Goal: Contribute content: Contribute content

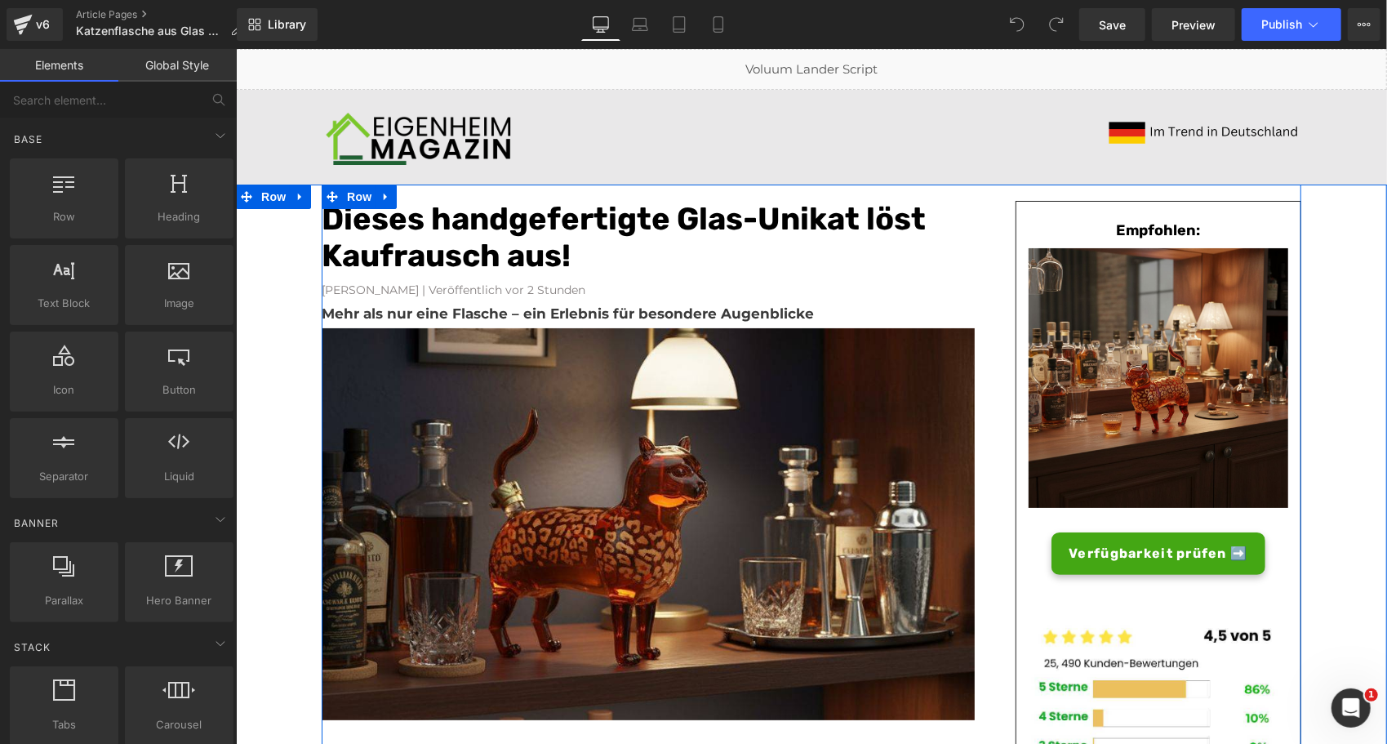
click at [475, 228] on font "Dieses handgefertigte Glas-Unikat löst Kaufrausch aus!" at bounding box center [623, 236] width 604 height 75
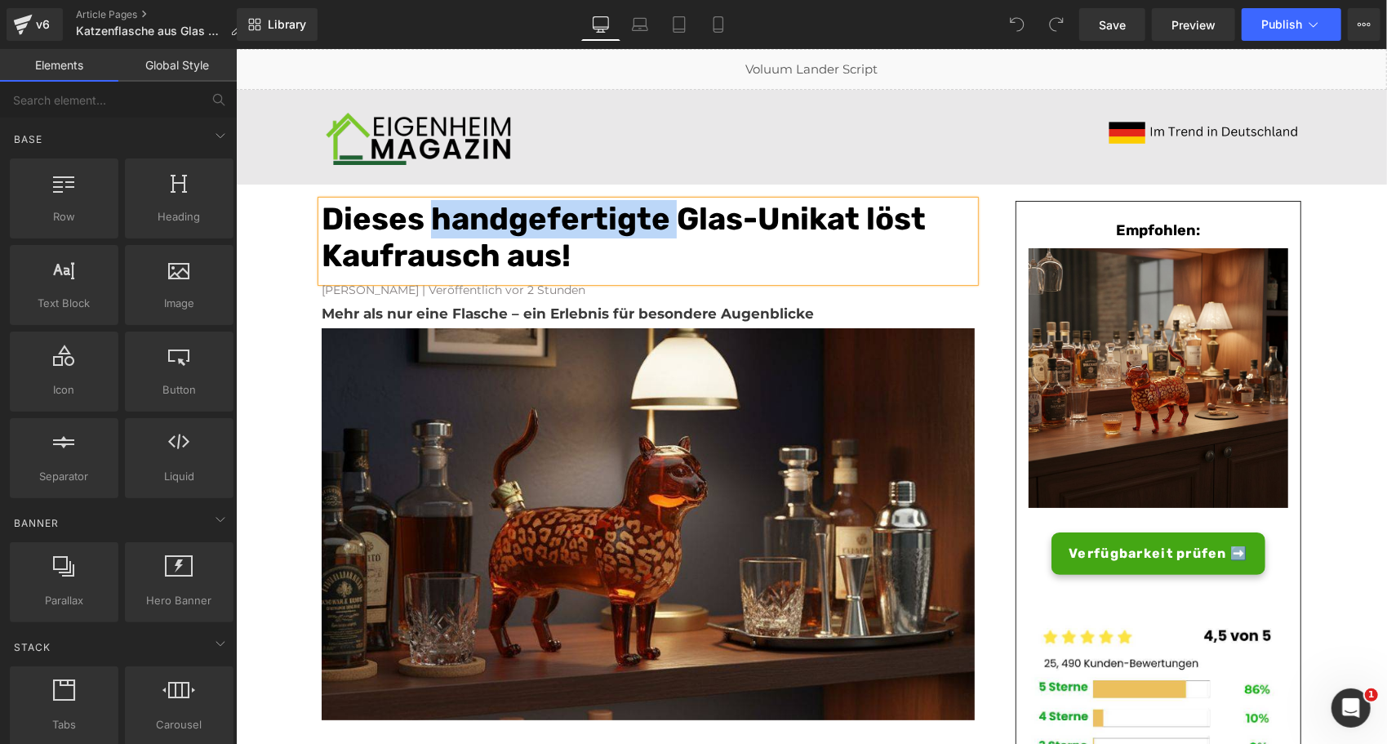
click at [475, 228] on font "Dieses handgefertigte Glas-Unikat löst Kaufrausch aus!" at bounding box center [623, 236] width 604 height 75
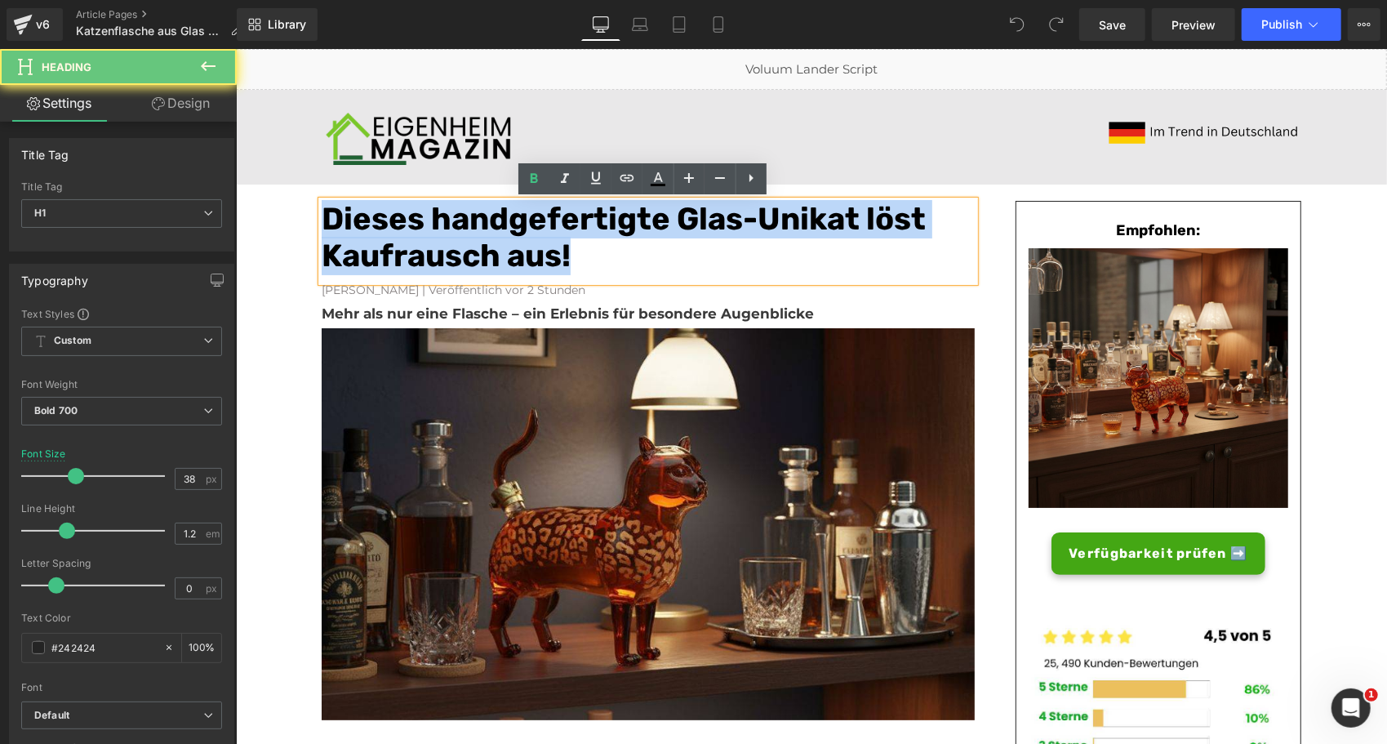
click at [475, 228] on font "Dieses handgefertigte Glas-Unikat löst Kaufrausch aus!" at bounding box center [623, 236] width 604 height 75
paste div
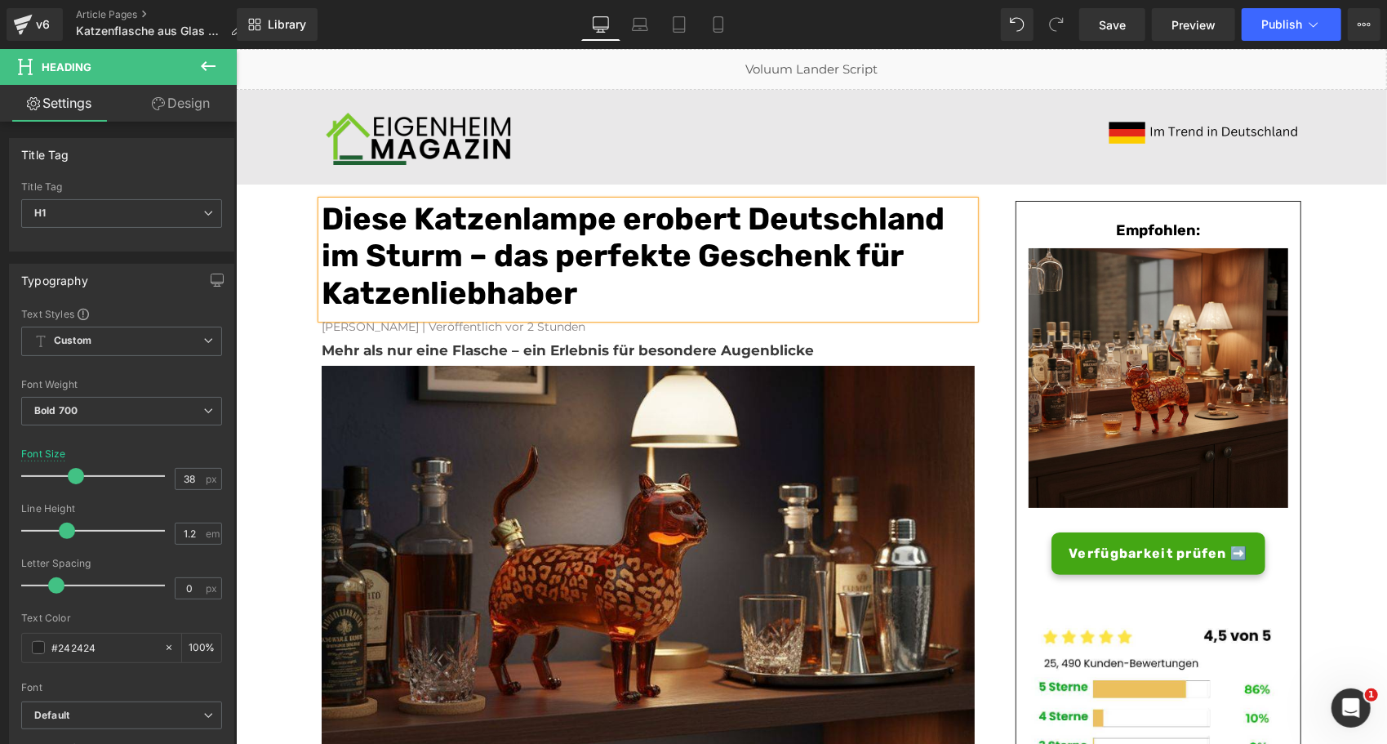
click at [420, 217] on font "Diese Katzenlampe erobert Deutschland im Sturm – das perfekte Geschenk für Katz…" at bounding box center [632, 255] width 623 height 112
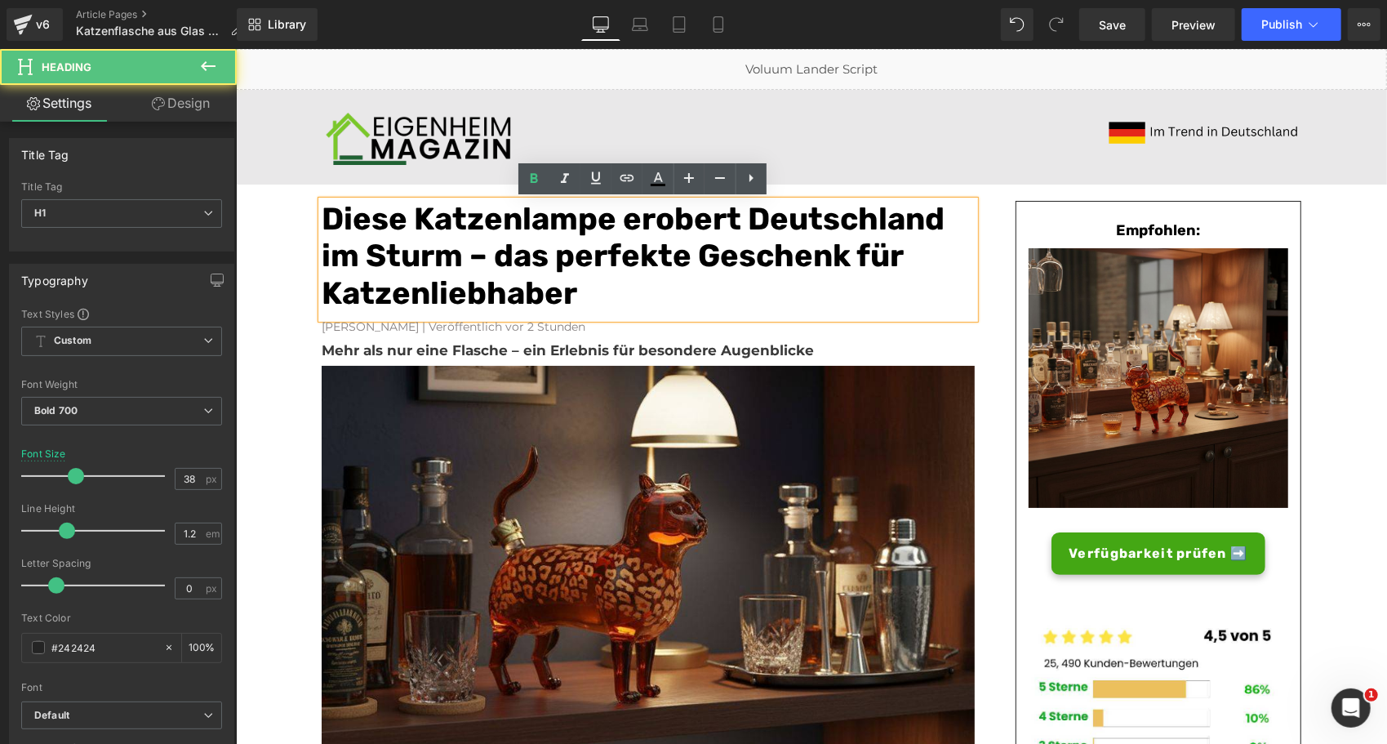
click at [410, 215] on font "Diese Katzenlampe erobert Deutschland im Sturm – das perfekte Geschenk für Katz…" at bounding box center [632, 255] width 623 height 112
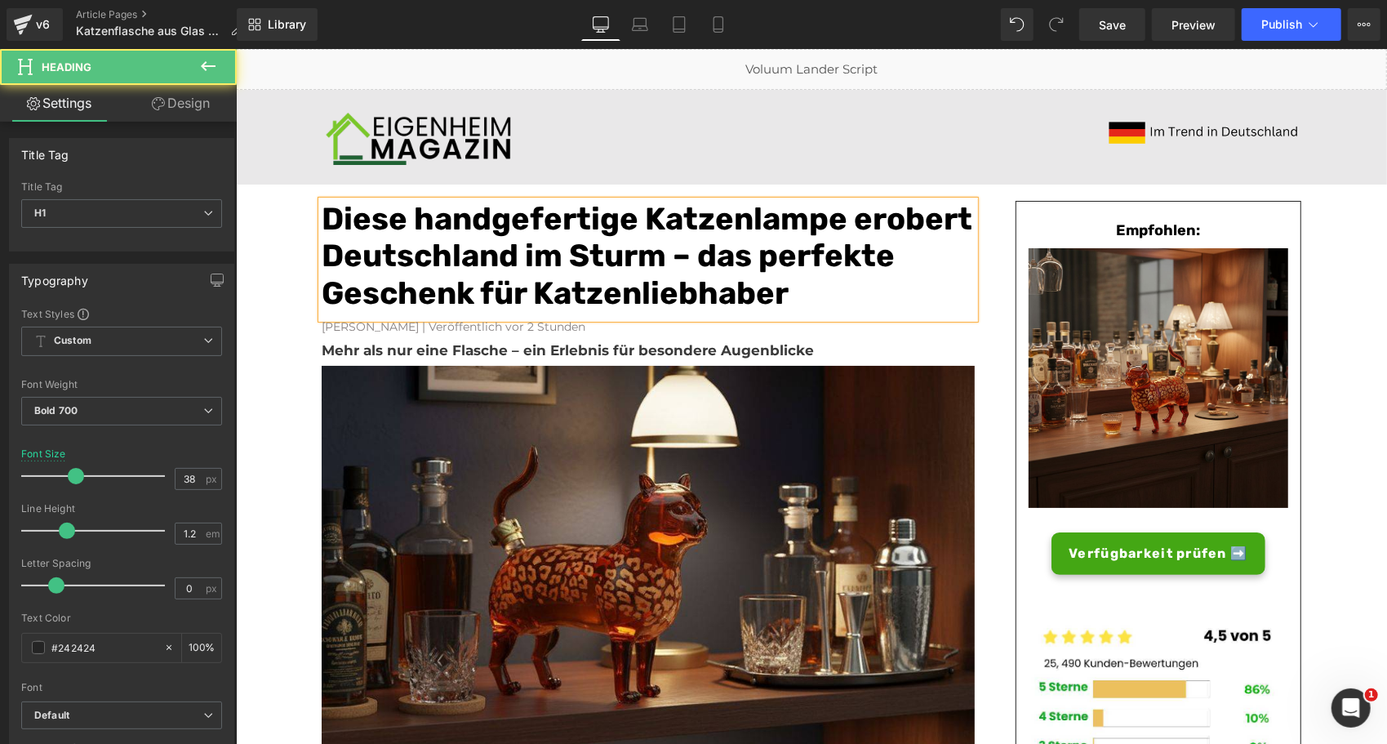
click at [731, 221] on font "Diese handgefertige Katzenlampe erobert Deutschland im Sturm – das perfekte Ges…" at bounding box center [646, 255] width 651 height 112
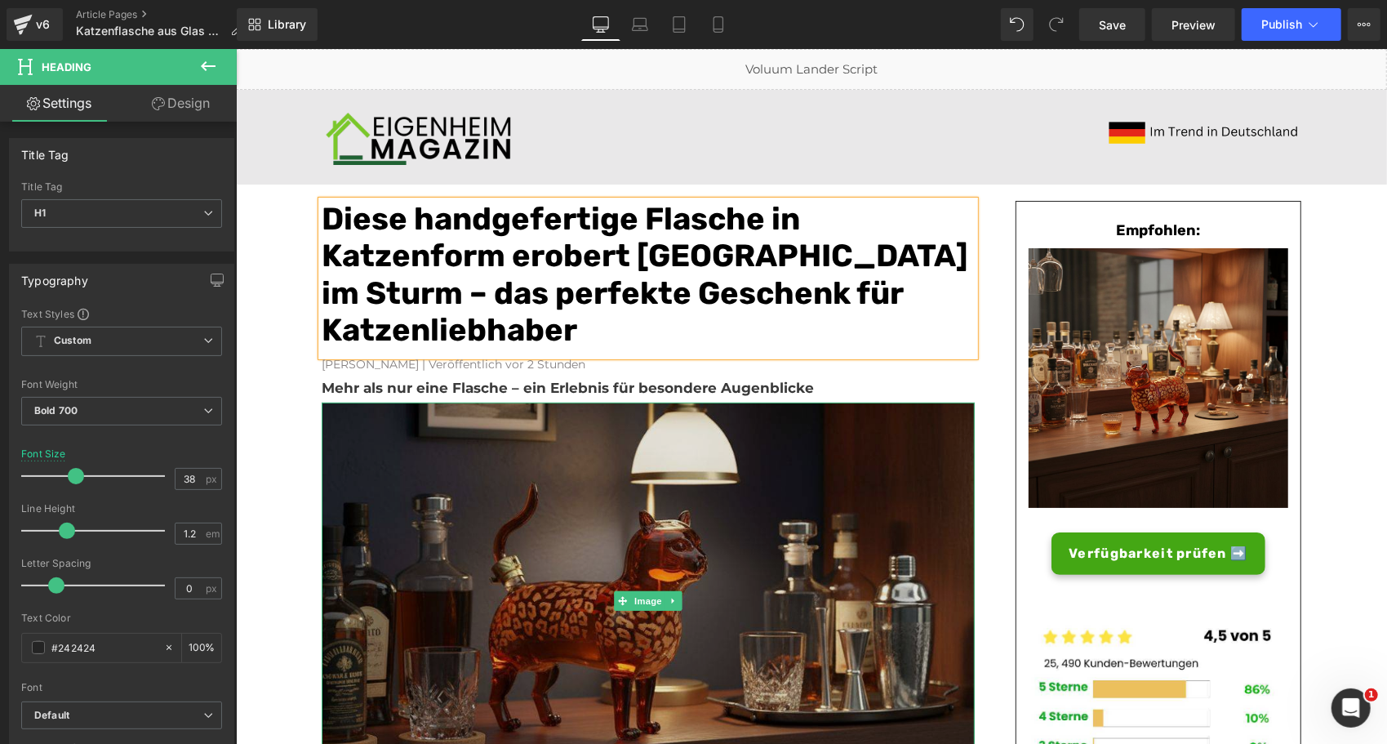
click at [824, 526] on img at bounding box center [647, 600] width 653 height 396
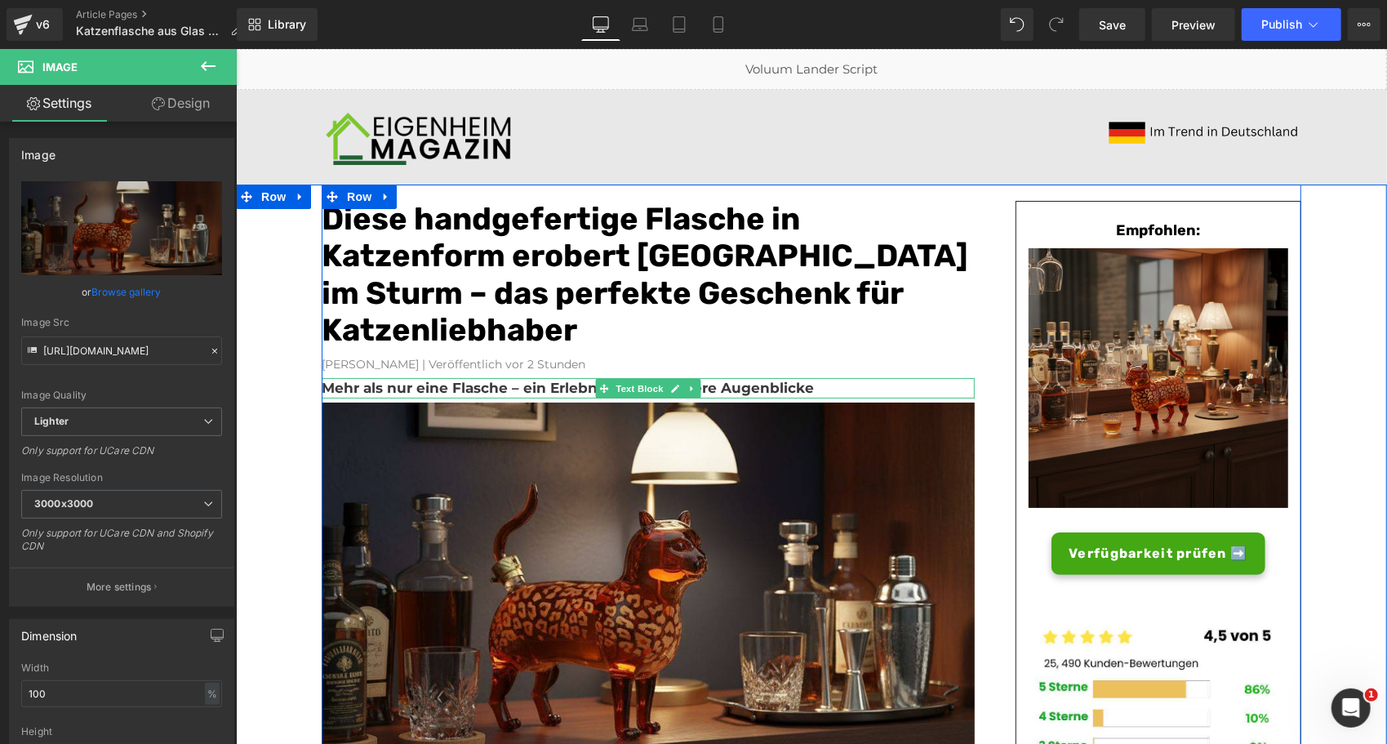
click at [580, 388] on b "Mehr als nur eine Flasche – ein Erlebnis für besondere Augenblicke" at bounding box center [567, 387] width 492 height 16
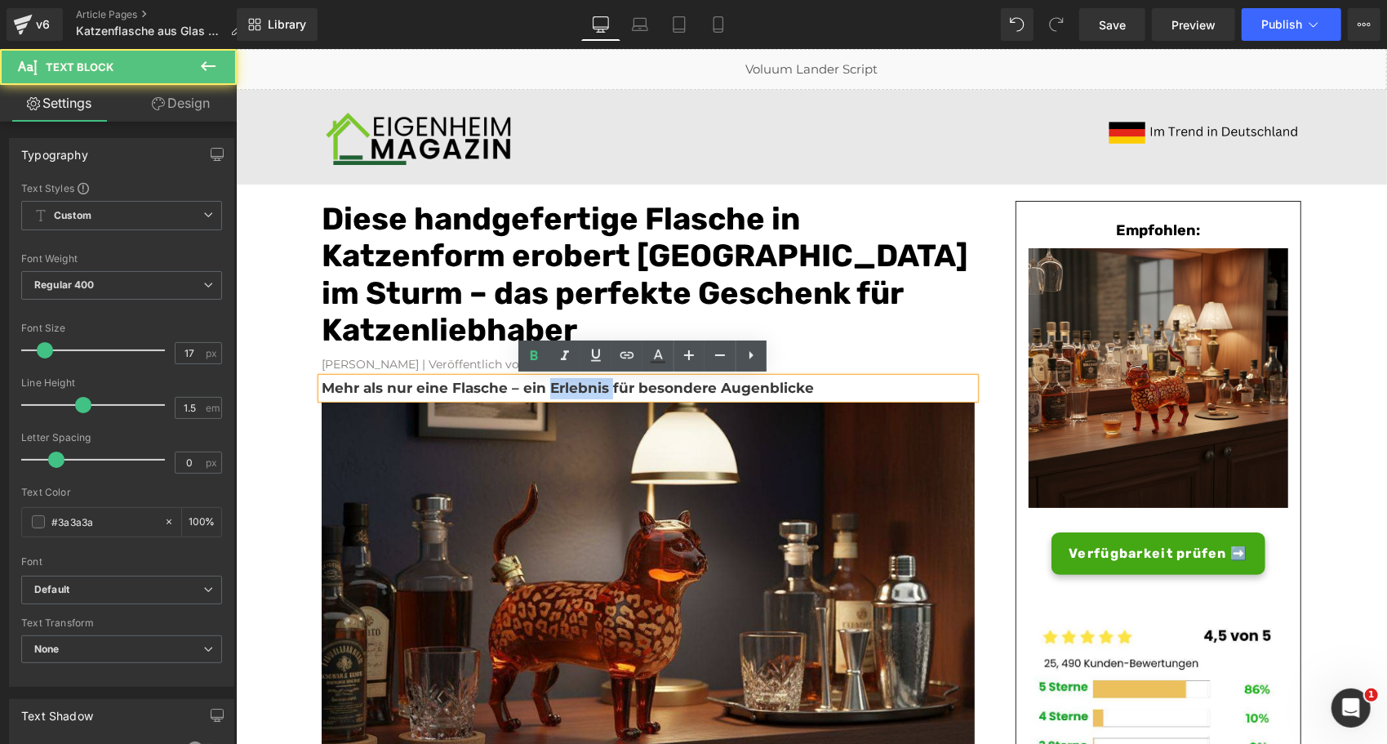
click at [580, 388] on b "Mehr als nur eine Flasche – ein Erlebnis für besondere Augenblicke" at bounding box center [567, 387] width 492 height 16
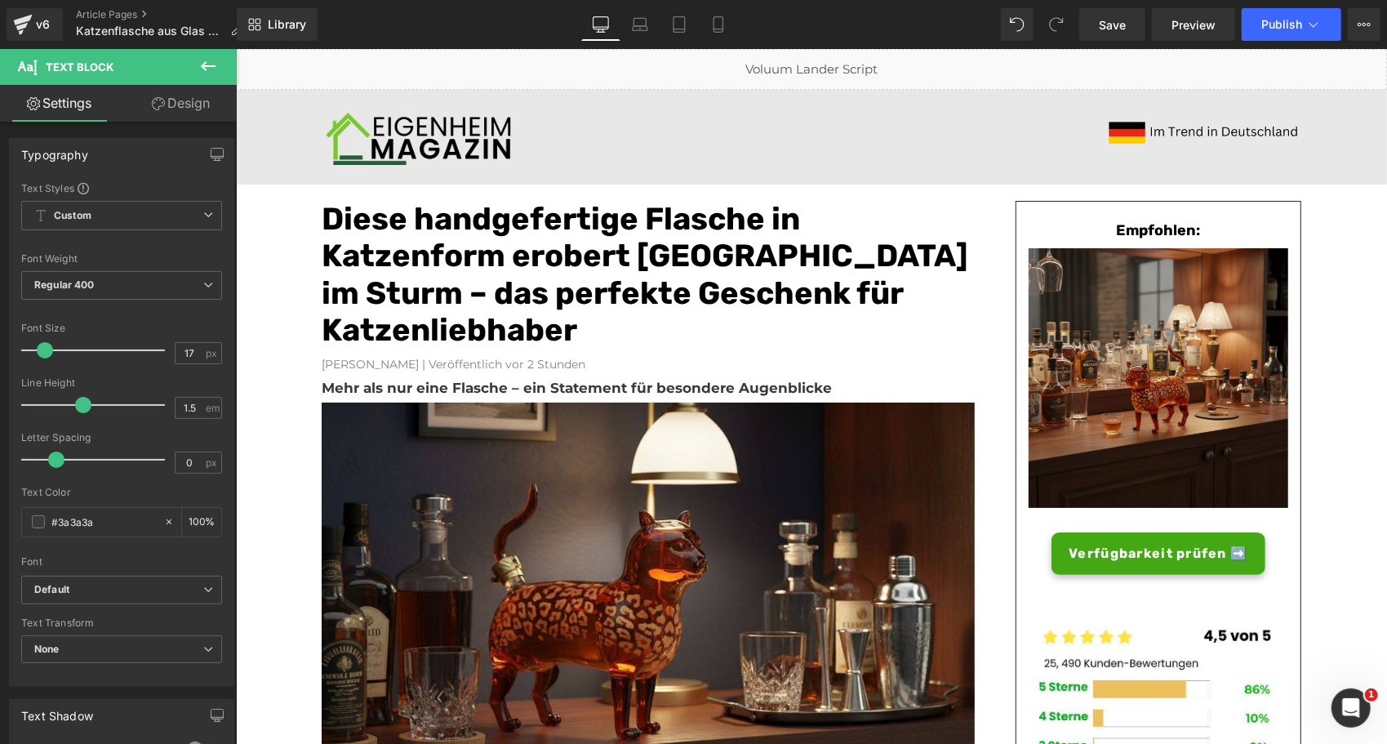
click at [196, 60] on button at bounding box center [208, 67] width 57 height 36
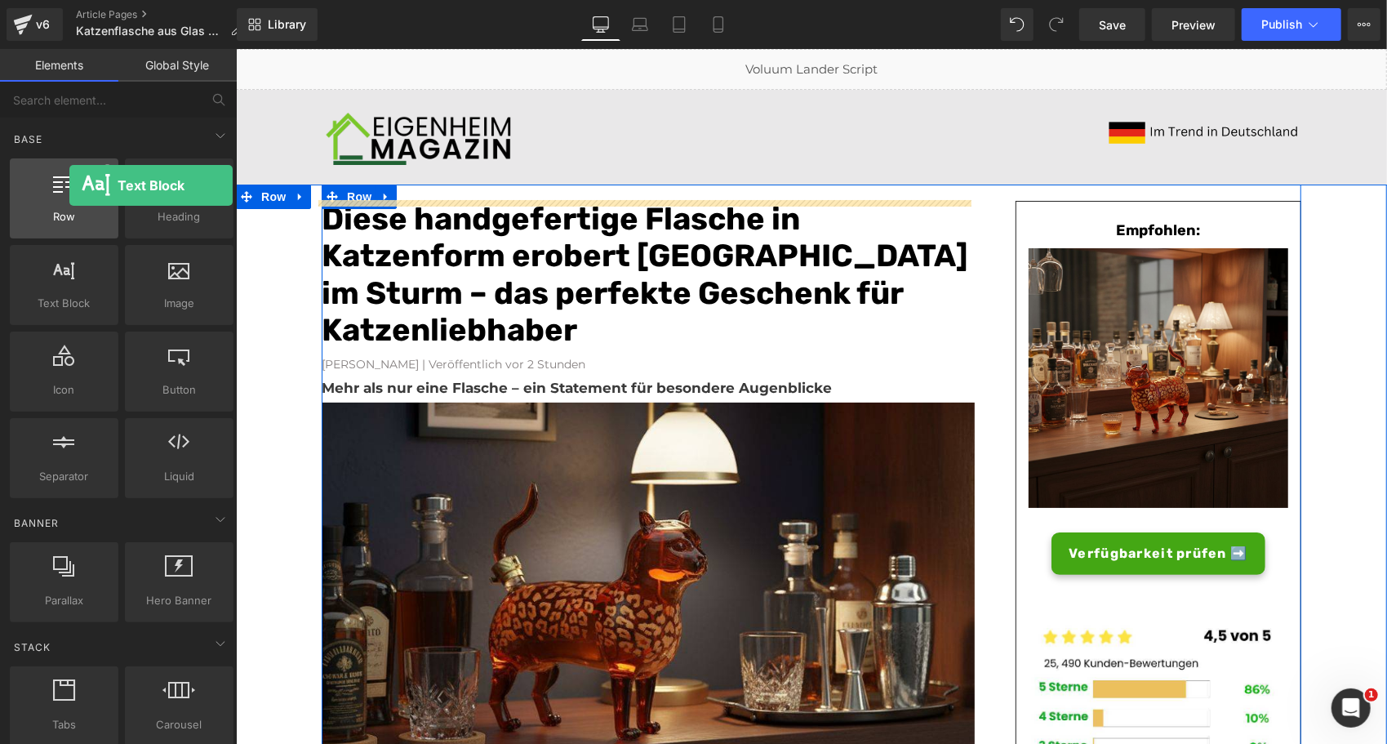
drag, startPoint x: 81, startPoint y: 286, endPoint x: 36, endPoint y: 183, distance: 112.2
click at [36, 183] on div "Row rows, columns, layouts, div Heading headings, titles, h1,h2,h3,h4,h5,h6 Tex…" at bounding box center [122, 328] width 230 height 346
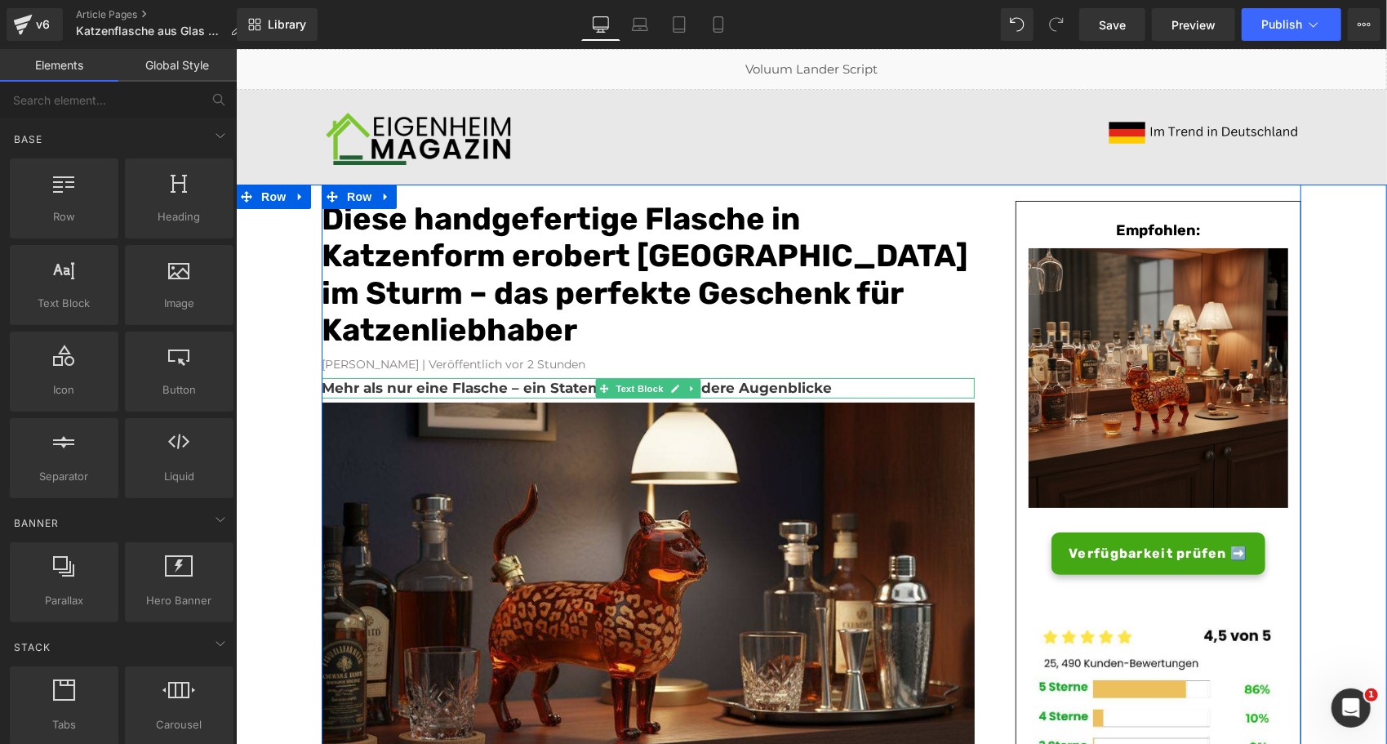
click at [452, 392] on b "Mehr als nur eine Flasche – ein Statement für besondere Augenblicke" at bounding box center [576, 387] width 510 height 16
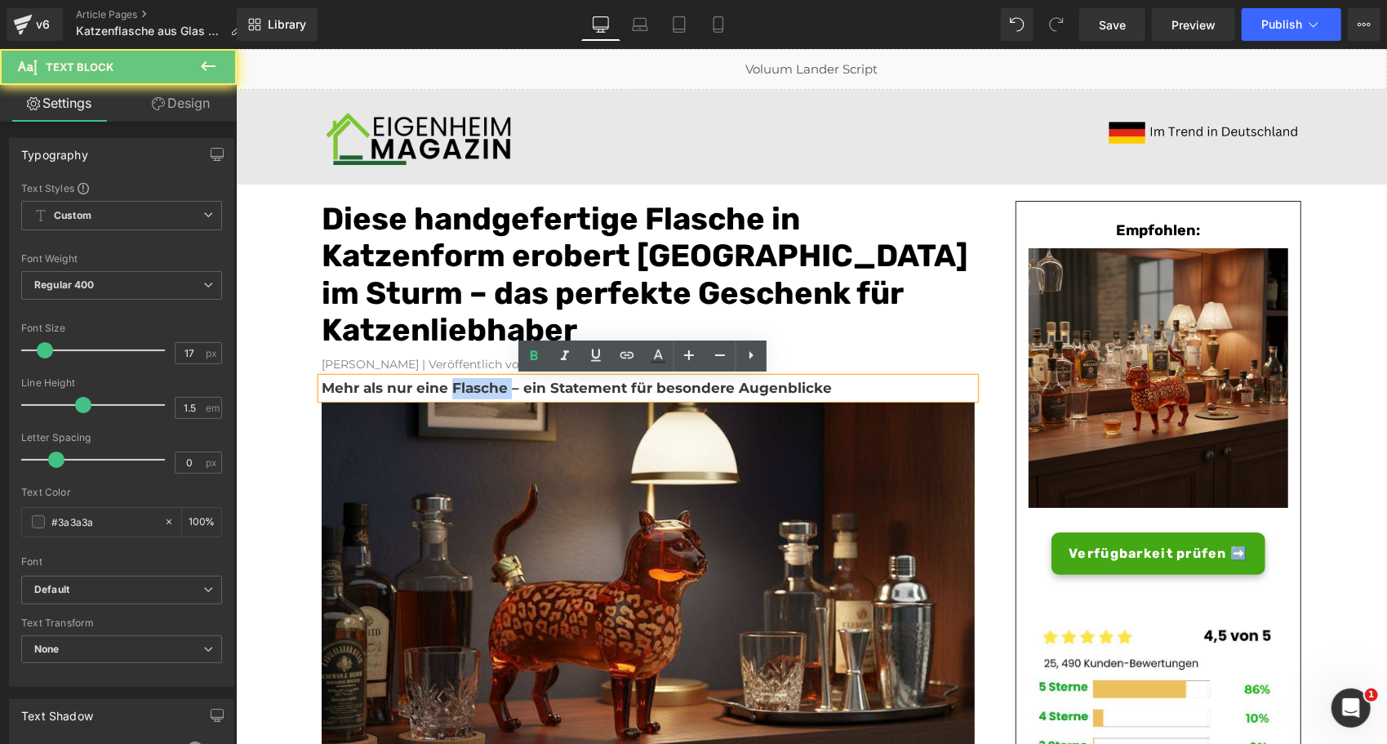
click at [452, 392] on b "Mehr als nur eine Flasche – ein Statement für besondere Augenblicke" at bounding box center [576, 387] width 510 height 16
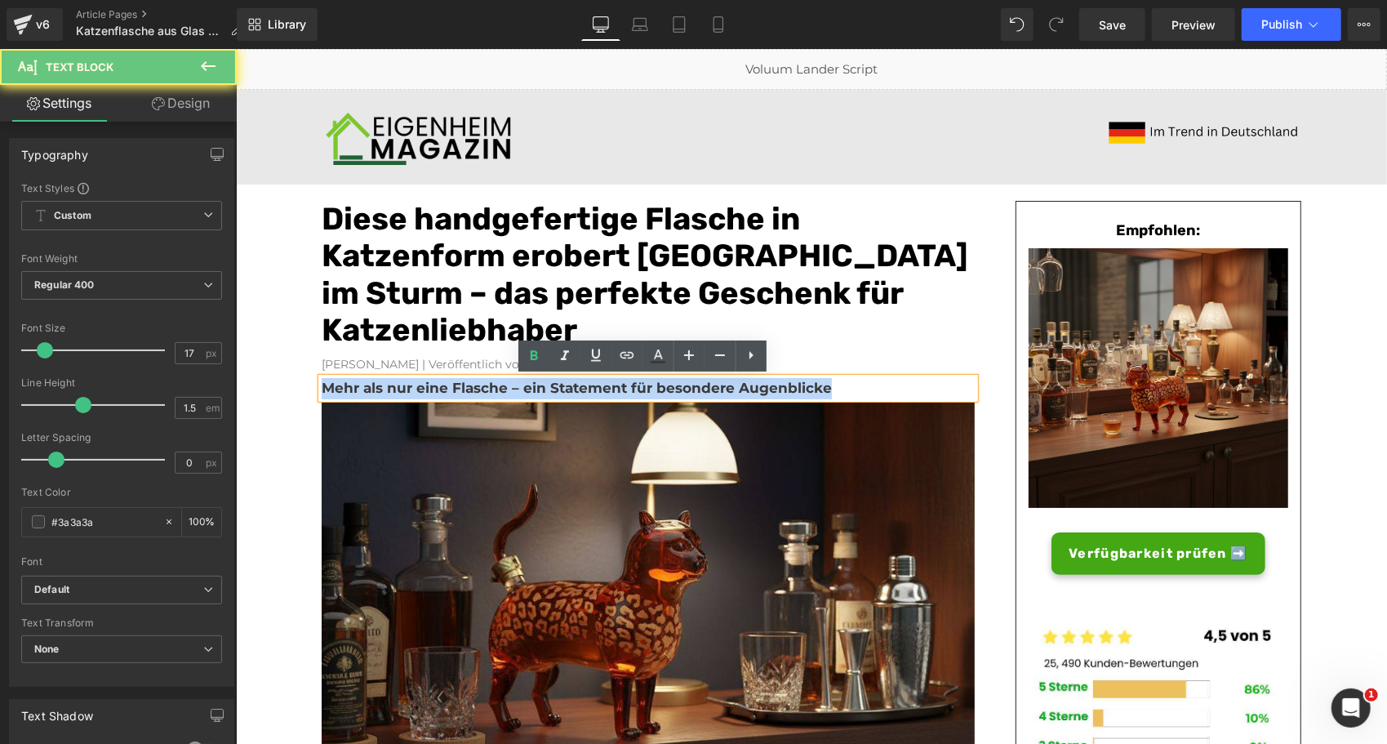
click at [452, 392] on b "Mehr als nur eine Flasche – ein Statement für besondere Augenblicke" at bounding box center [576, 387] width 510 height 16
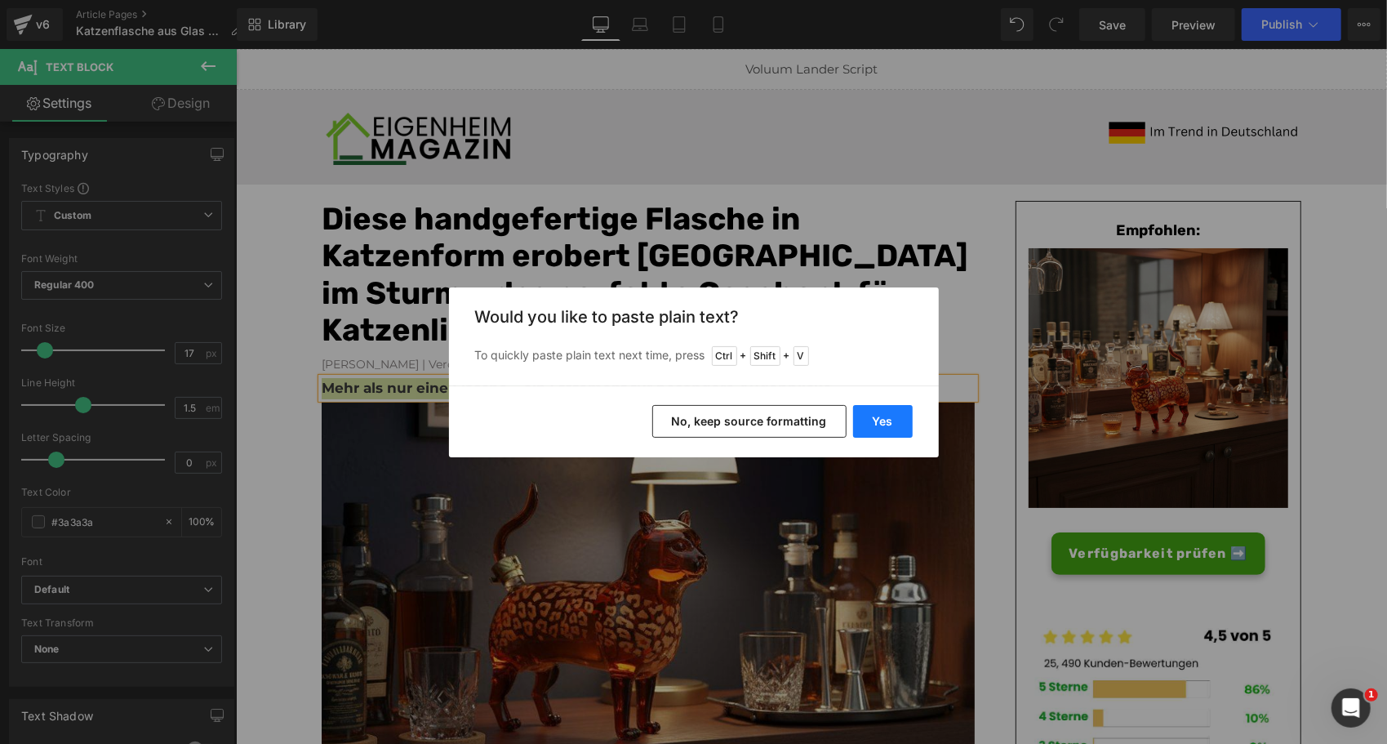
click at [893, 434] on button "Yes" at bounding box center [883, 421] width 60 height 33
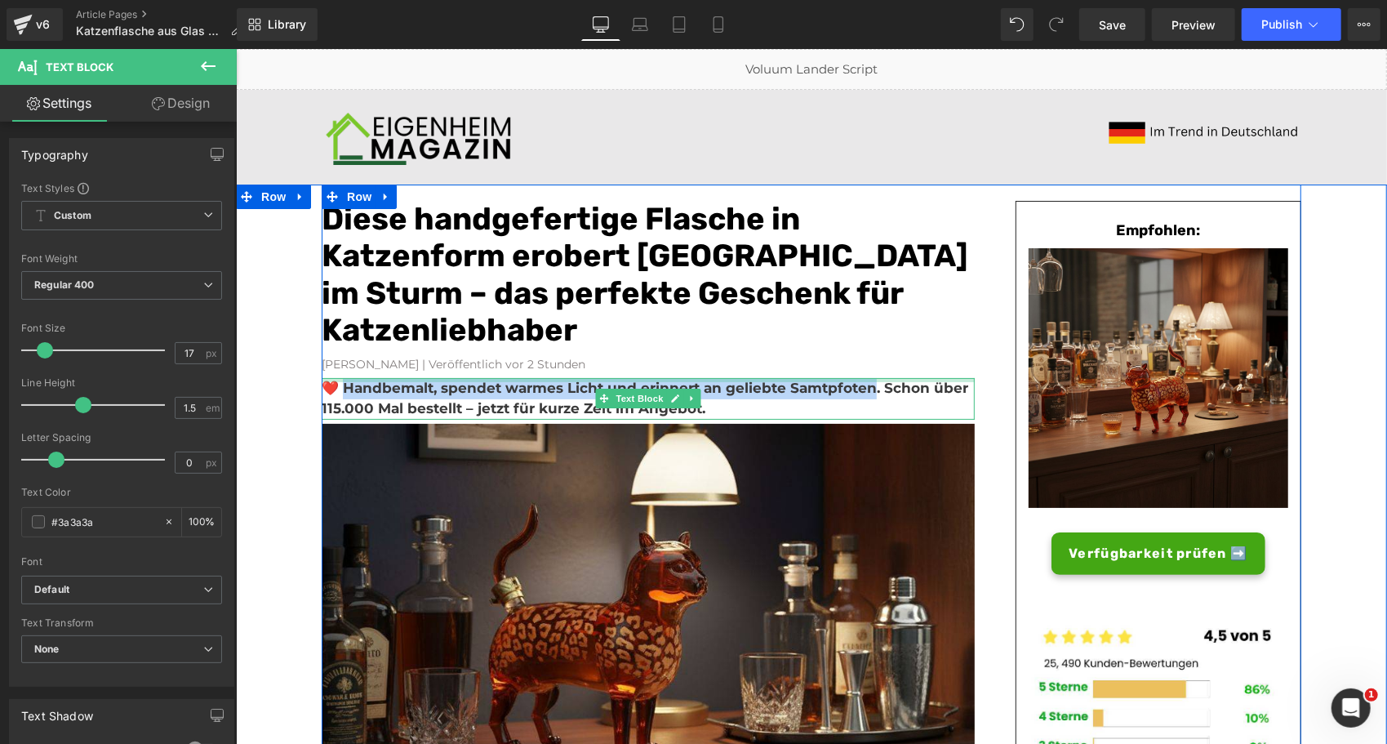
drag, startPoint x: 867, startPoint y: 388, endPoint x: 340, endPoint y: 380, distance: 527.3
click at [340, 380] on div "❤️ Handbemalt, spendet warmes Licht und erinnert an geliebte Samtpfoten. Schon …" at bounding box center [647, 398] width 653 height 42
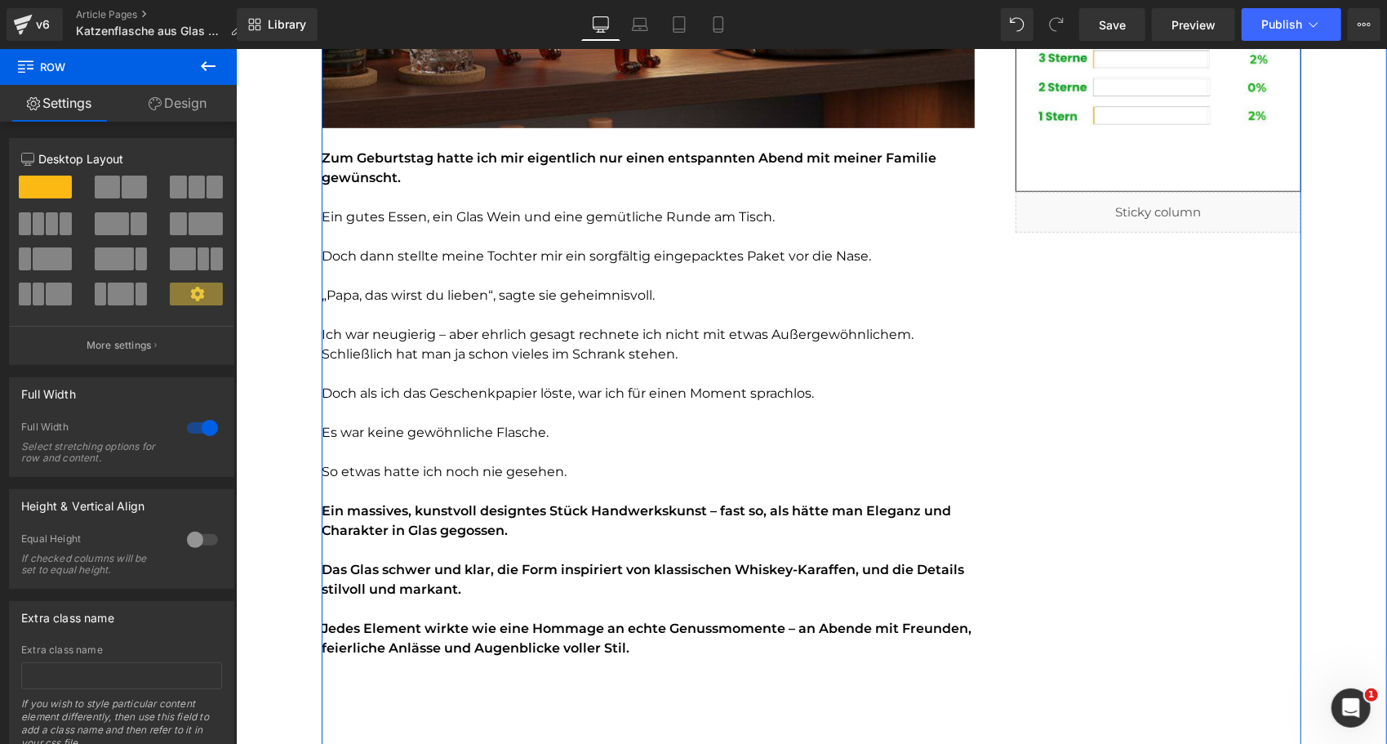
scroll to position [688, 0]
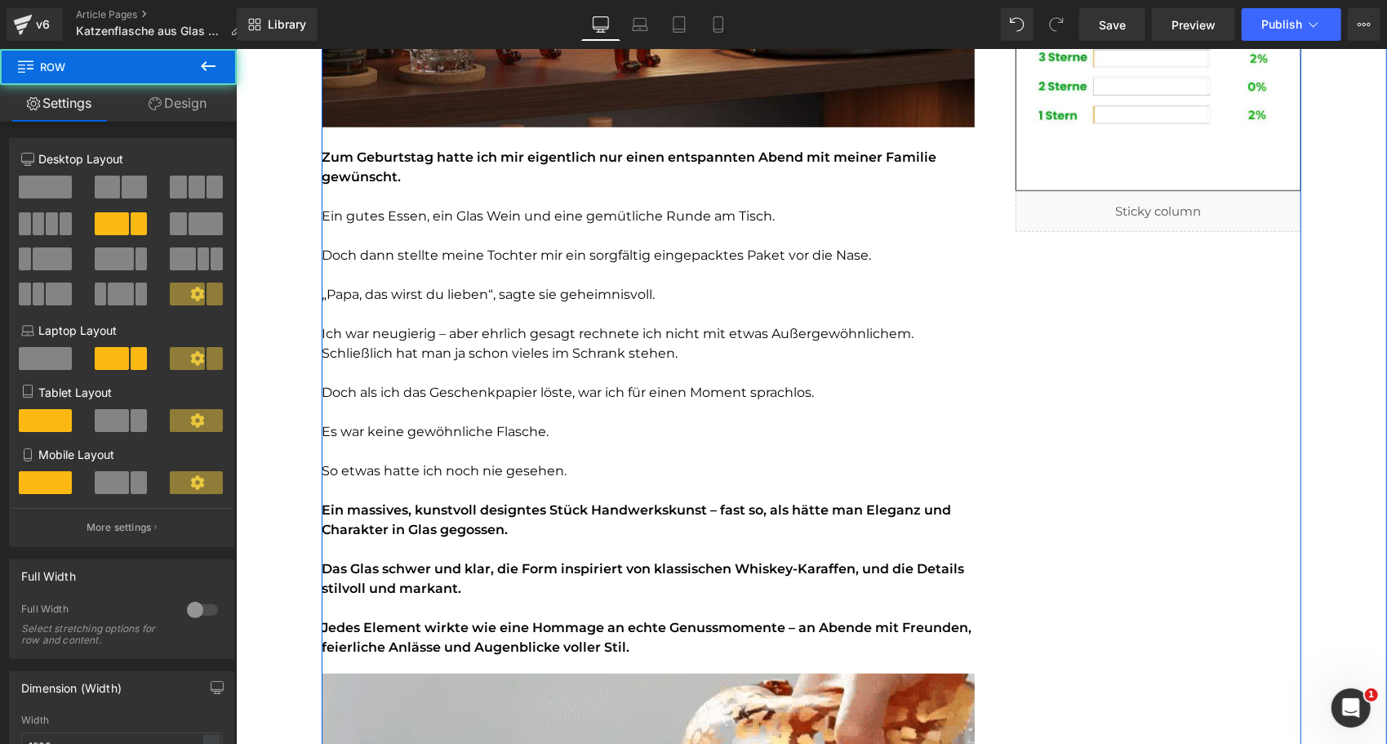
click at [235, 48] on div at bounding box center [235, 48] width 0 height 0
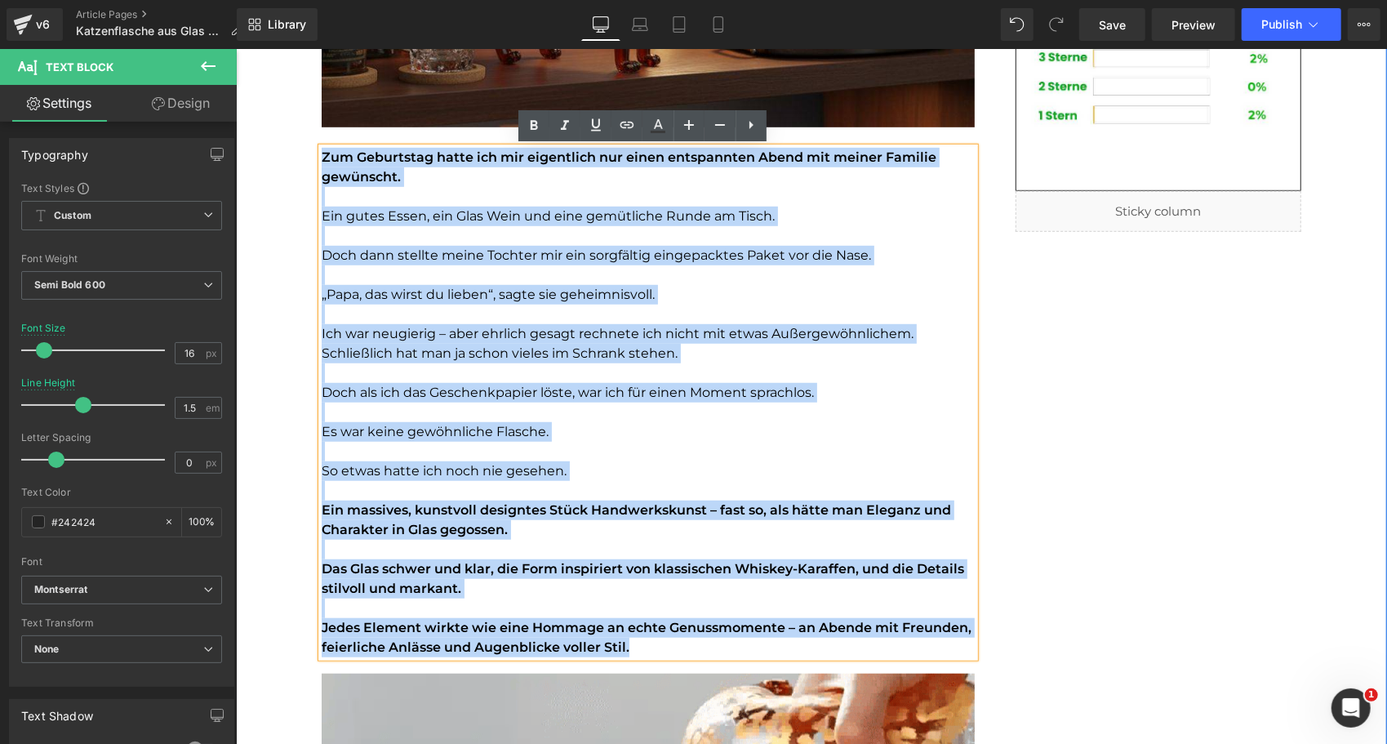
drag, startPoint x: 641, startPoint y: 646, endPoint x: 304, endPoint y: 157, distance: 593.9
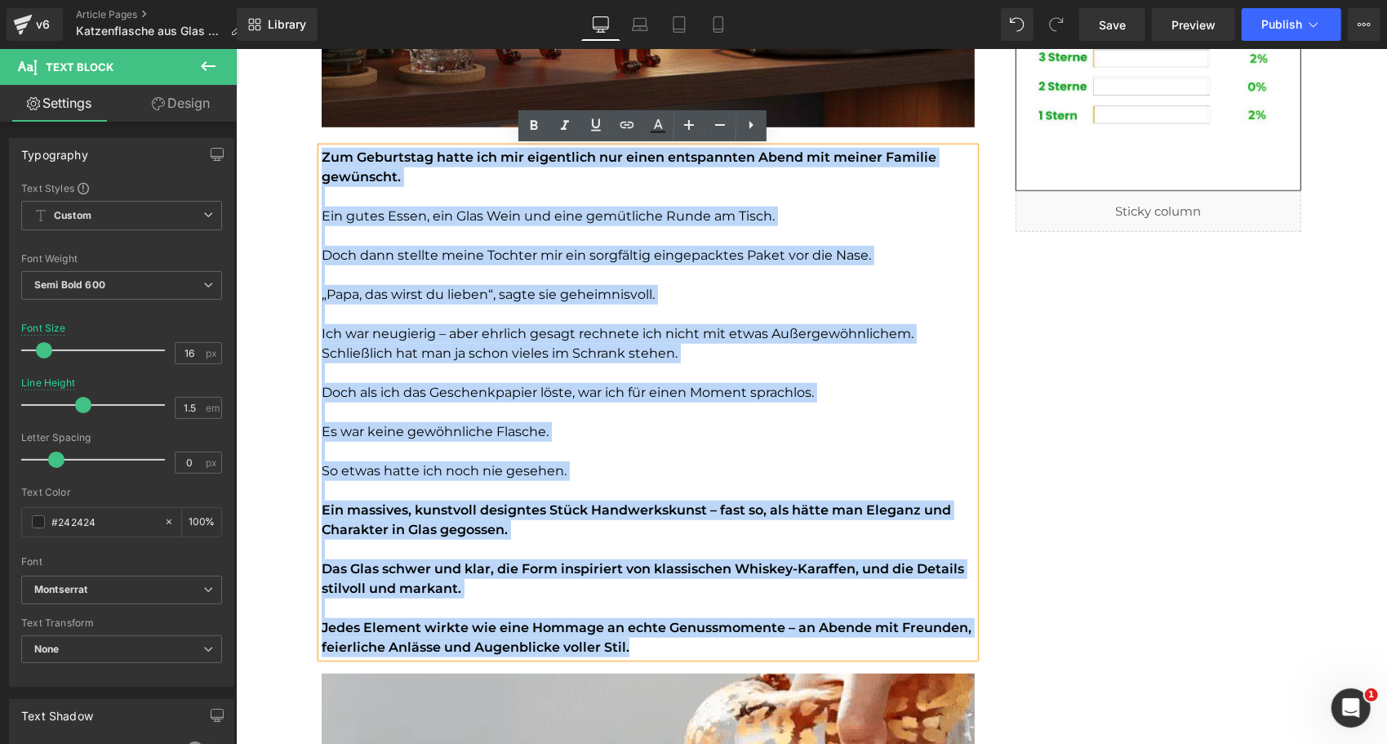
copy div "Zum Geburtstag hatte ich mir eigentlich nur einen entspannten Abend mit meiner …"
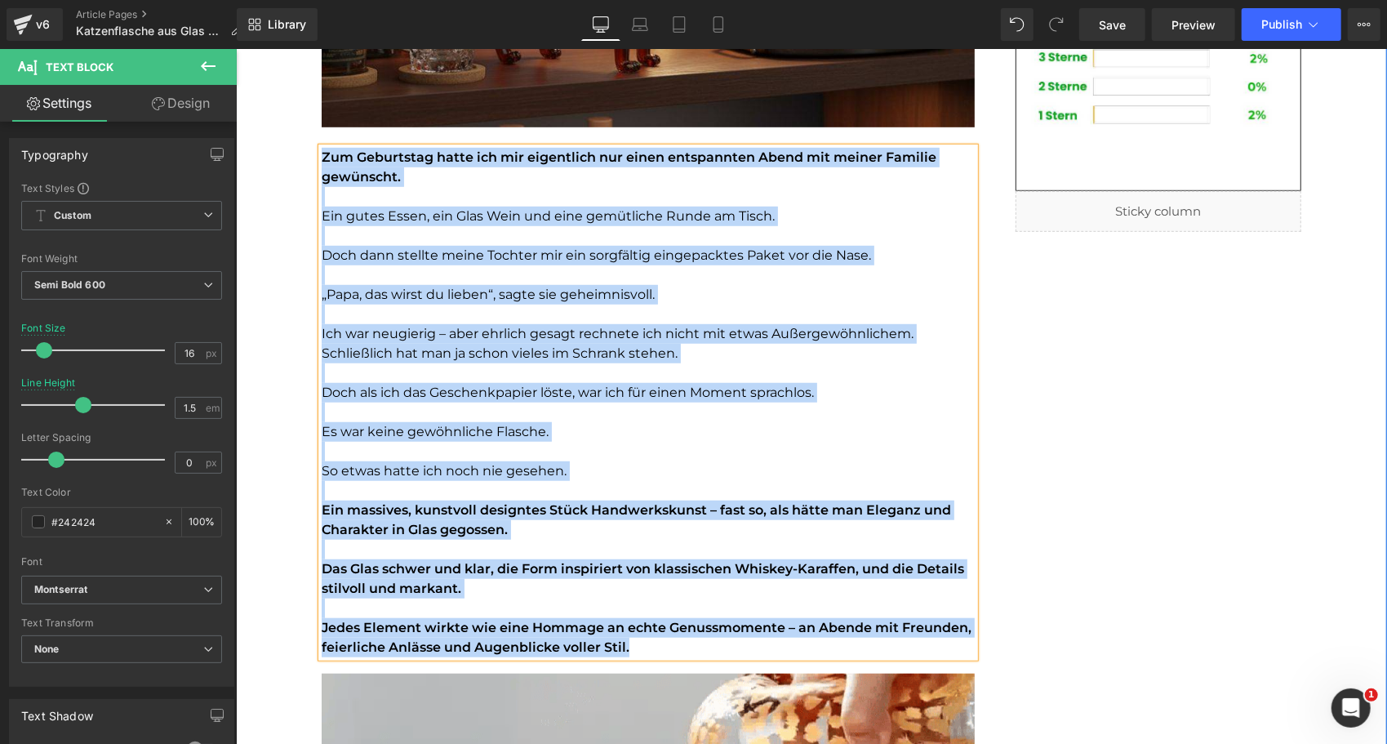
click at [617, 303] on p "„Papa, das wirst du lieben“, sagte sie geheimnisvoll." at bounding box center [647, 294] width 653 height 20
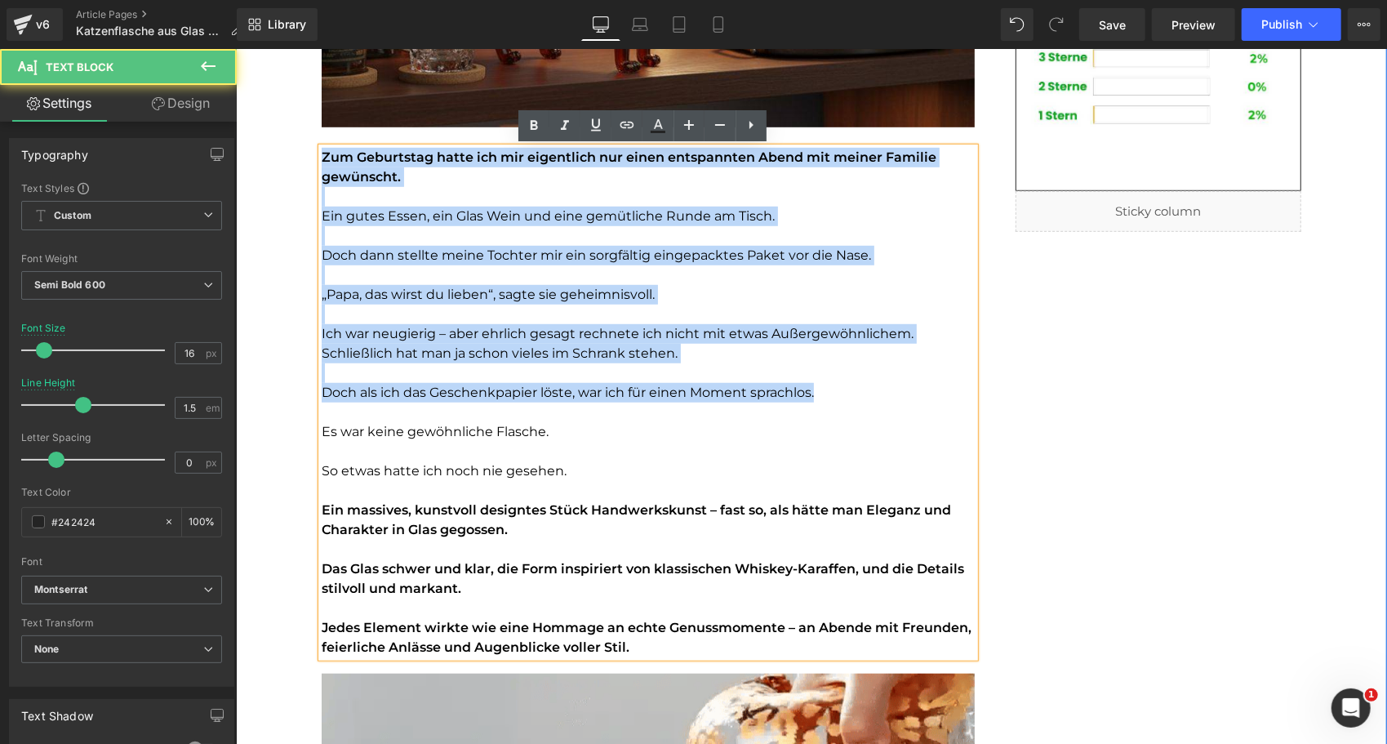
drag, startPoint x: 637, startPoint y: 365, endPoint x: 318, endPoint y: 157, distance: 381.7
click at [321, 157] on div "Zum Geburtstag hatte ich mir eigentlich nur einen entspannten Abend mit meiner …" at bounding box center [647, 401] width 653 height 509
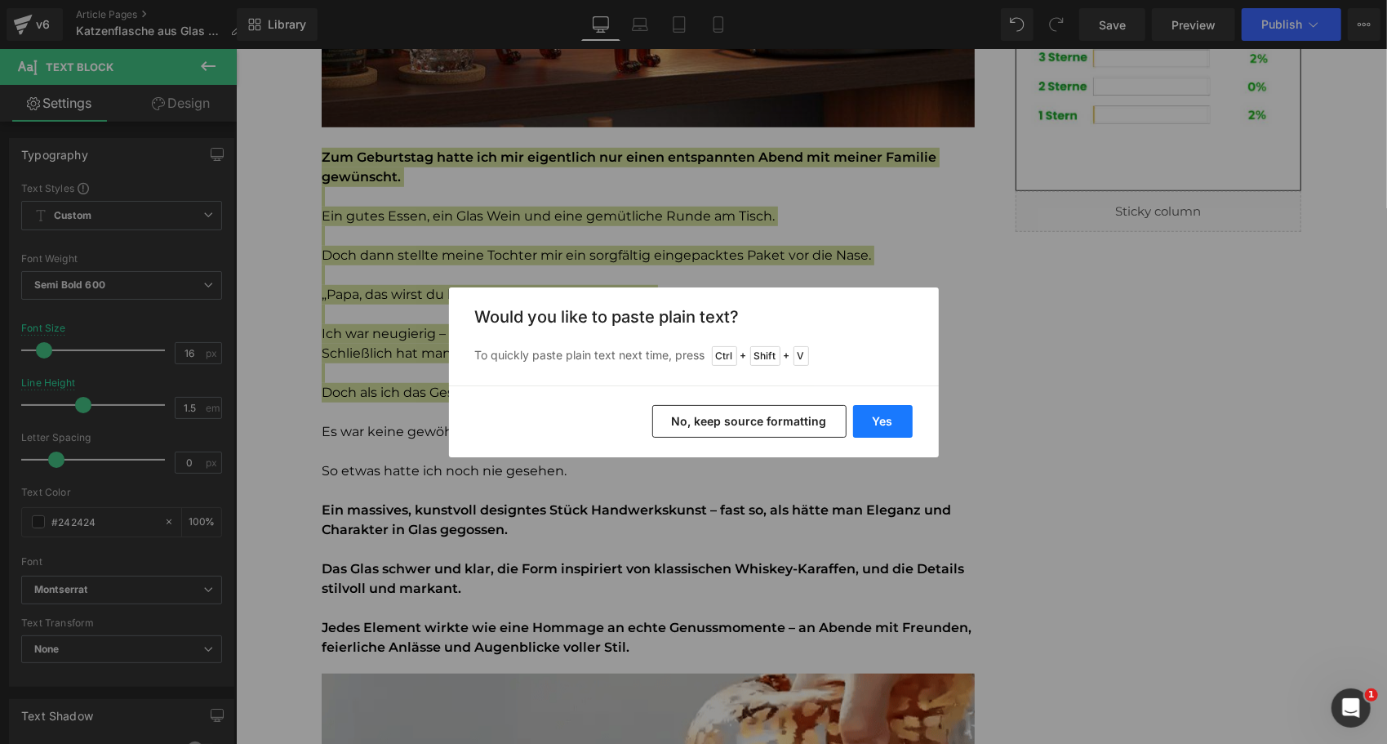
click at [876, 426] on button "Yes" at bounding box center [883, 421] width 60 height 33
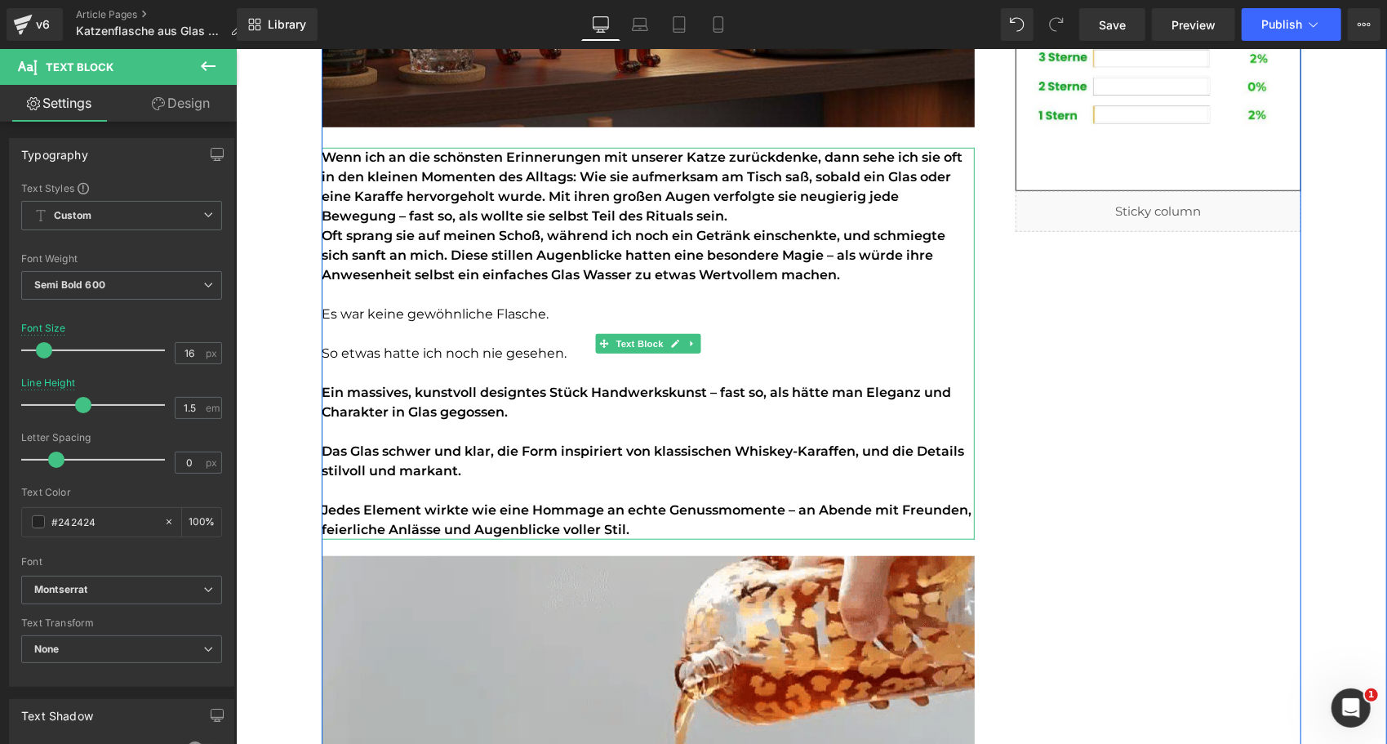
click at [640, 205] on p "Wenn ich an die schönsten Erinnerungen mit unserer Katze zurückdenke, dann sehe…" at bounding box center [647, 186] width 653 height 78
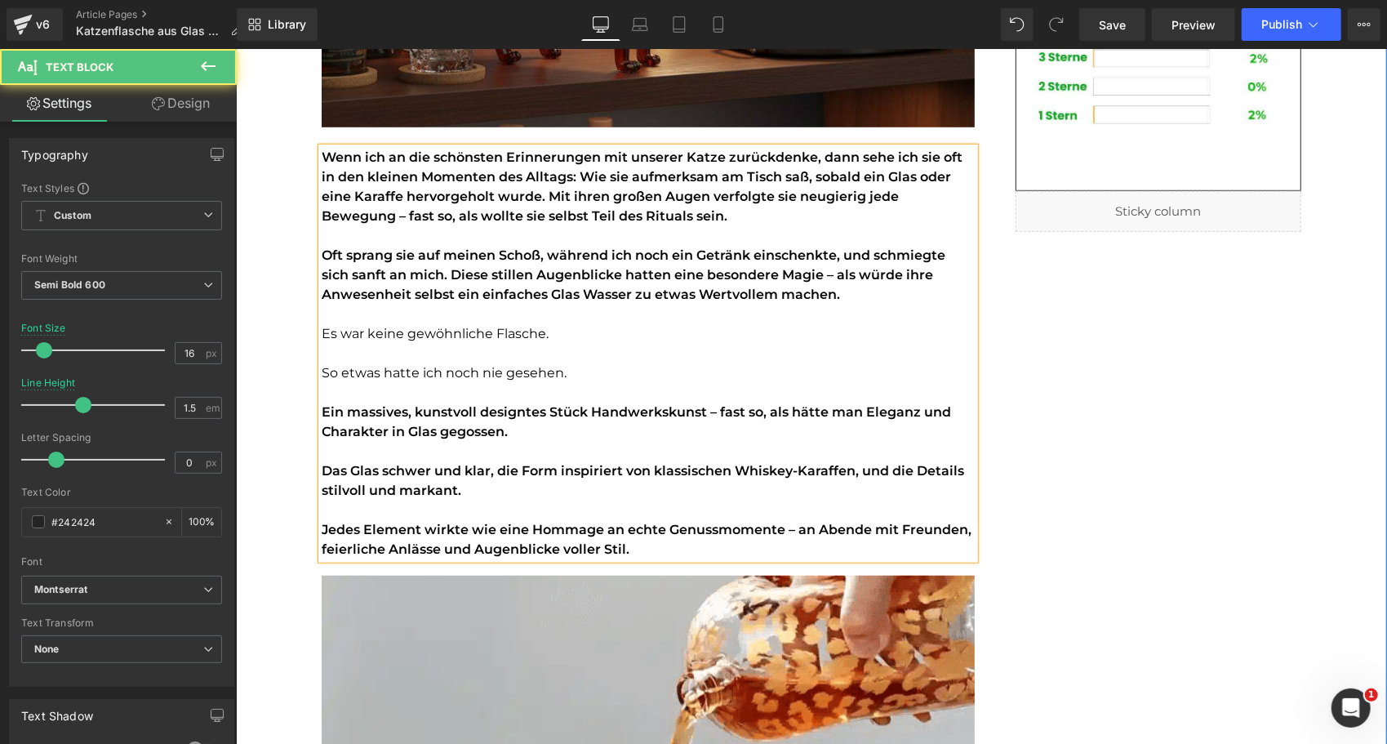
click at [575, 374] on p "So etwas hatte ich noch nie gesehen." at bounding box center [647, 372] width 653 height 20
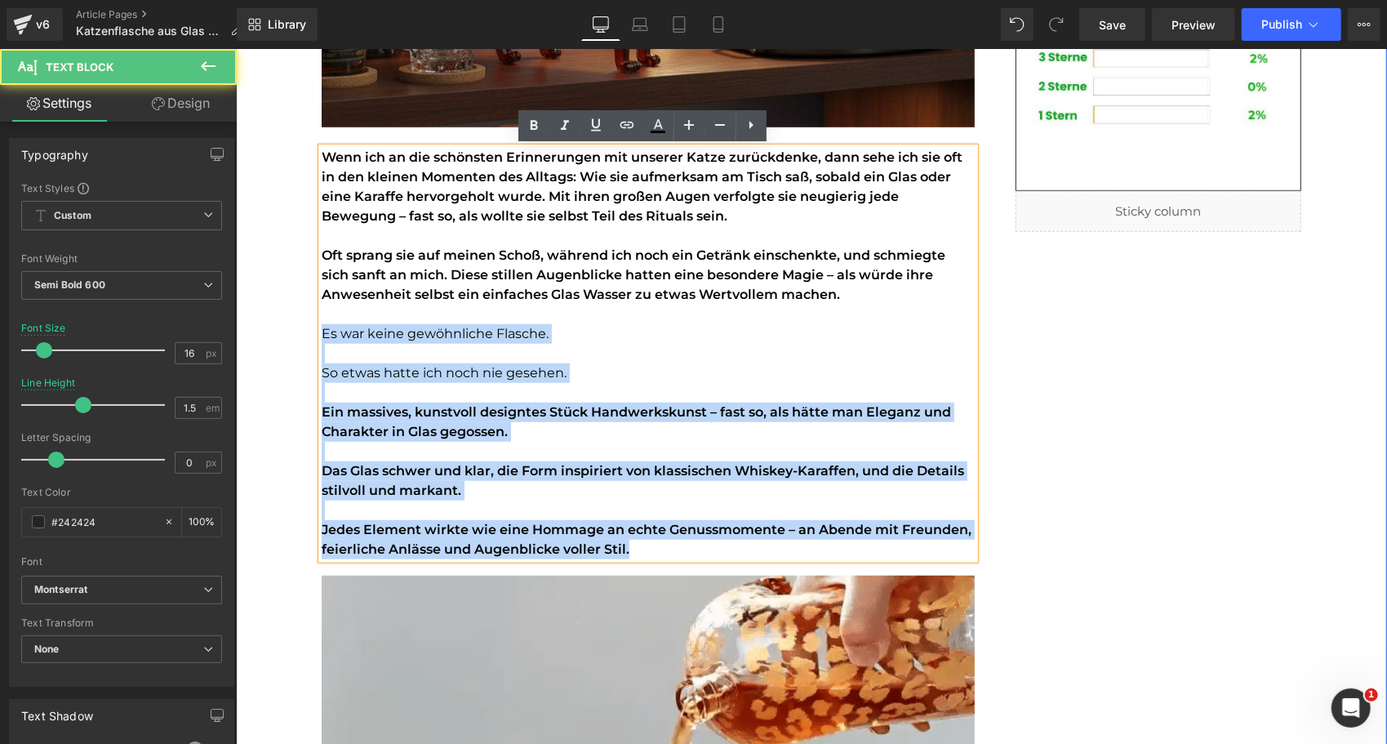
drag, startPoint x: 646, startPoint y: 549, endPoint x: 293, endPoint y: 327, distance: 416.7
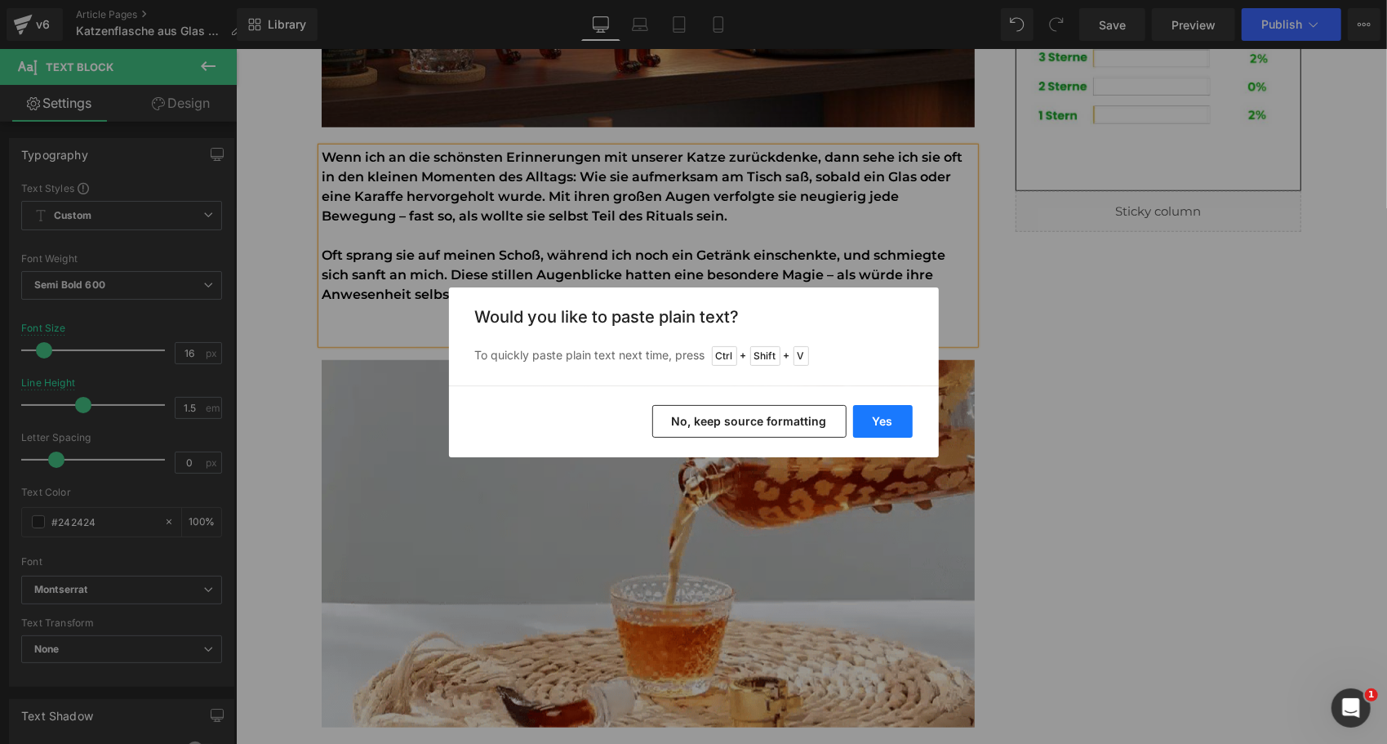
click at [887, 420] on button "Yes" at bounding box center [883, 421] width 60 height 33
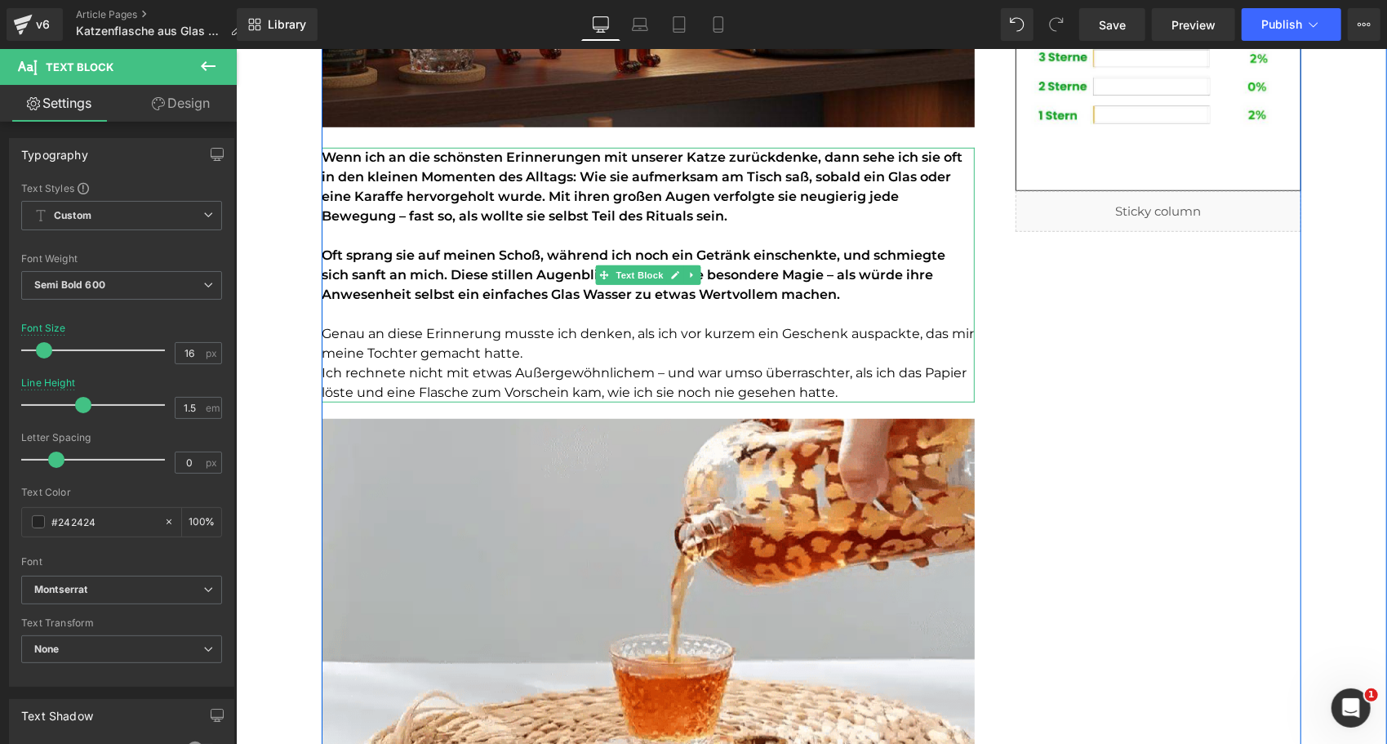
click at [569, 285] on font "Oft sprang sie auf meinen Schoß, während ich noch ein Getränk einschenkte, und …" at bounding box center [633, 273] width 624 height 55
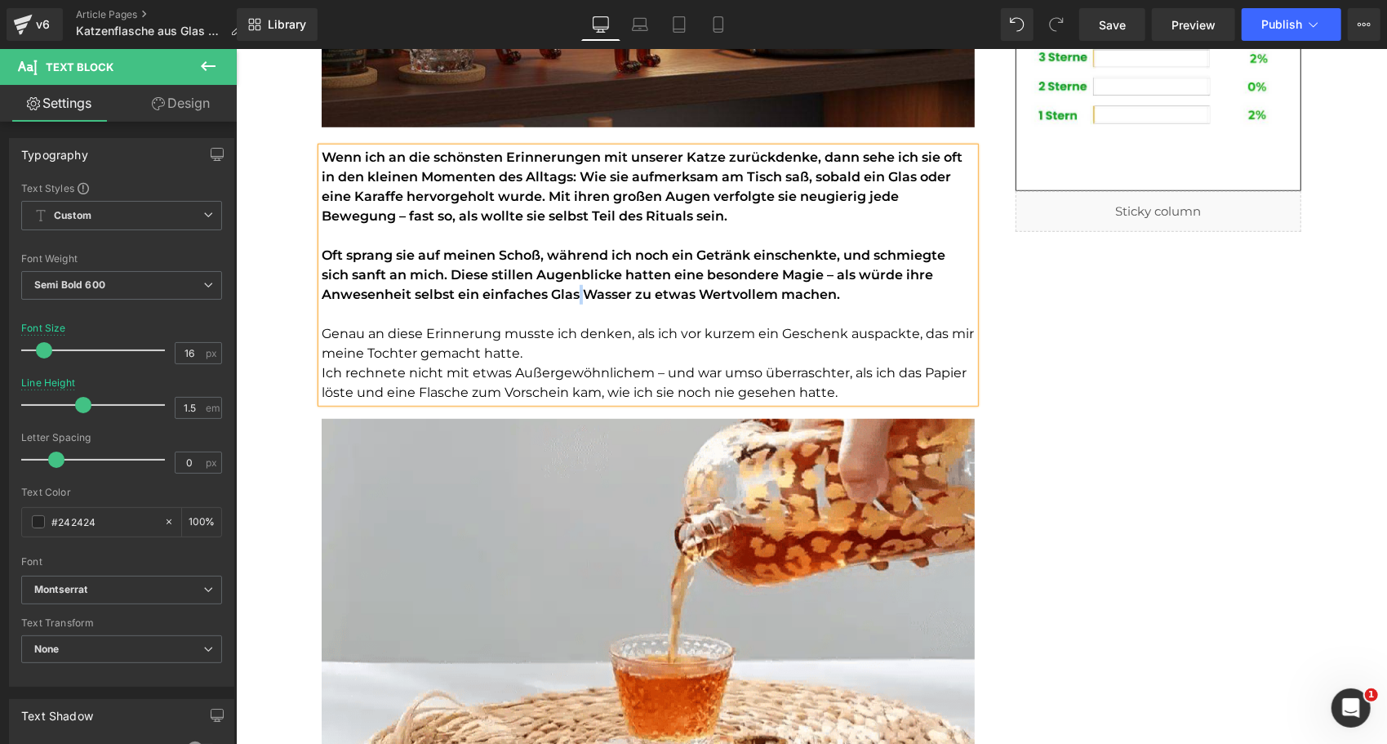
click at [569, 285] on font "Oft sprang sie auf meinen Schoß, während ich noch ein Getränk einschenkte, und …" at bounding box center [633, 273] width 624 height 55
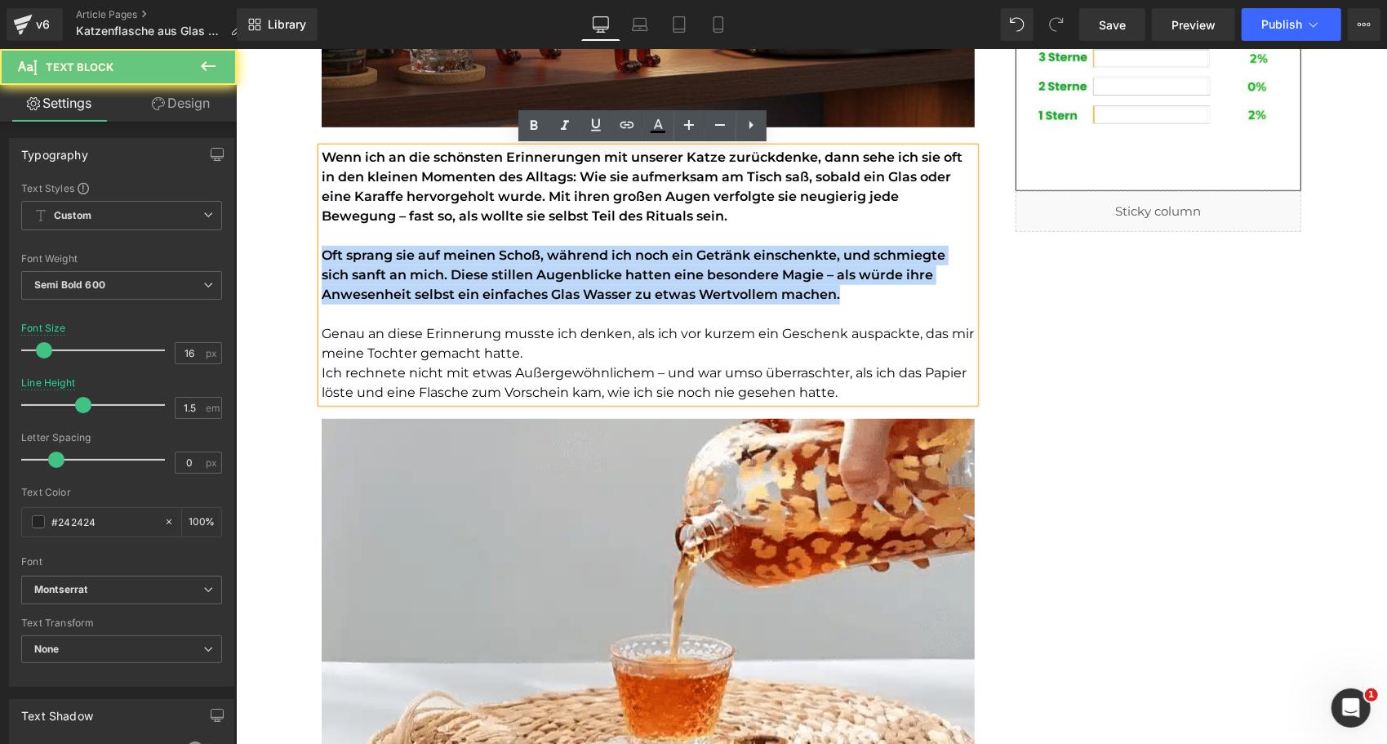
click at [569, 285] on font "Oft sprang sie auf meinen Schoß, während ich noch ein Getränk einschenkte, und …" at bounding box center [633, 273] width 624 height 55
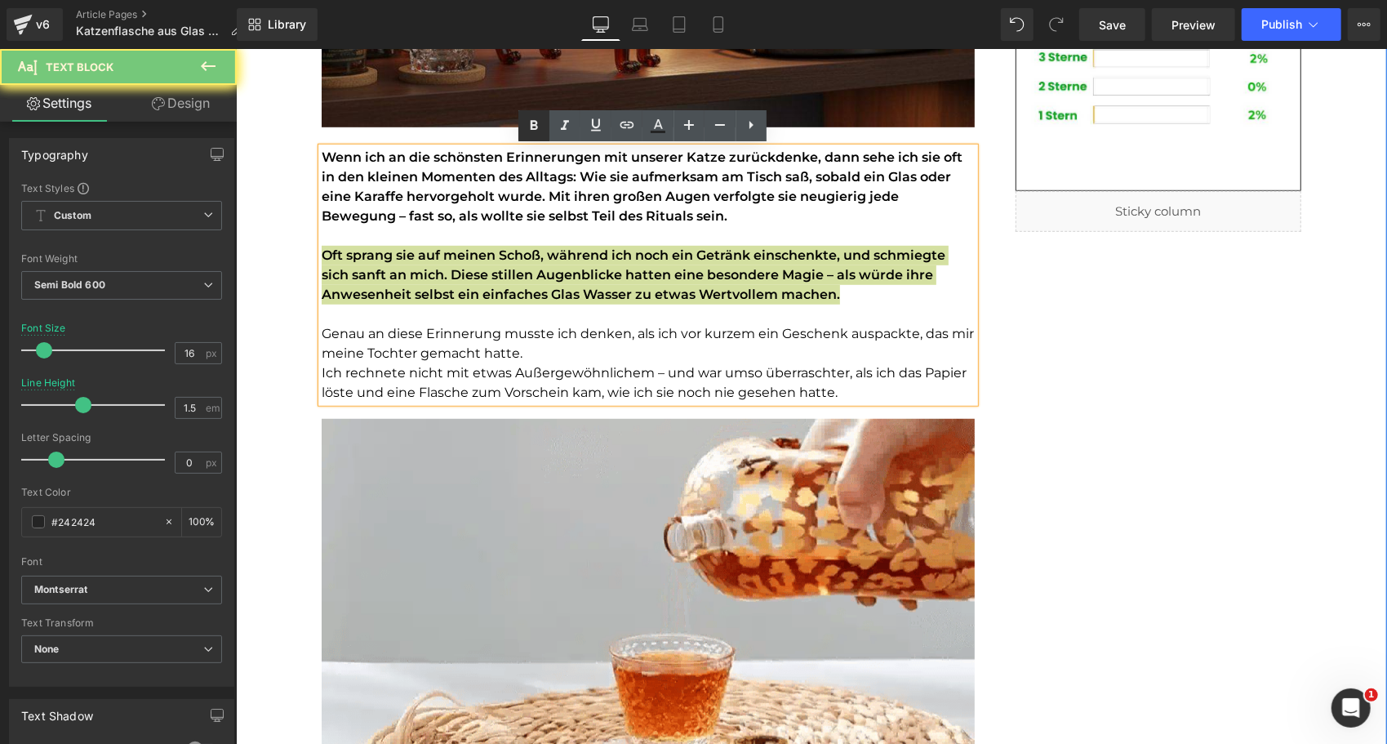
click at [533, 127] on icon at bounding box center [534, 126] width 20 height 20
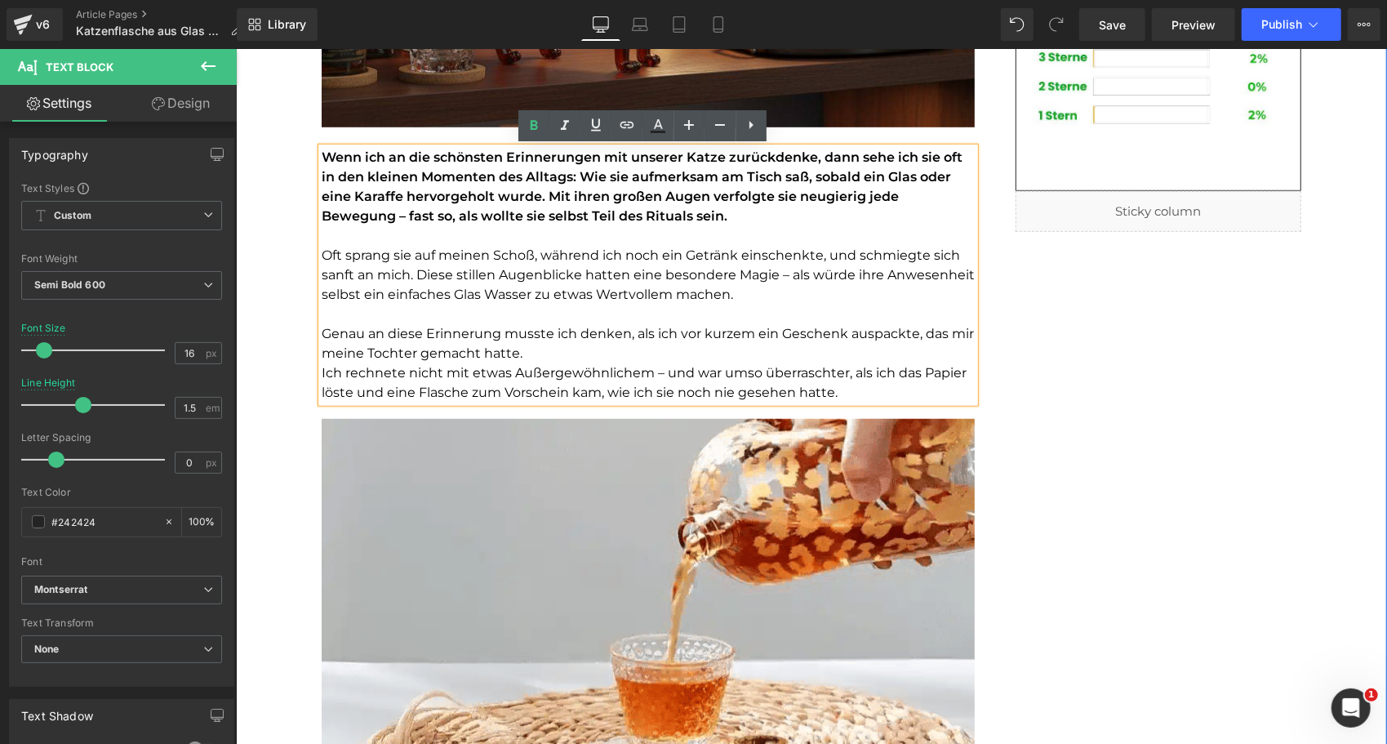
click at [503, 171] on font "Wenn ich an die schönsten Erinnerungen mit unserer Katze zurückdenke, dann sehe…" at bounding box center [641, 186] width 641 height 74
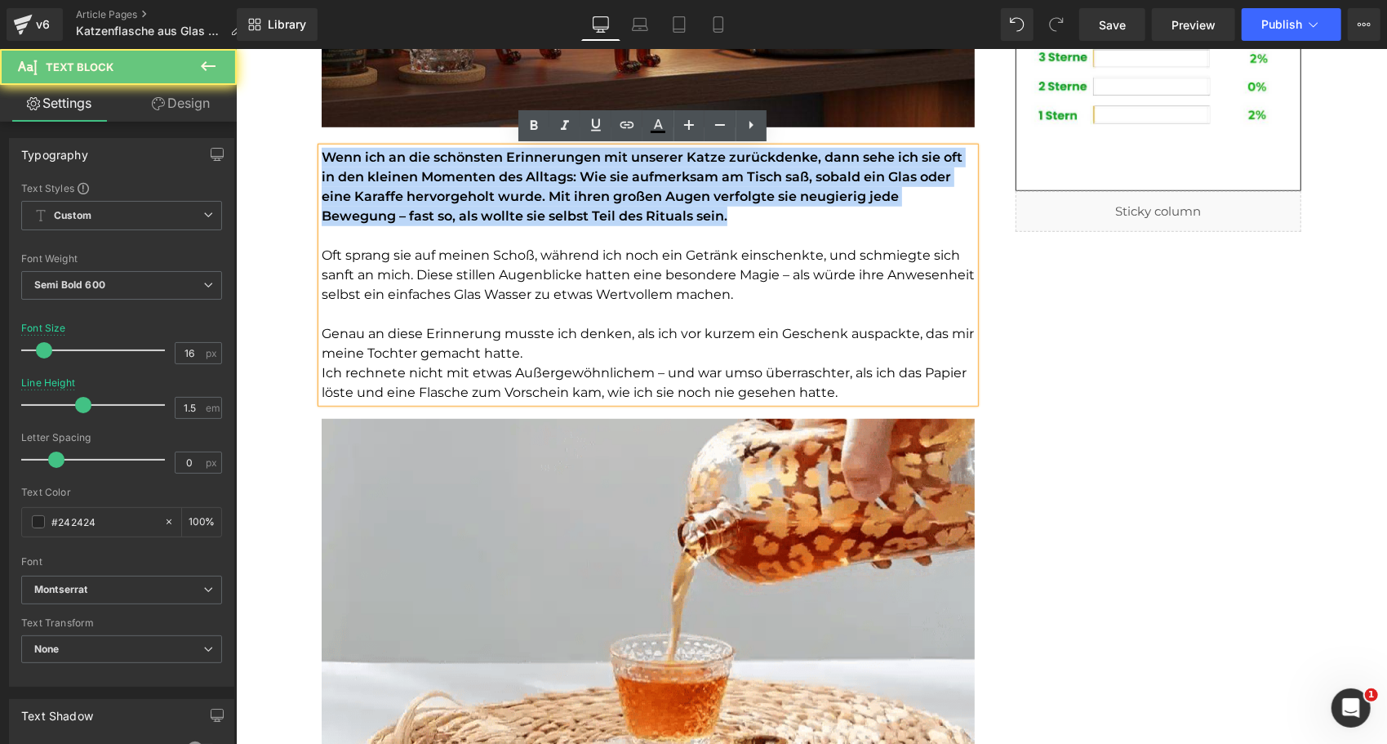
click at [503, 171] on font "Wenn ich an die schönsten Erinnerungen mit unserer Katze zurückdenke, dann sehe…" at bounding box center [641, 186] width 641 height 74
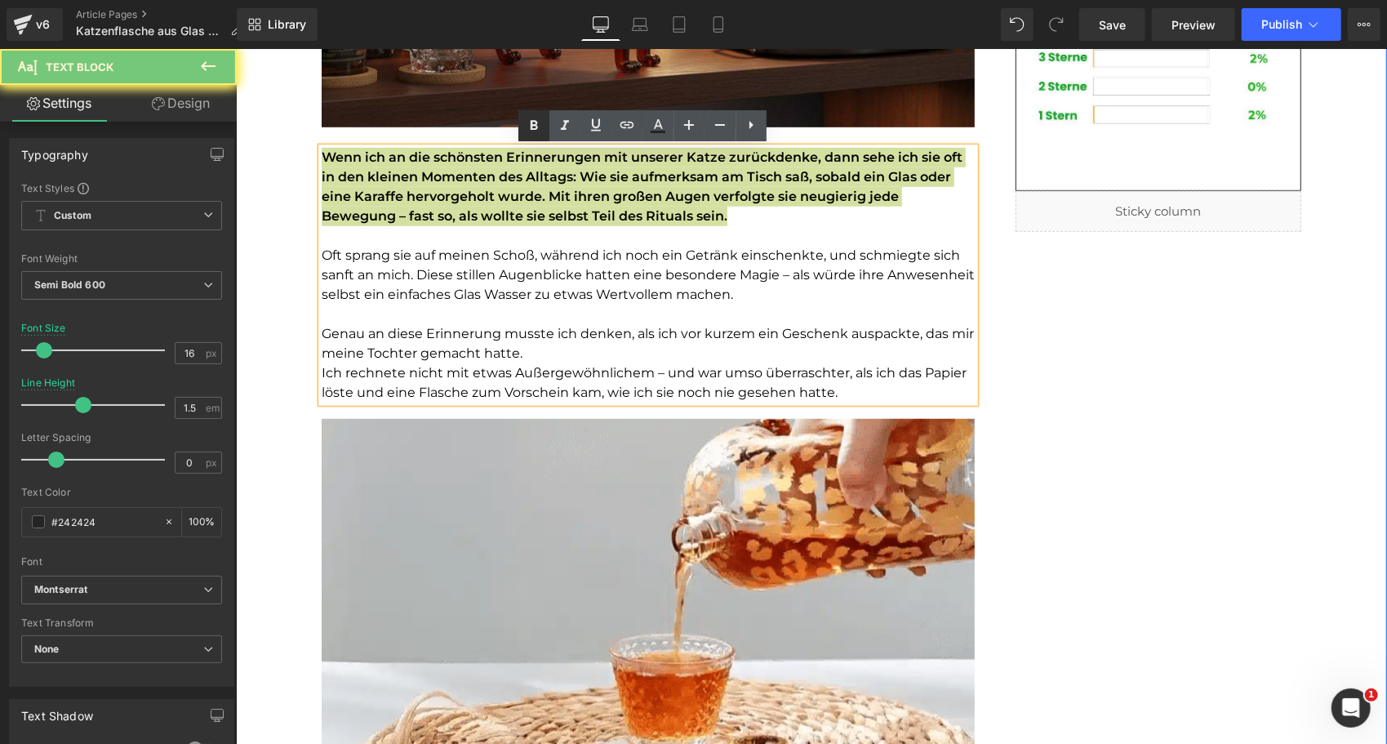
click at [531, 126] on icon at bounding box center [533, 125] width 7 height 10
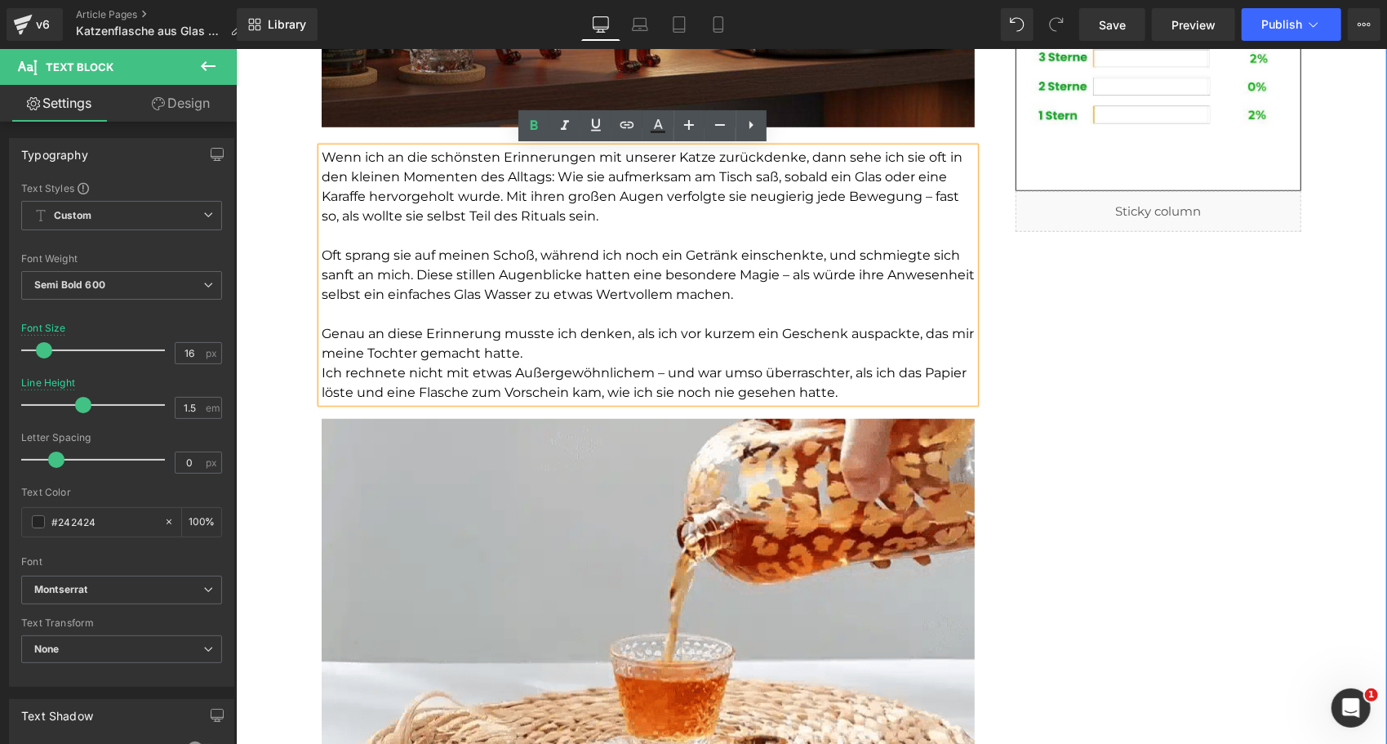
click at [494, 340] on span "Genau an diese Erinnerung musste ich denken, als ich vor kurzem ein Geschenk au…" at bounding box center [647, 342] width 652 height 35
click at [834, 389] on p "Ich rechnete nicht mit etwas Außergewöhnlichem – und war umso überraschter, als…" at bounding box center [647, 381] width 653 height 39
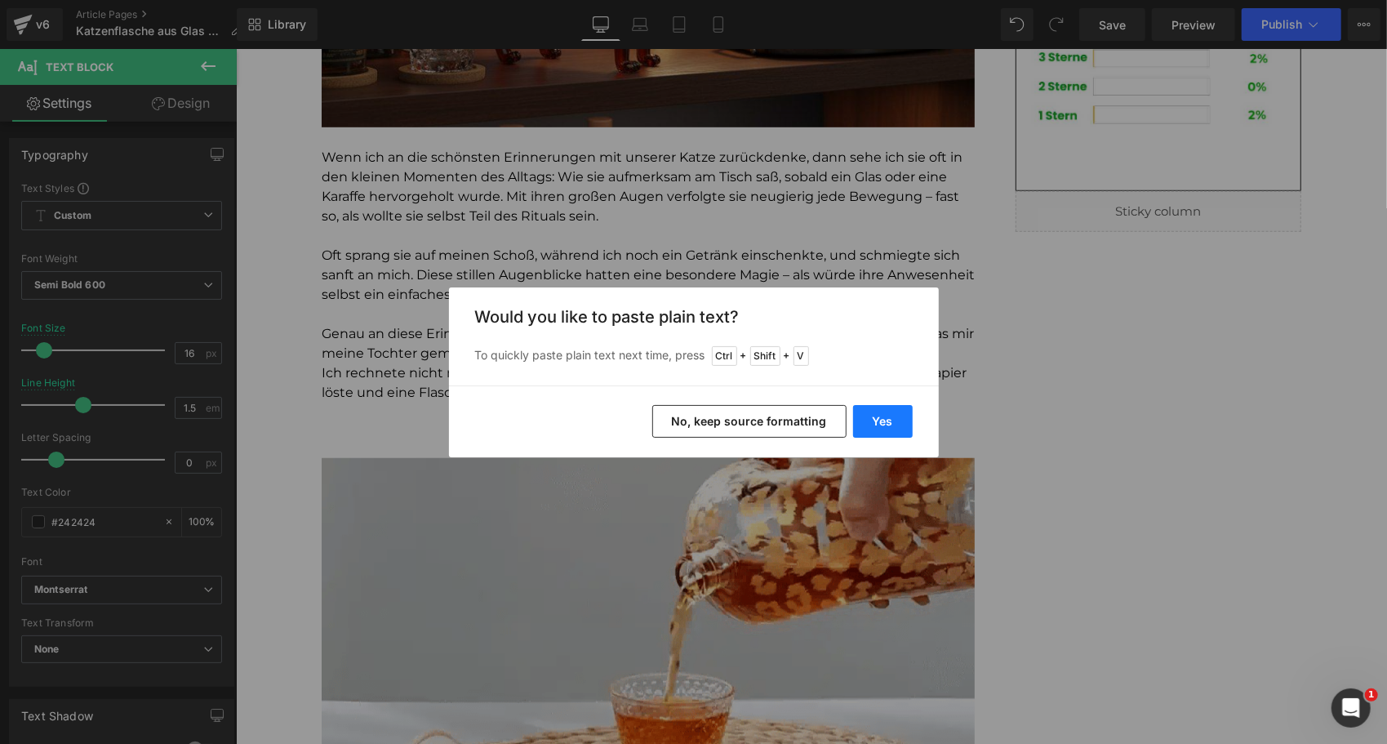
click at [870, 419] on button "Yes" at bounding box center [883, 421] width 60 height 33
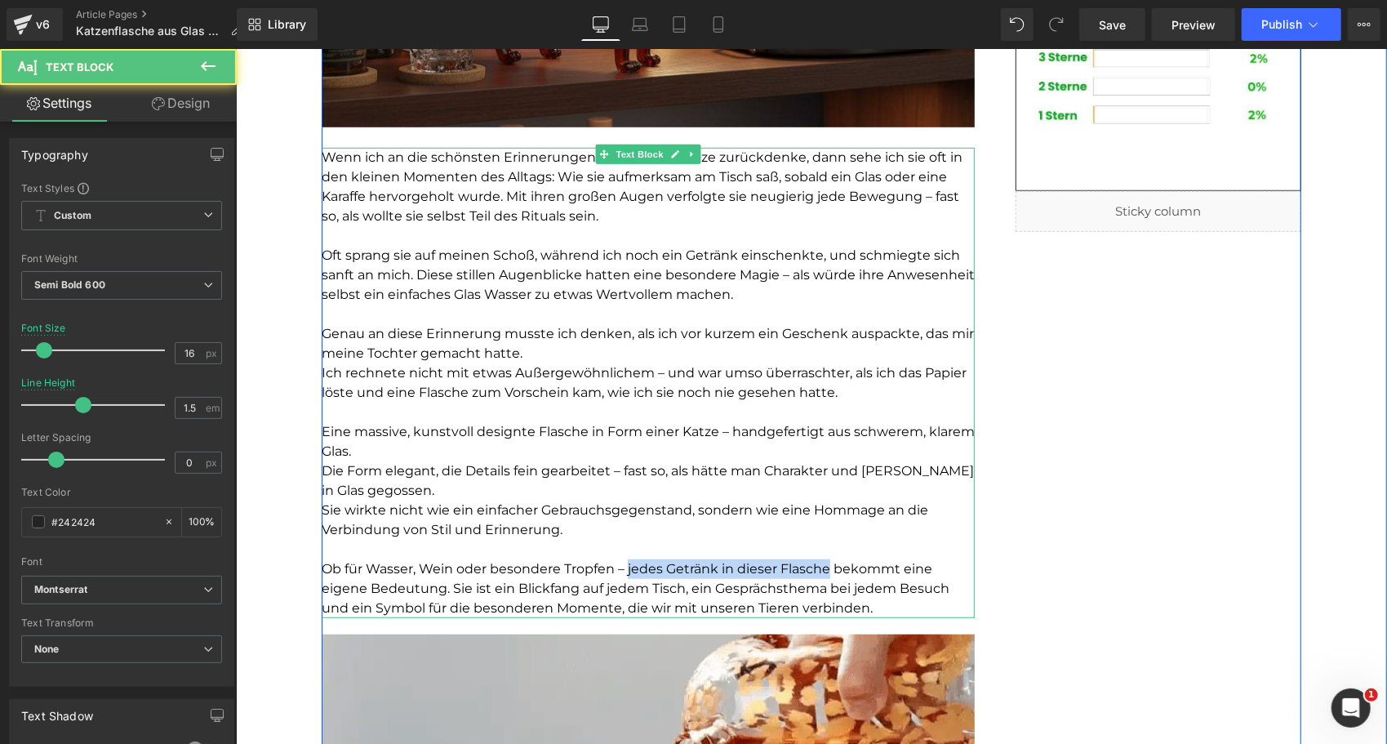
drag, startPoint x: 620, startPoint y: 566, endPoint x: 821, endPoint y: 569, distance: 201.6
click at [821, 569] on span "Ob für Wasser, Wein oder besondere Tropfen – jedes Getränk in dieser Flasche be…" at bounding box center [635, 587] width 628 height 55
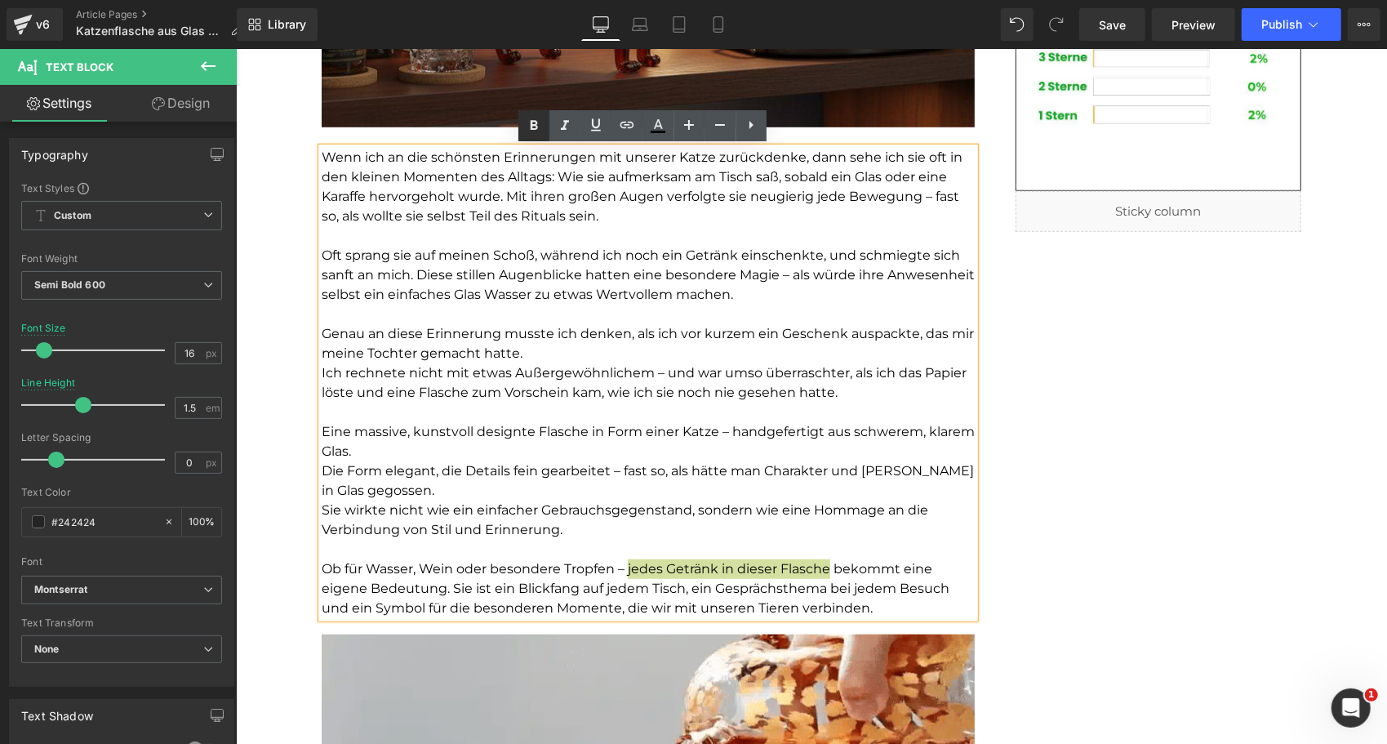
click at [529, 122] on icon at bounding box center [534, 126] width 20 height 20
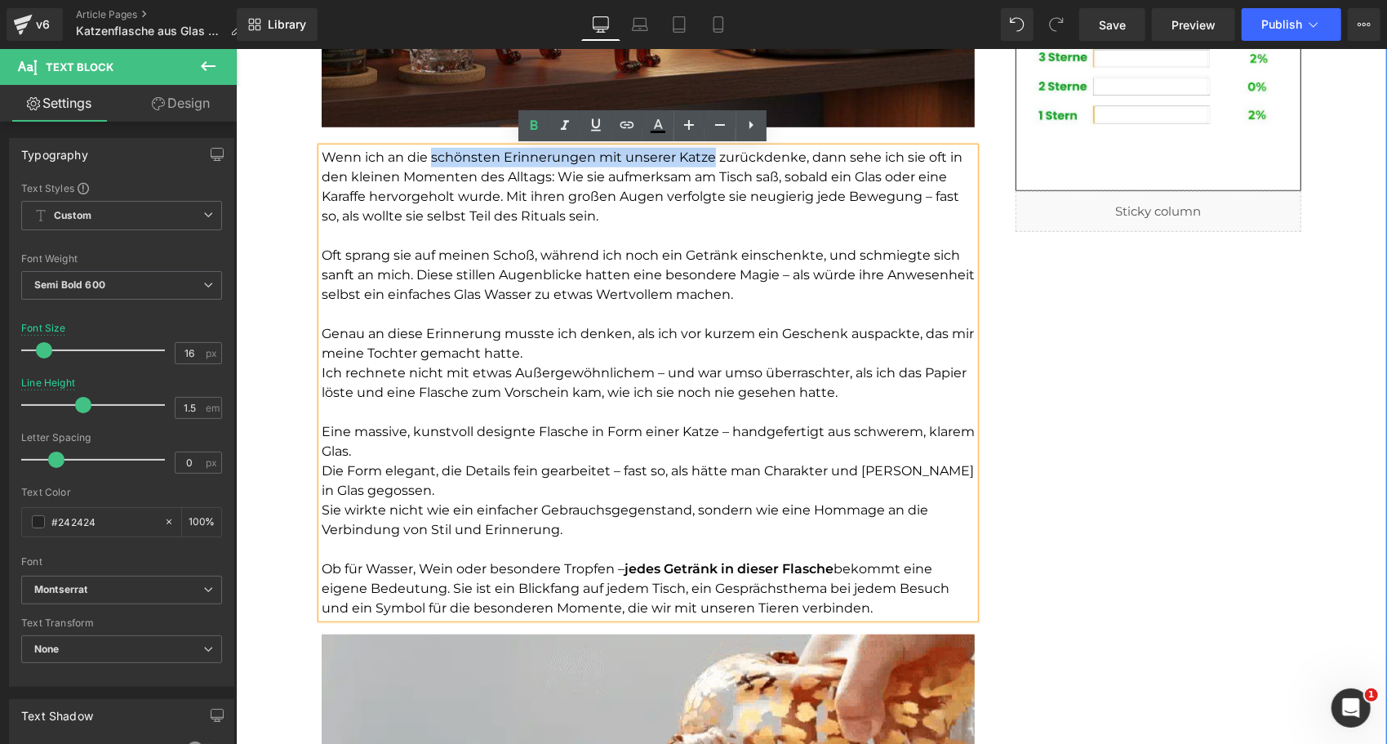
drag, startPoint x: 424, startPoint y: 148, endPoint x: 707, endPoint y: 158, distance: 283.4
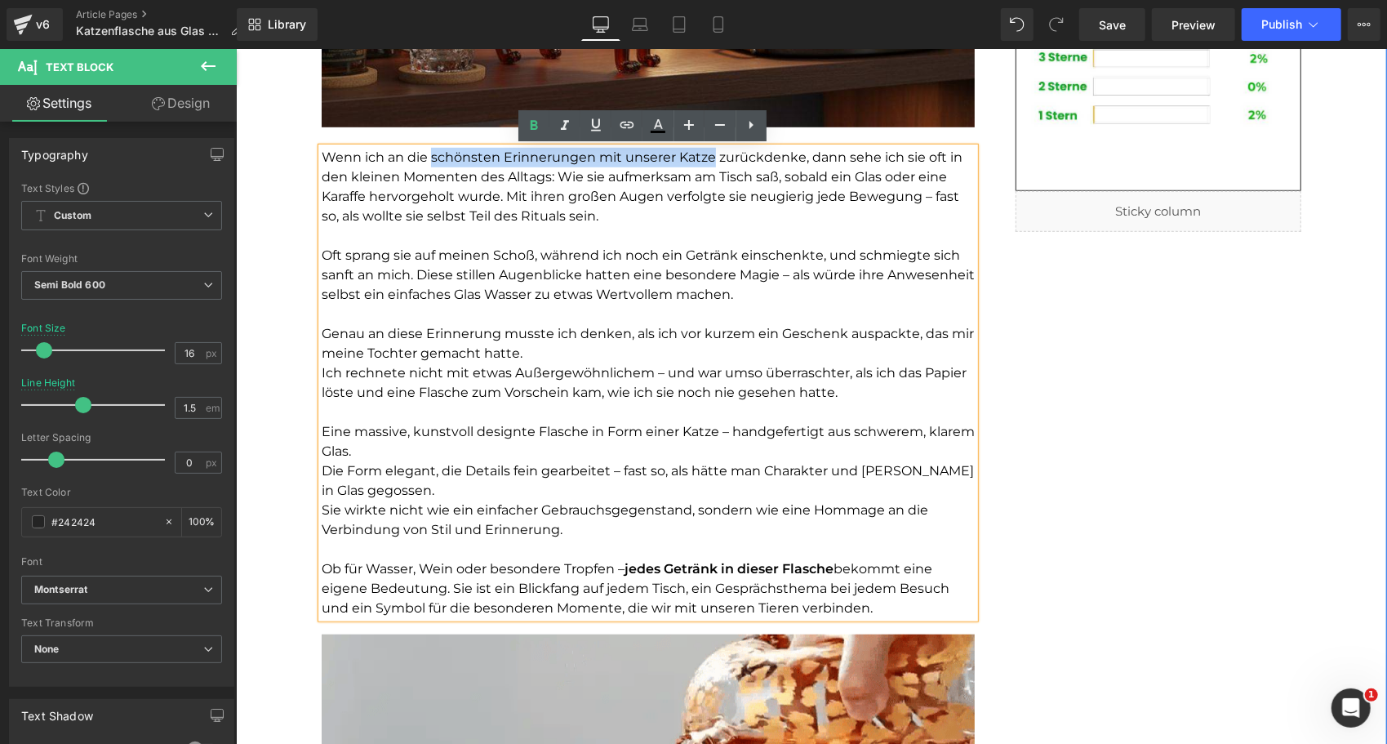
click at [707, 158] on font "Wenn ich an die schönsten Erinnerungen mit unserer Katze zurückdenke, dann sehe…" at bounding box center [641, 186] width 641 height 74
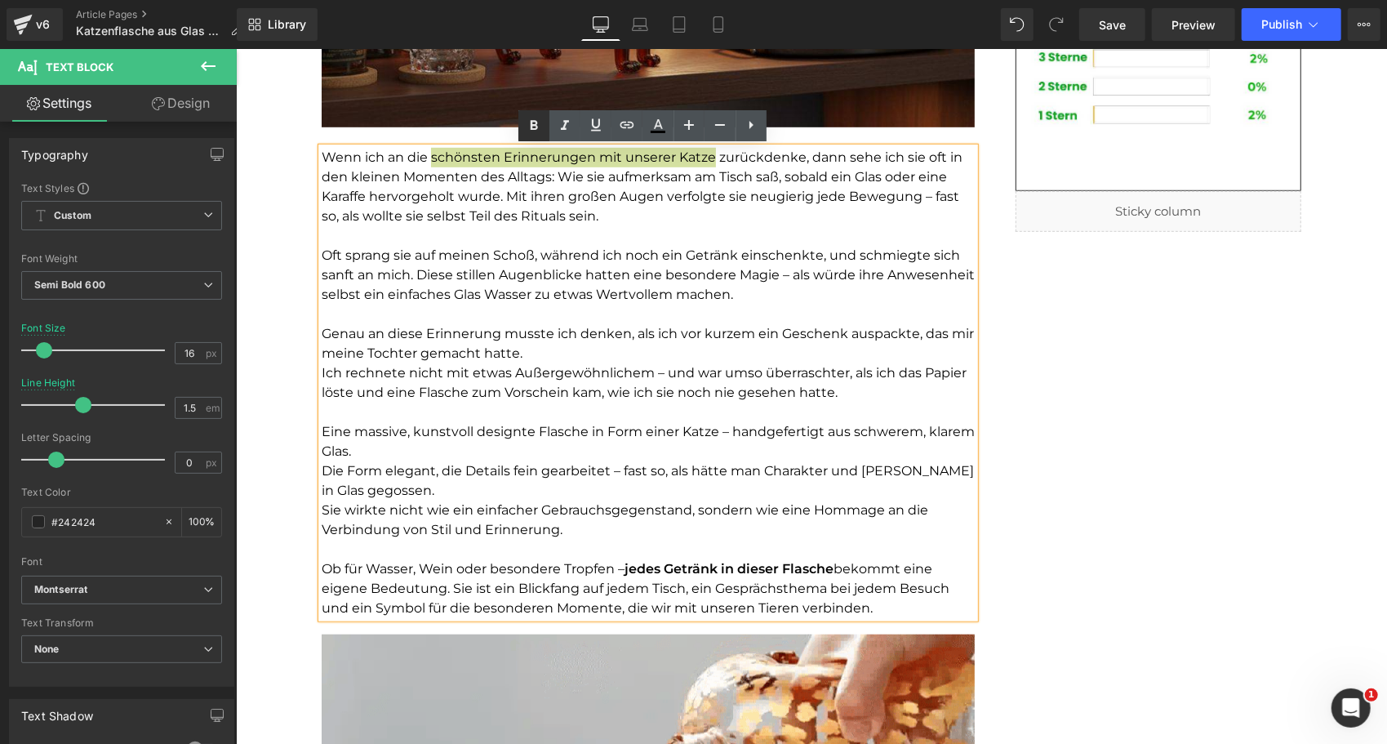
click at [541, 121] on icon at bounding box center [534, 126] width 20 height 20
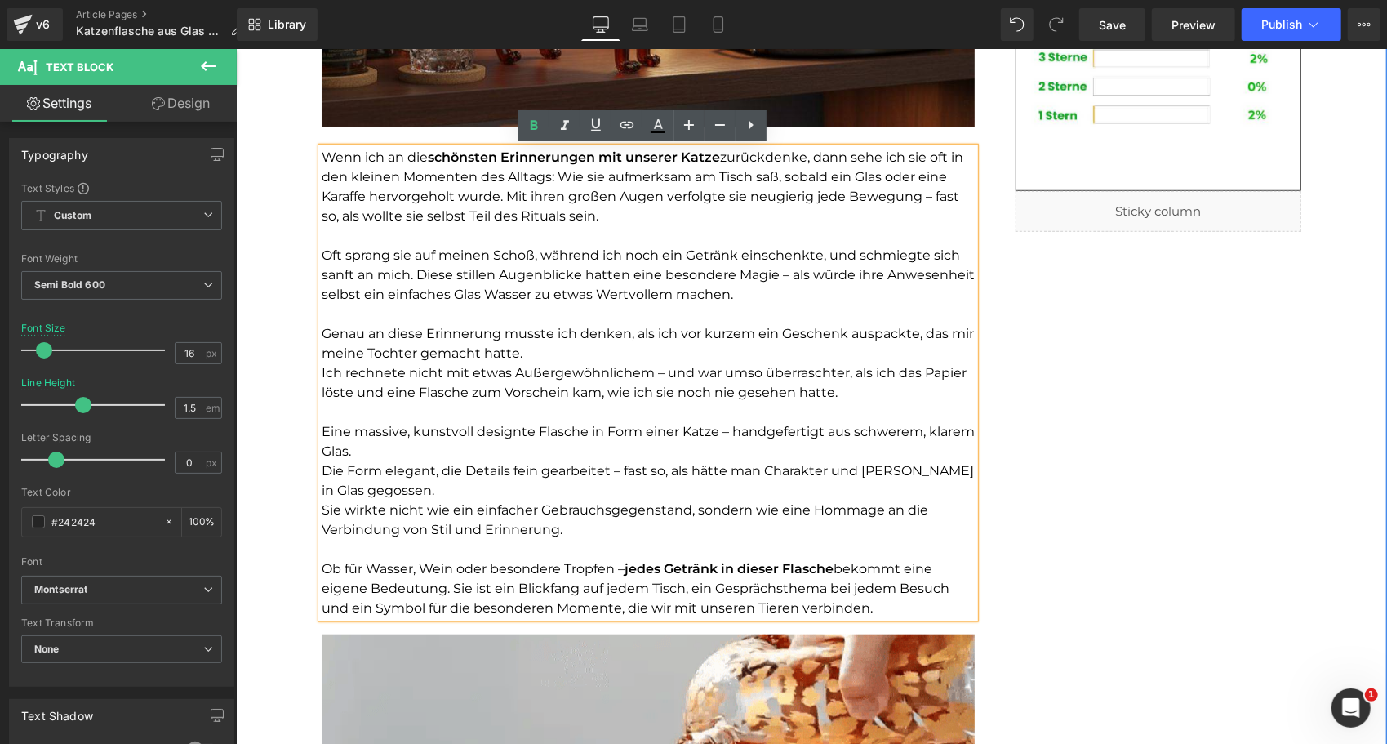
click at [508, 236] on p at bounding box center [647, 235] width 653 height 20
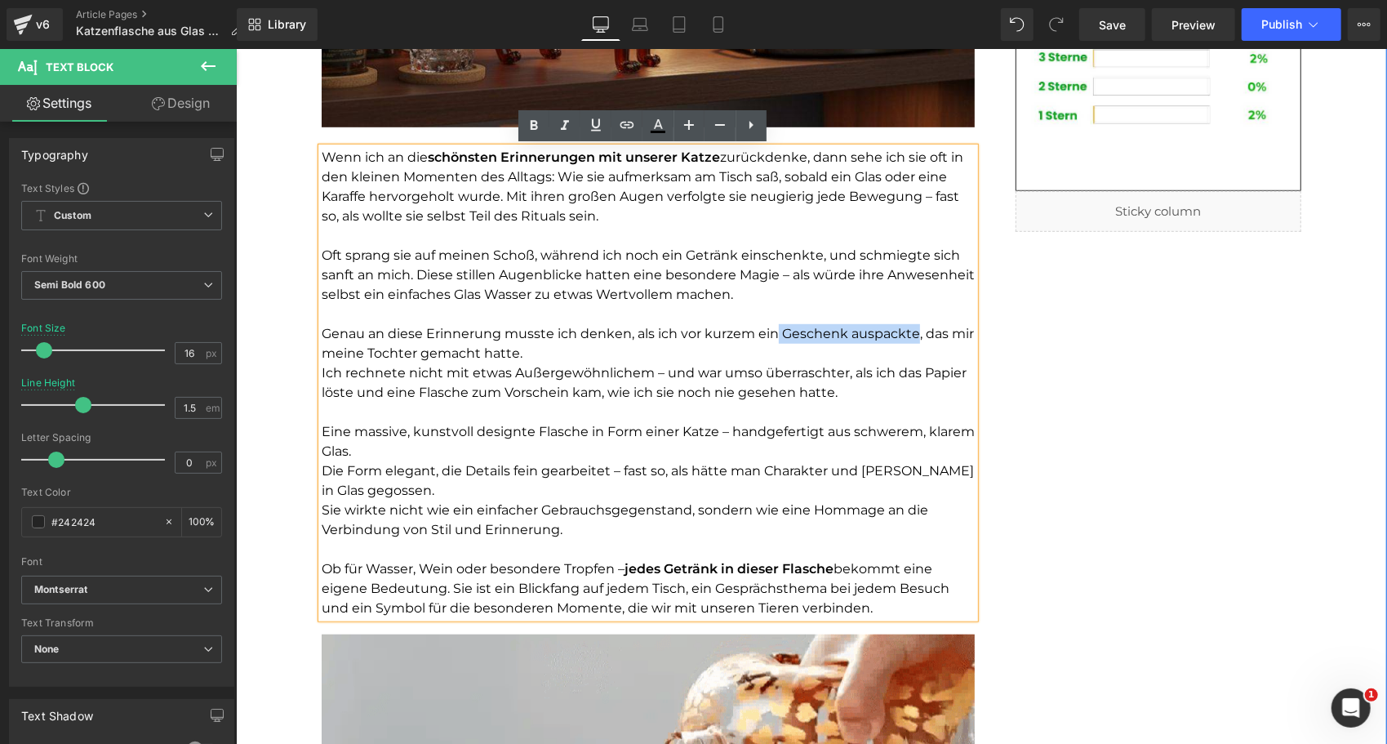
drag, startPoint x: 770, startPoint y: 331, endPoint x: 908, endPoint y: 331, distance: 137.1
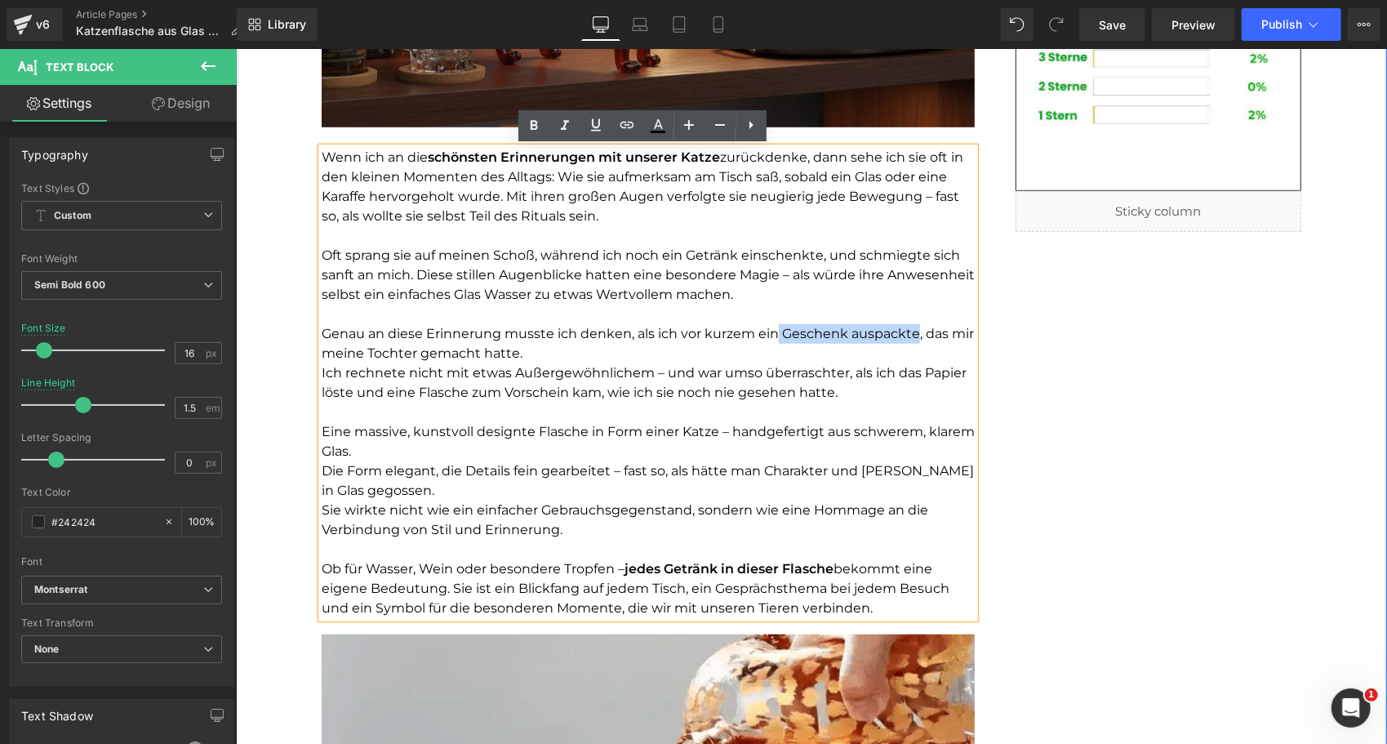
click at [908, 331] on span "Genau an diese Erinnerung musste ich denken, als ich vor kurzem ein Geschenk au…" at bounding box center [647, 342] width 652 height 35
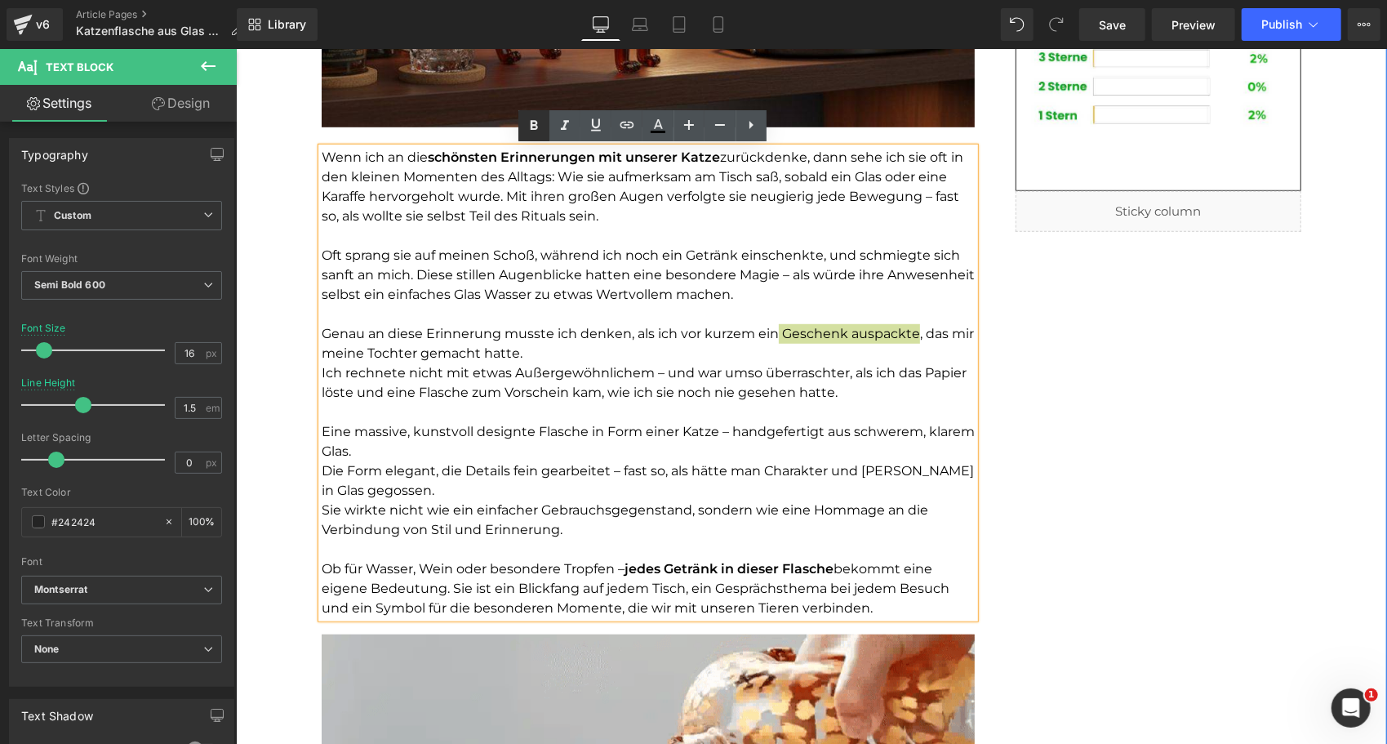
click at [531, 121] on icon at bounding box center [533, 125] width 7 height 10
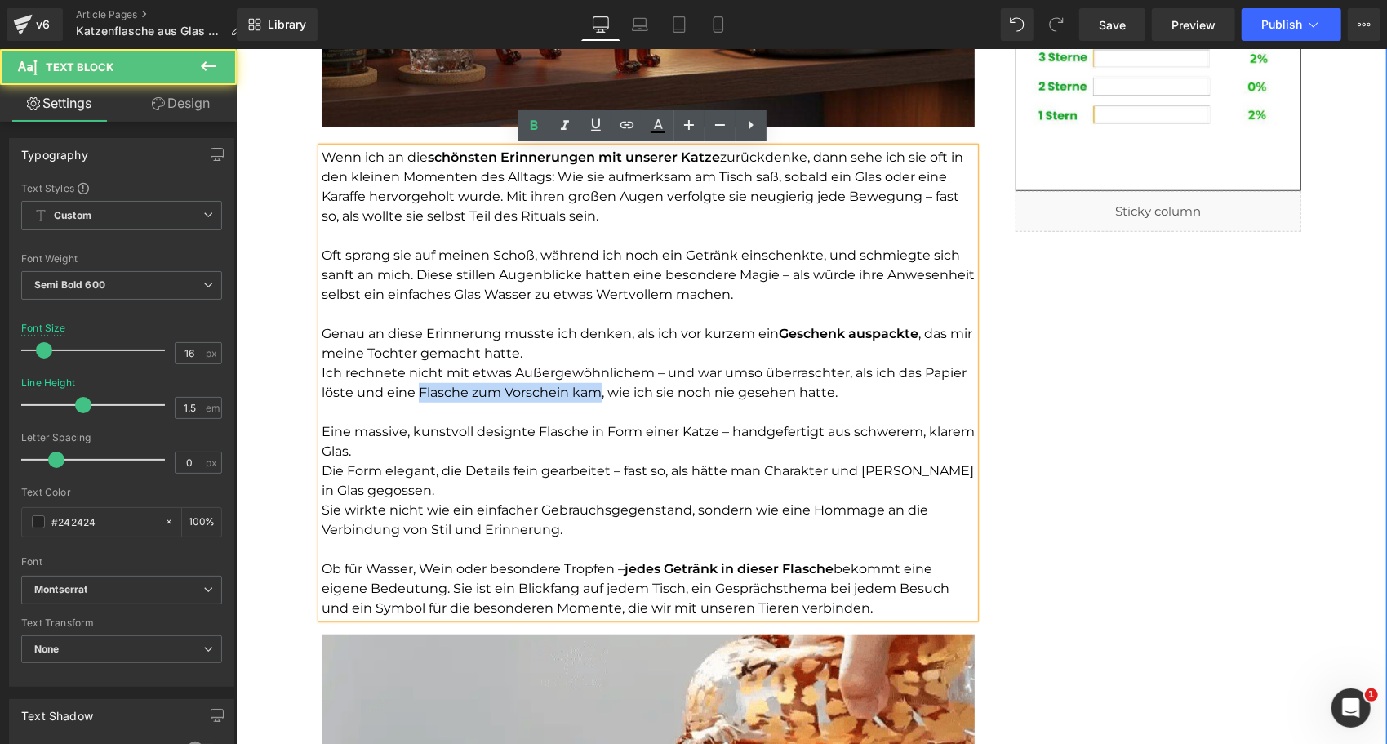
drag, startPoint x: 412, startPoint y: 387, endPoint x: 593, endPoint y: 396, distance: 181.4
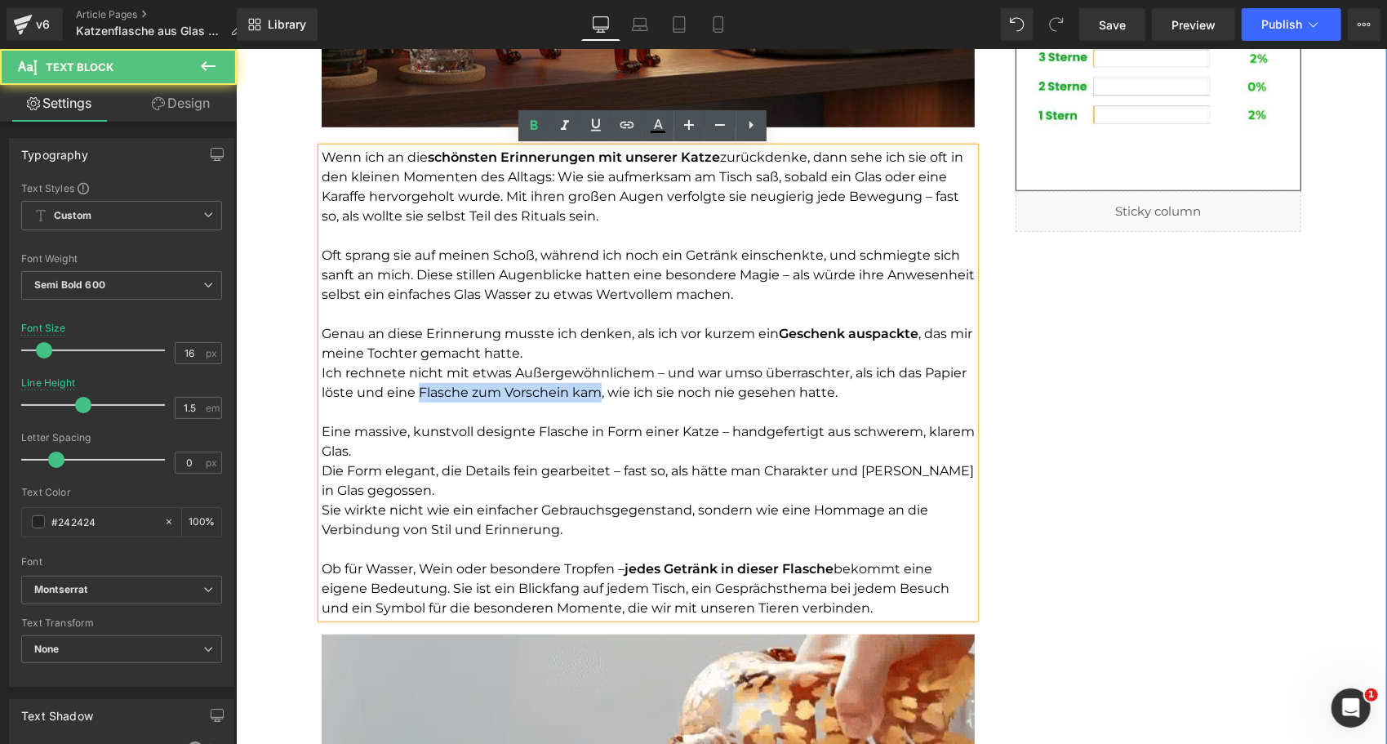
click at [593, 396] on span "Ich rechnete nicht mit etwas Außergewöhnlichem – und war umso überraschter, als…" at bounding box center [643, 381] width 645 height 35
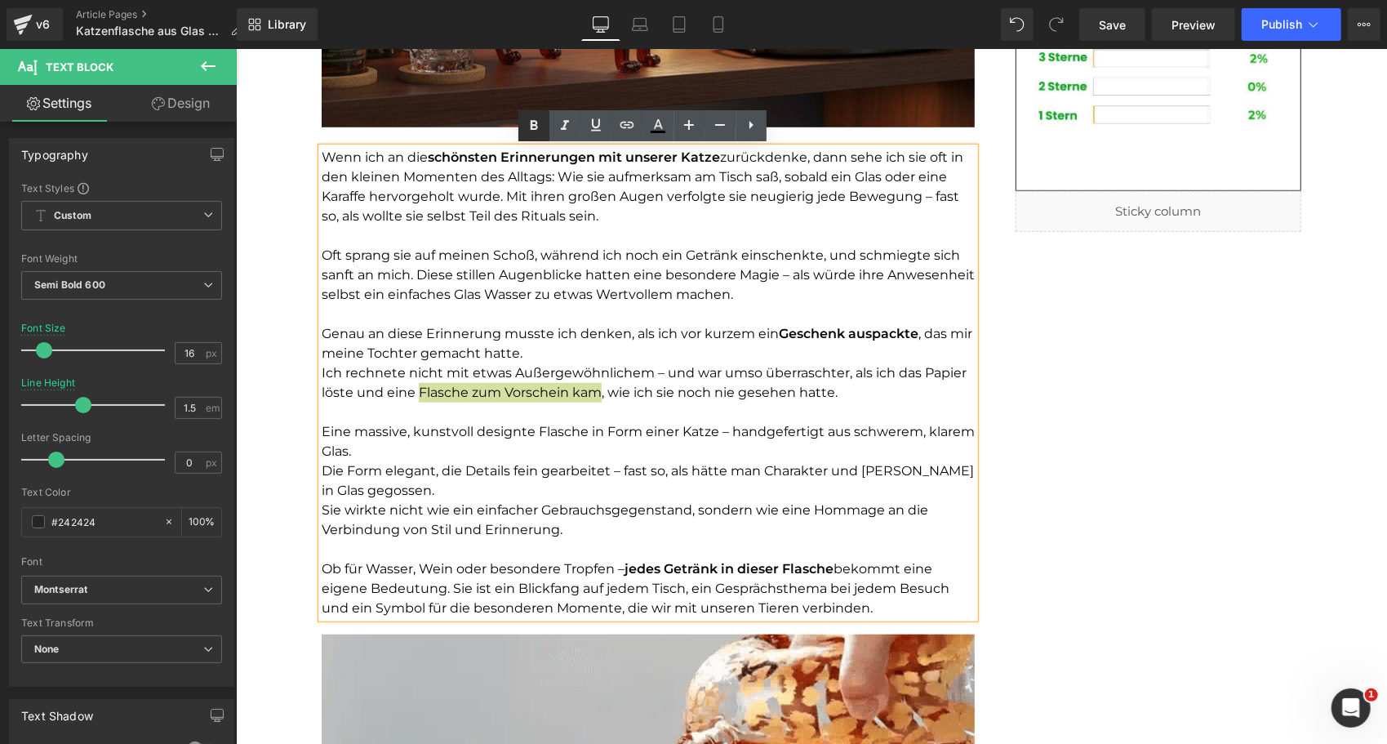
click at [529, 118] on icon at bounding box center [534, 126] width 20 height 20
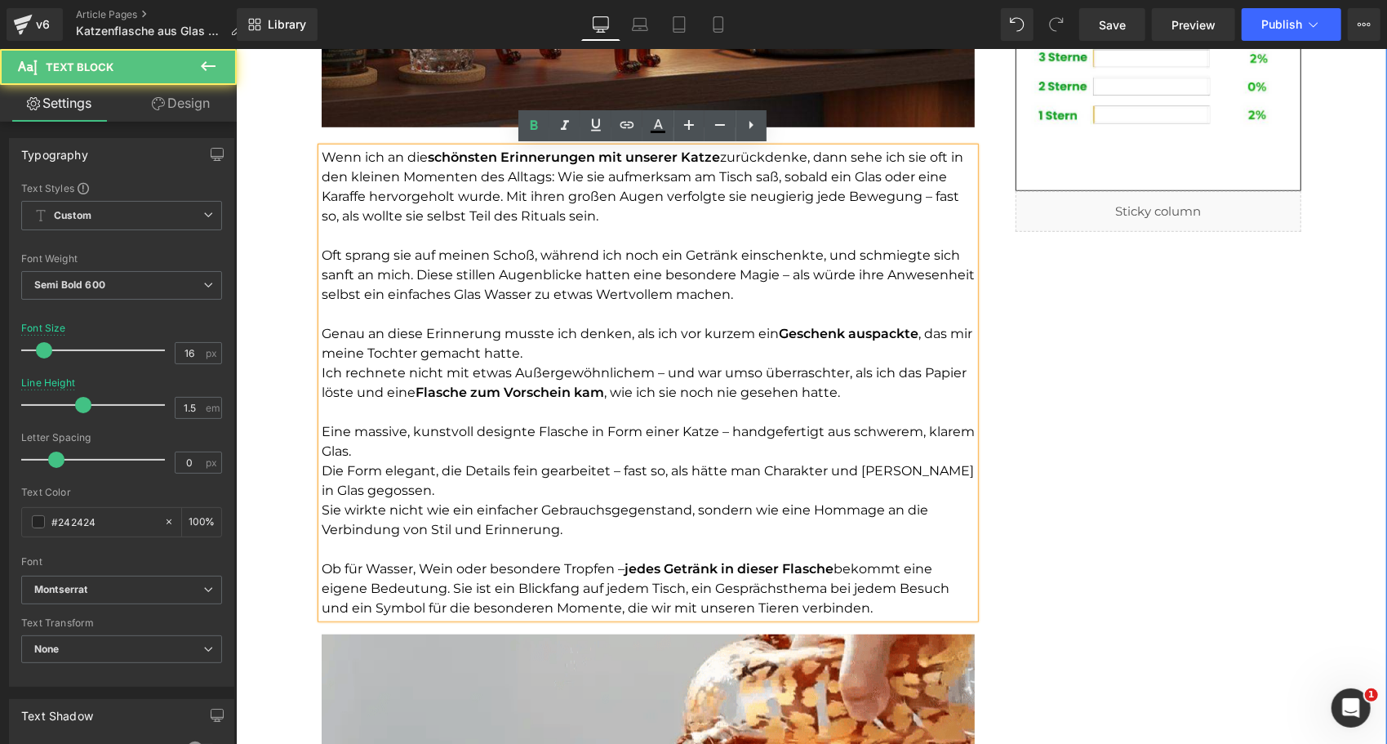
click at [561, 316] on p at bounding box center [647, 314] width 653 height 20
drag, startPoint x: 451, startPoint y: 272, endPoint x: 767, endPoint y: 272, distance: 315.9
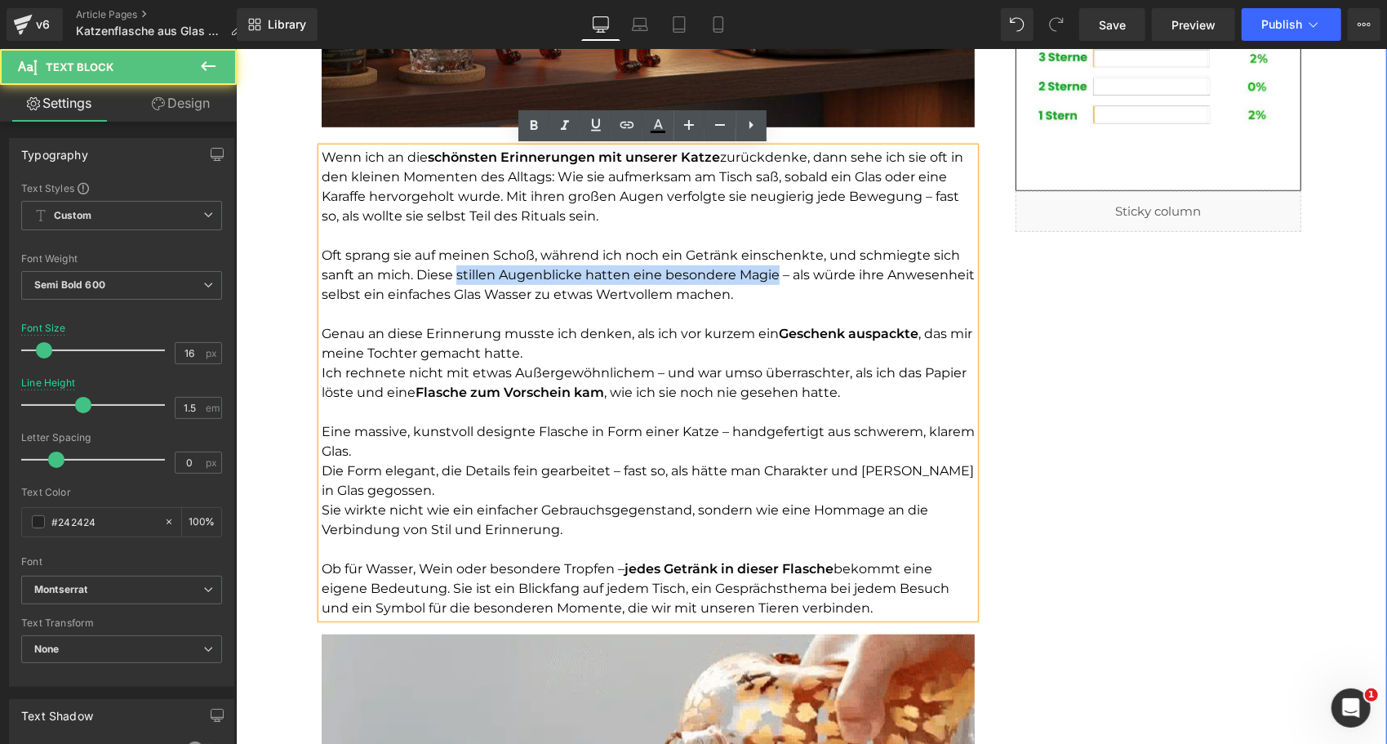
click at [767, 272] on font "Oft sprang sie auf meinen Schoß, während ich noch ein Getränk einschenkte, und …" at bounding box center [647, 273] width 653 height 55
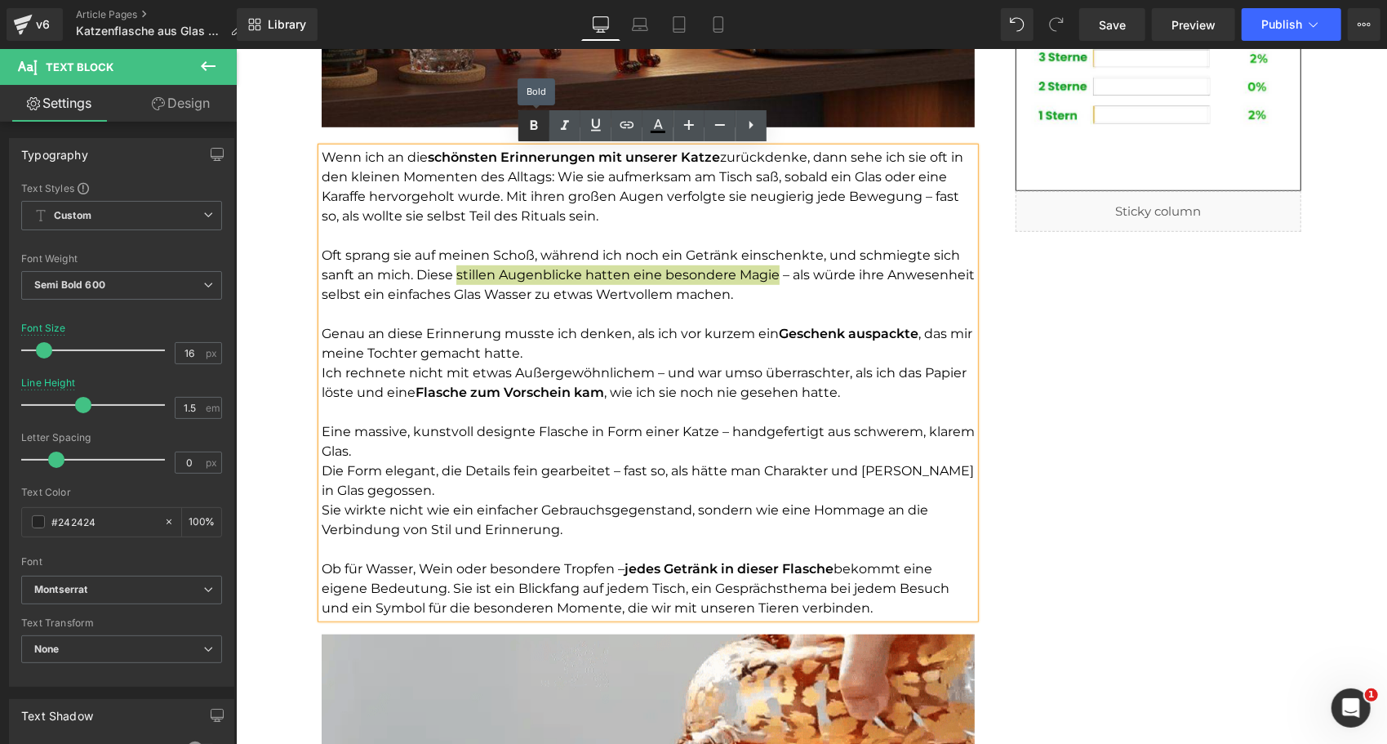
click at [537, 125] on icon at bounding box center [534, 126] width 20 height 20
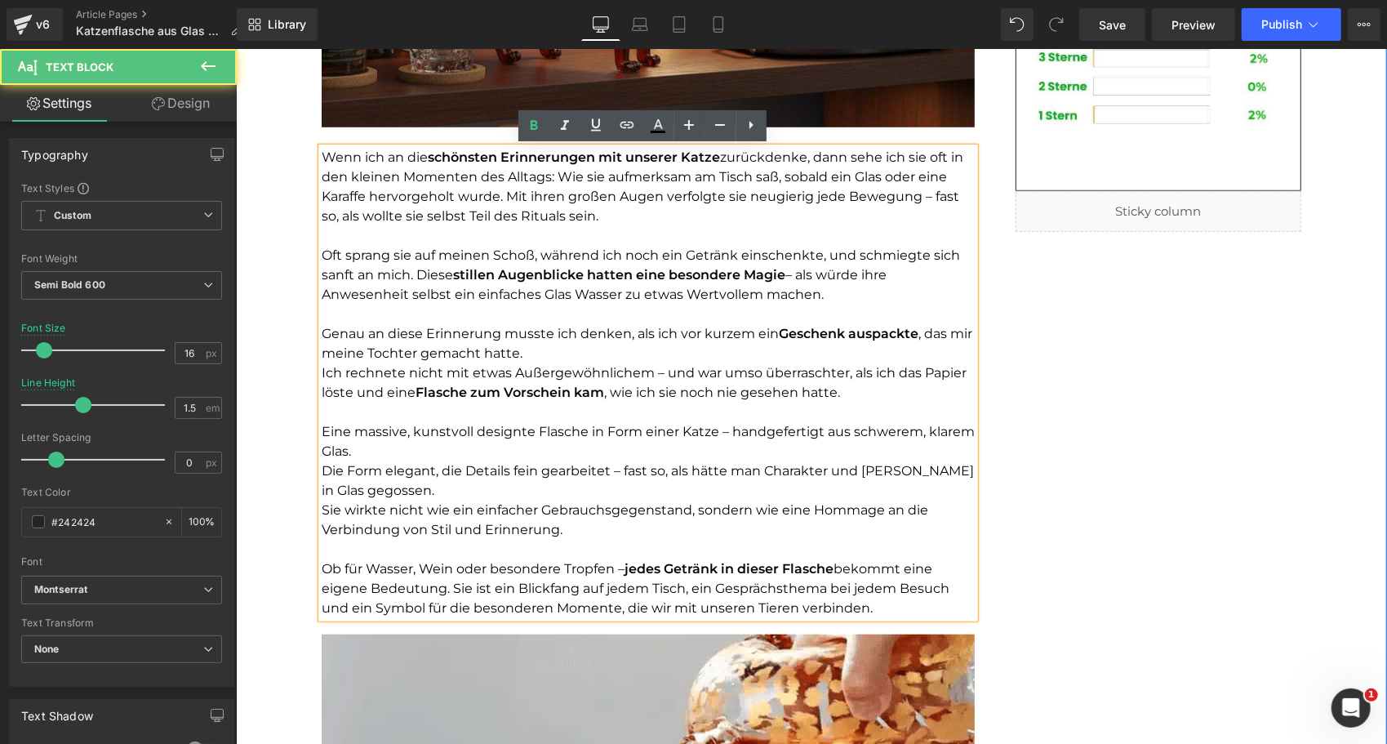
click at [431, 427] on span "Eine massive, kunstvoll designte Flasche in Form einer Katze – handgefertigt au…" at bounding box center [647, 440] width 653 height 35
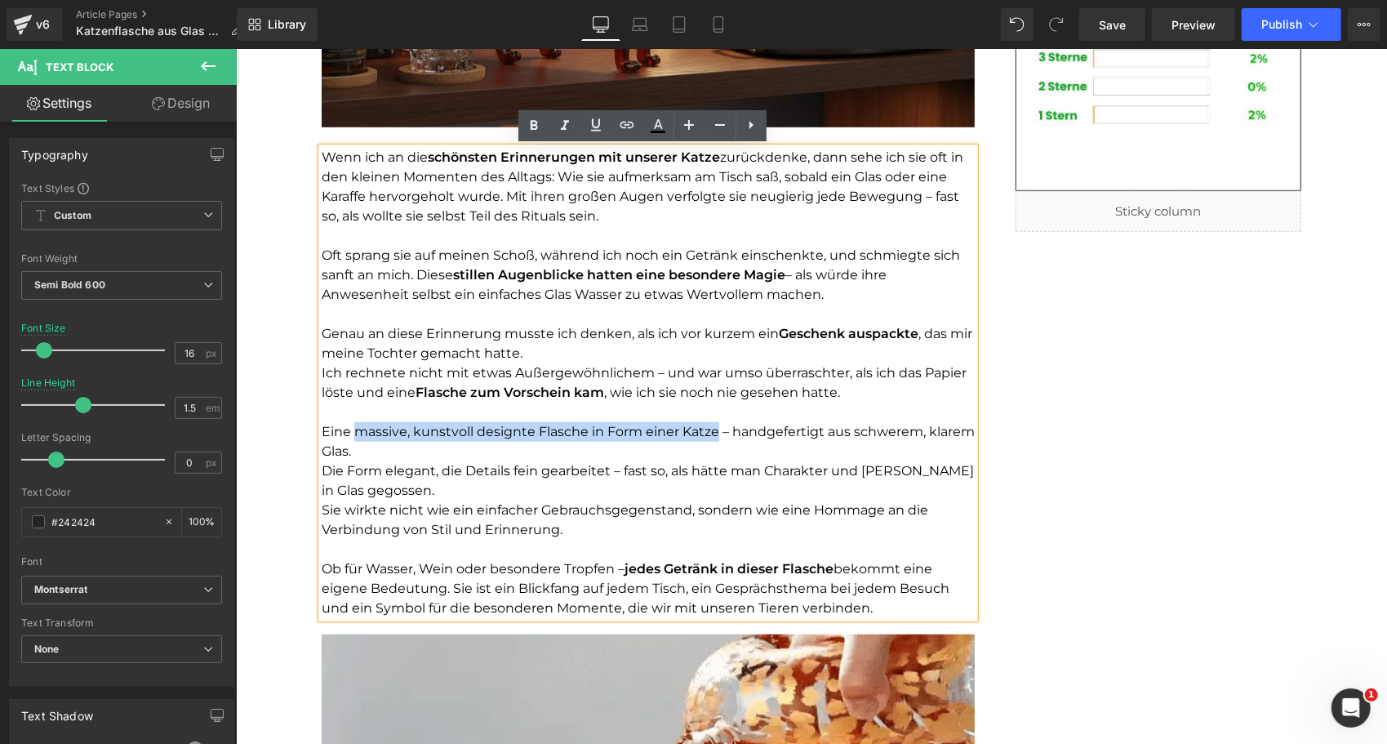
drag, startPoint x: 351, startPoint y: 428, endPoint x: 708, endPoint y: 428, distance: 357.5
click at [708, 428] on span "Eine massive, kunstvoll designte Flasche in Form einer Katze – handgefertigt au…" at bounding box center [647, 440] width 653 height 35
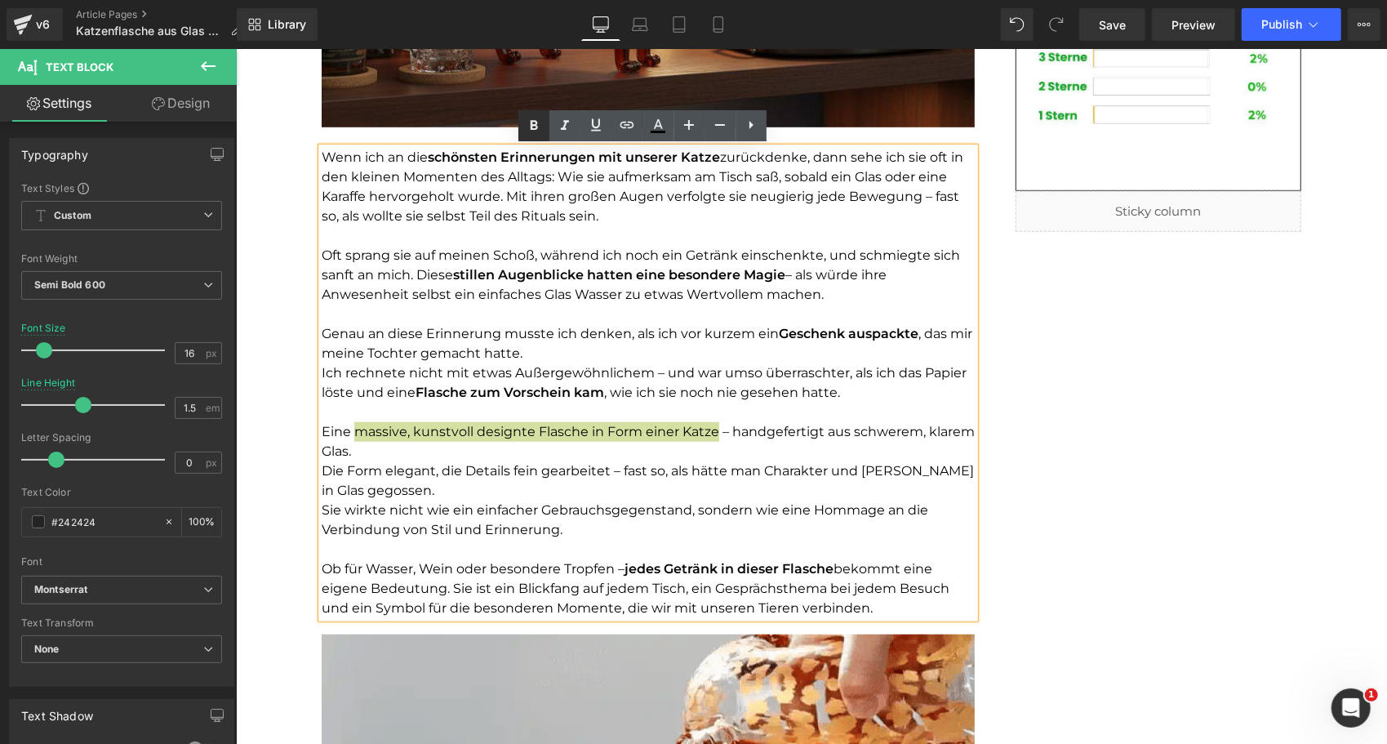
click at [535, 131] on icon at bounding box center [534, 126] width 20 height 20
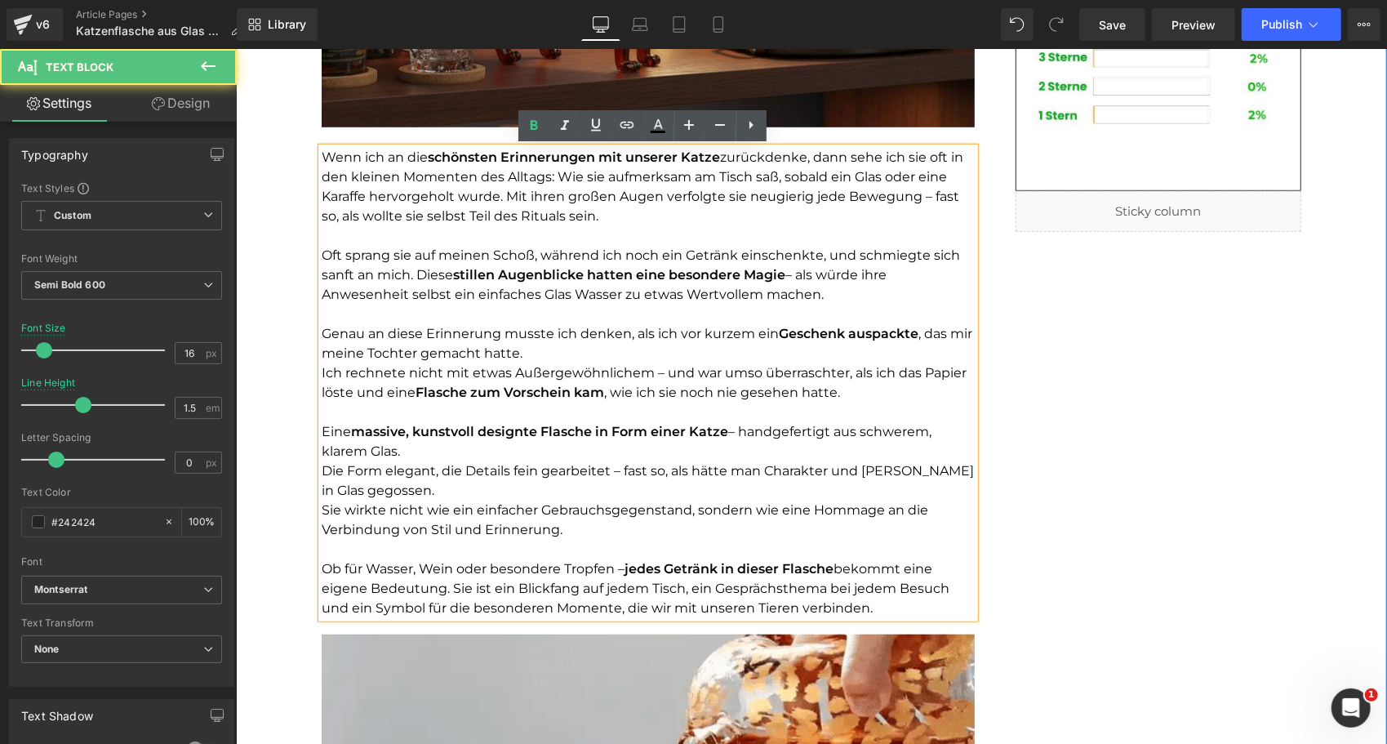
click at [503, 517] on p "Sie wirkte nicht wie ein einfacher Gebrauchsgegenstand, sondern wie eine Hommag…" at bounding box center [647, 519] width 653 height 39
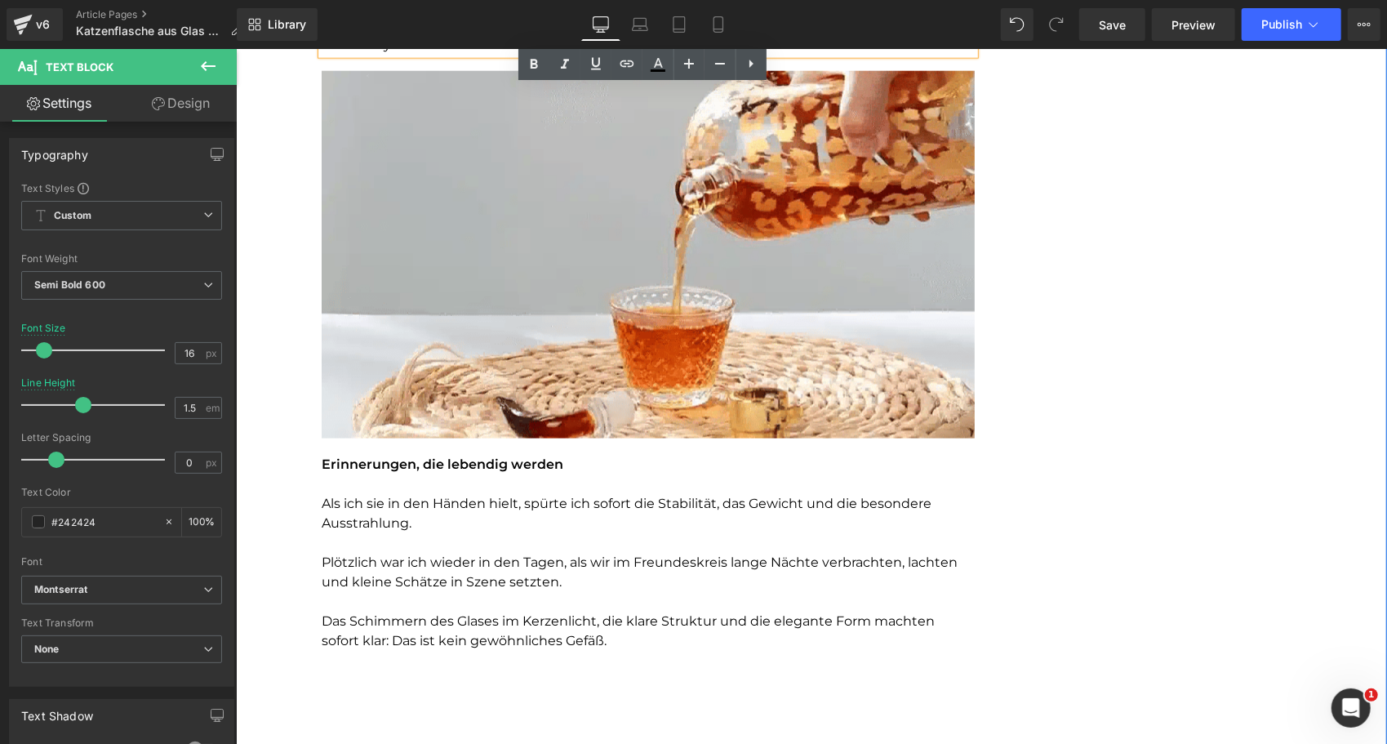
scroll to position [1253, 0]
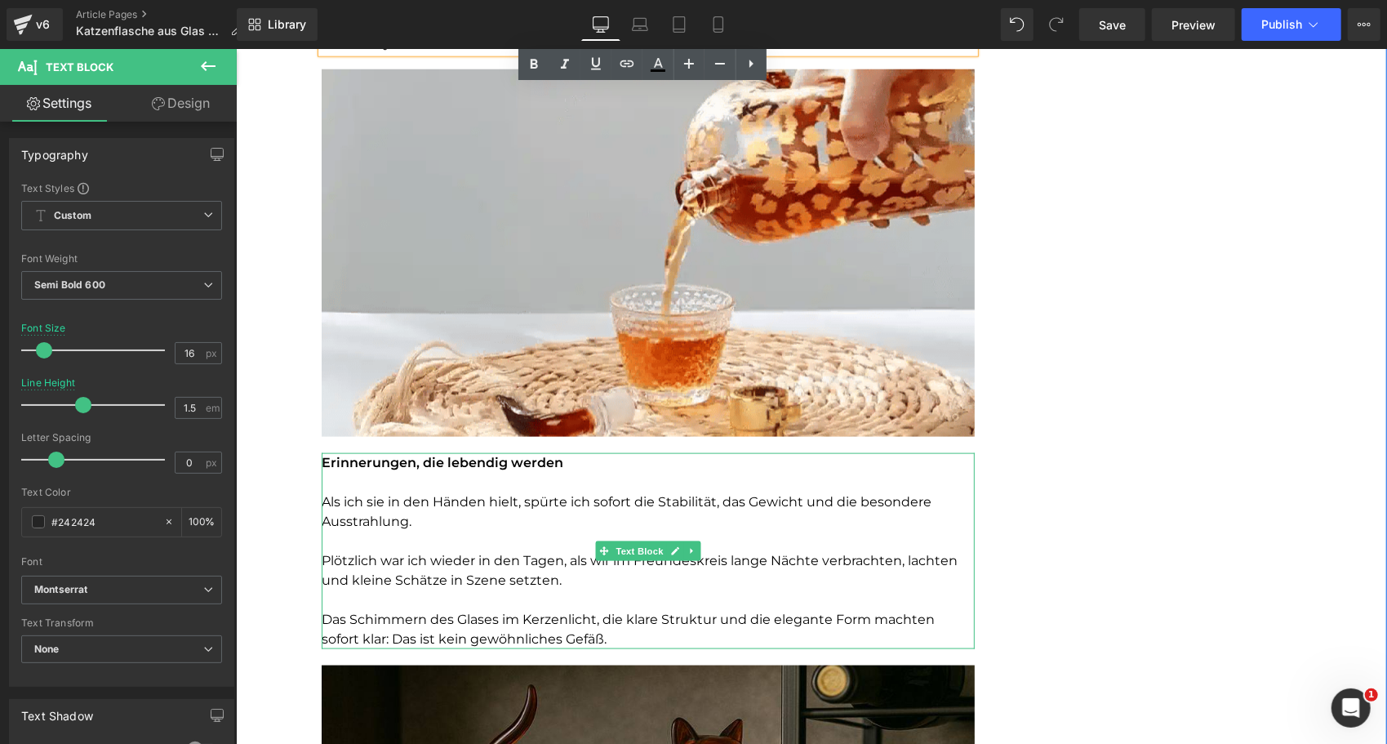
click at [509, 571] on font "Plötzlich war ich wieder in den Tagen, als wir im Freundeskreis lange Nächte ve…" at bounding box center [639, 569] width 636 height 35
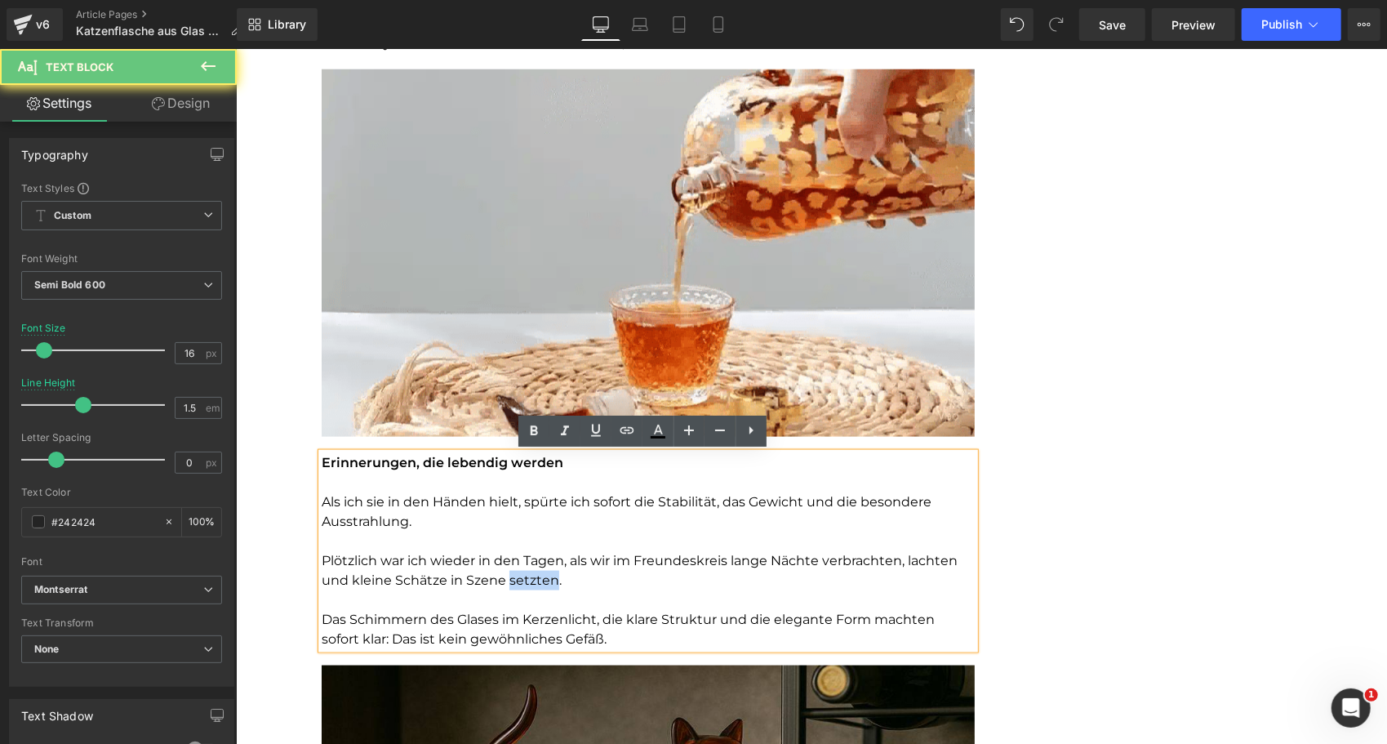
click at [509, 571] on font "Plötzlich war ich wieder in den Tagen, als wir im Freundeskreis lange Nächte ve…" at bounding box center [639, 569] width 636 height 35
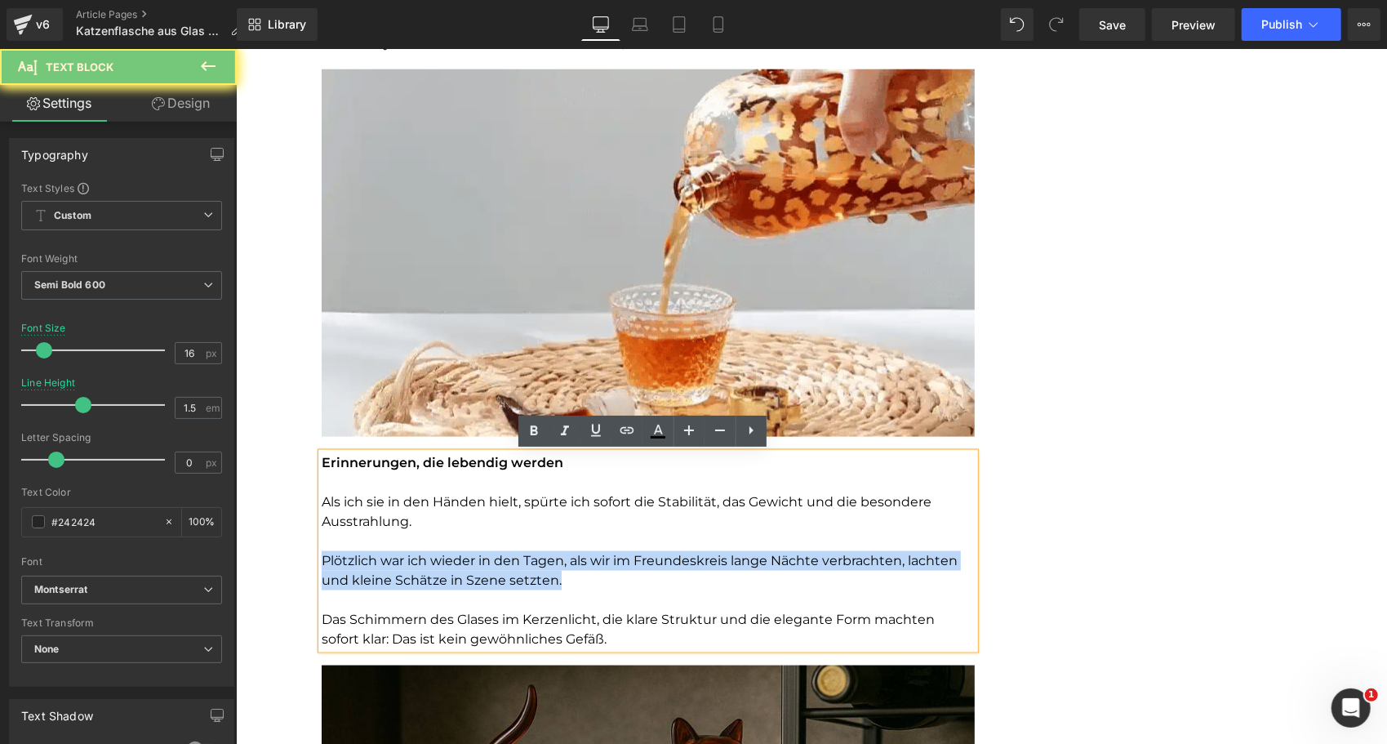
click at [509, 571] on font "Plötzlich war ich wieder in den Tagen, als wir im Freundeskreis lange Nächte ve…" at bounding box center [639, 569] width 636 height 35
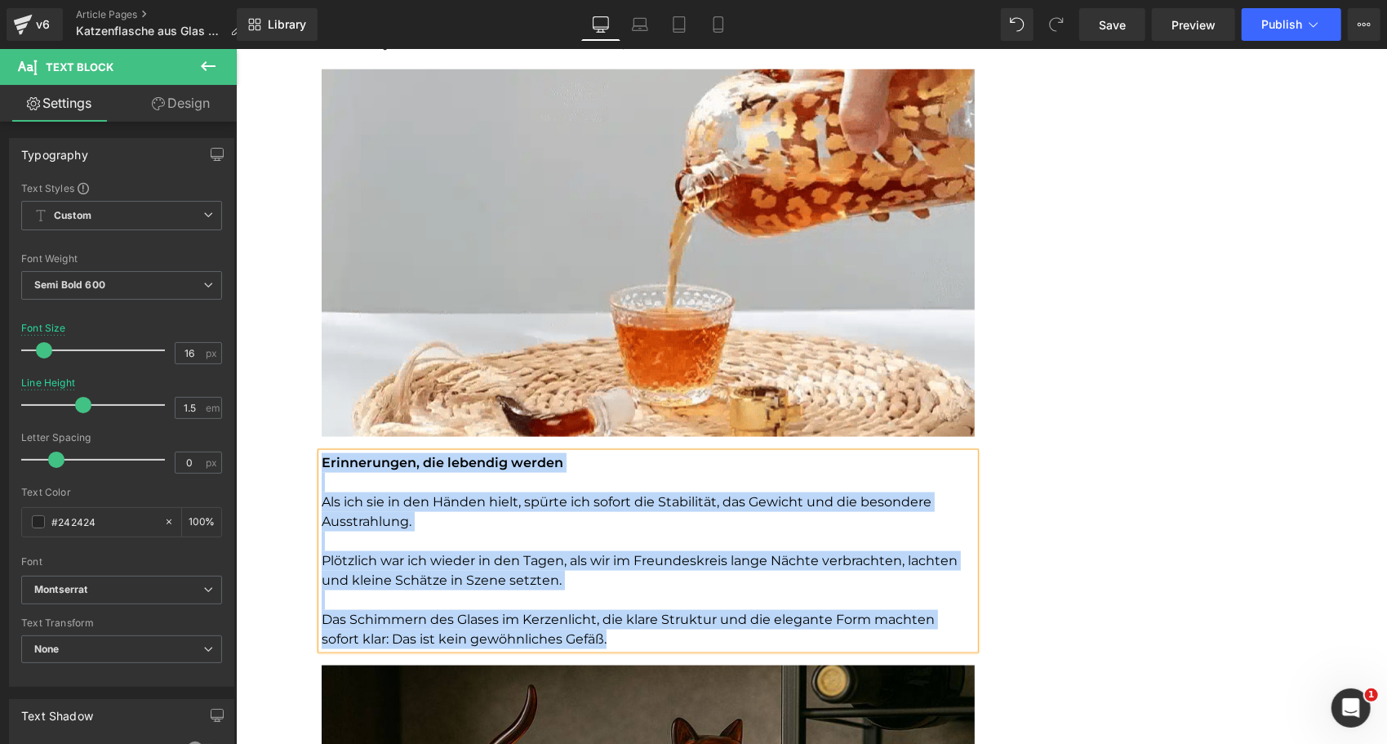
copy div "Erinnerungen, die lebendig werden Als ich sie in den Händen hielt, spürte ich s…"
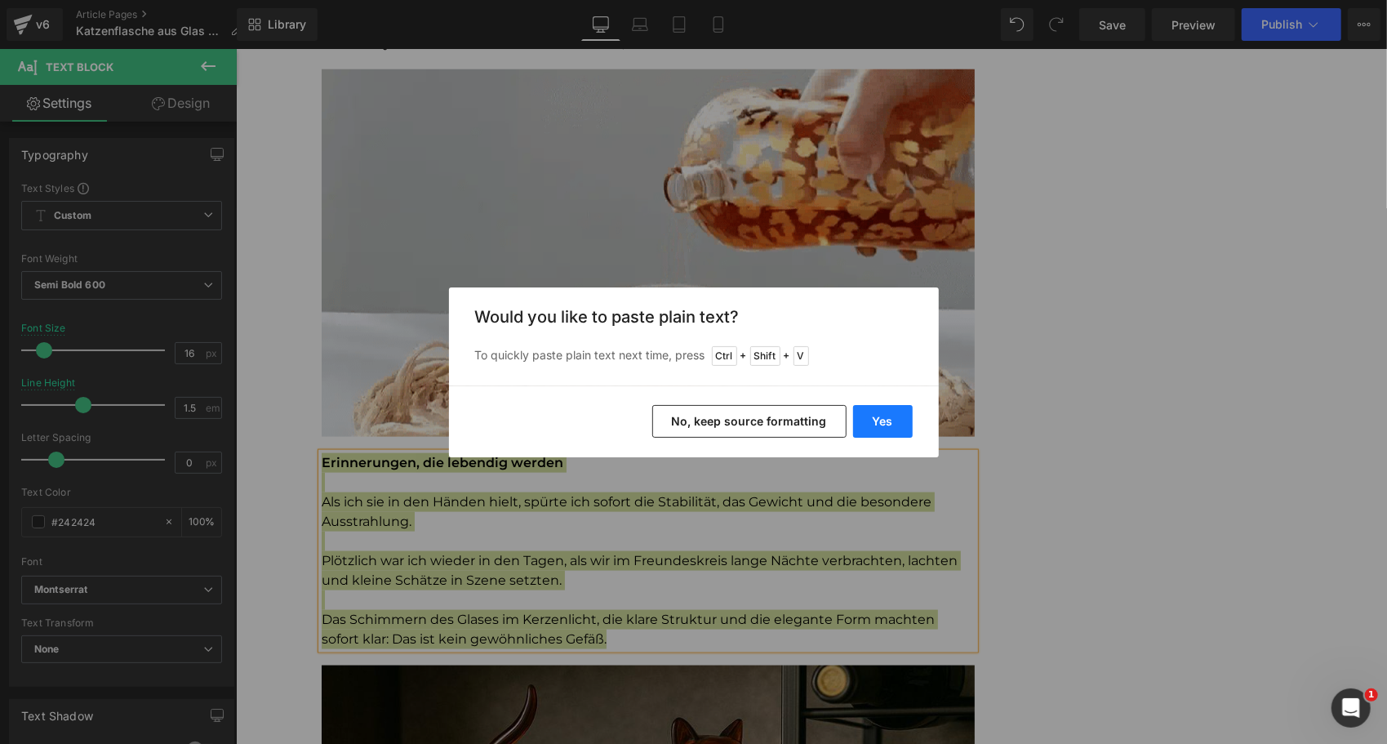
click at [901, 414] on button "Yes" at bounding box center [883, 421] width 60 height 33
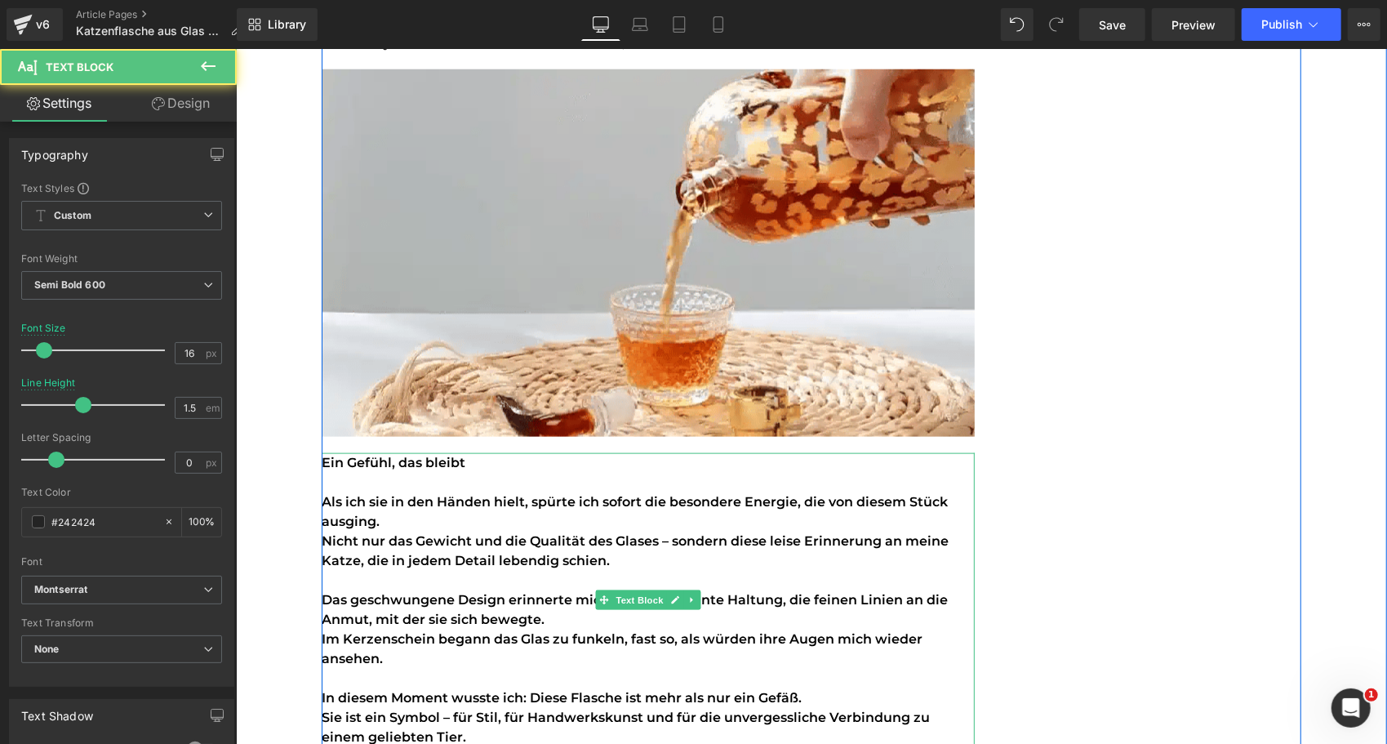
click at [607, 556] on p "Nicht nur das Gewicht und die Qualität des Glases – sondern diese leise Erinner…" at bounding box center [647, 550] width 653 height 39
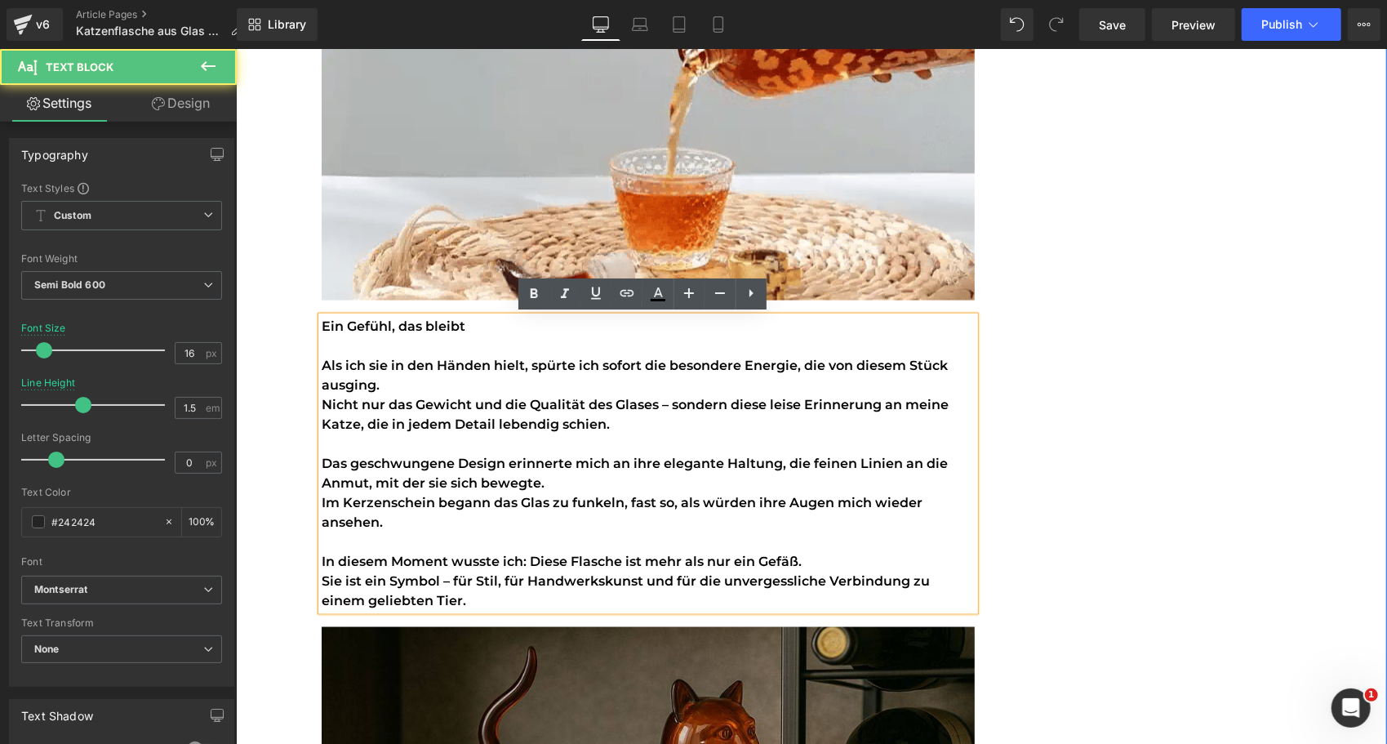
scroll to position [1390, 0]
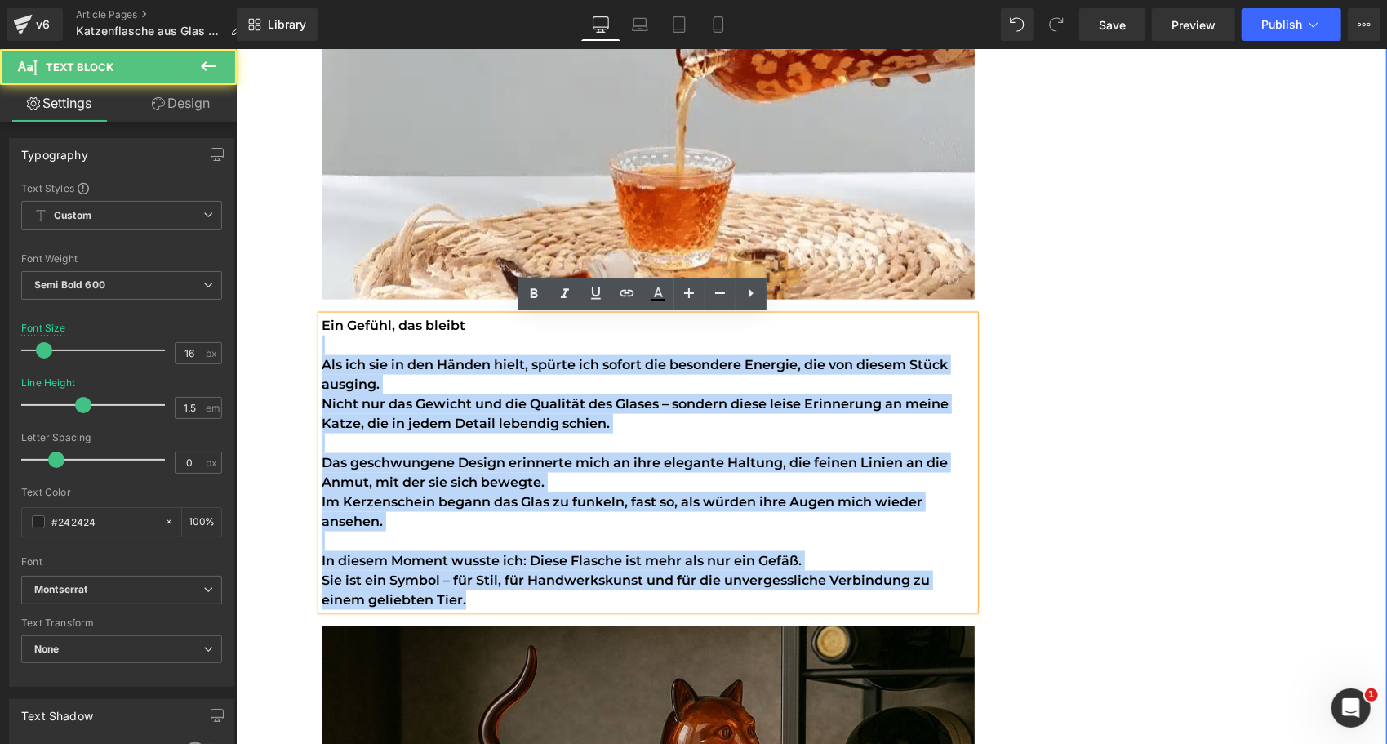
drag, startPoint x: 423, startPoint y: 600, endPoint x: 276, endPoint y: 353, distance: 287.7
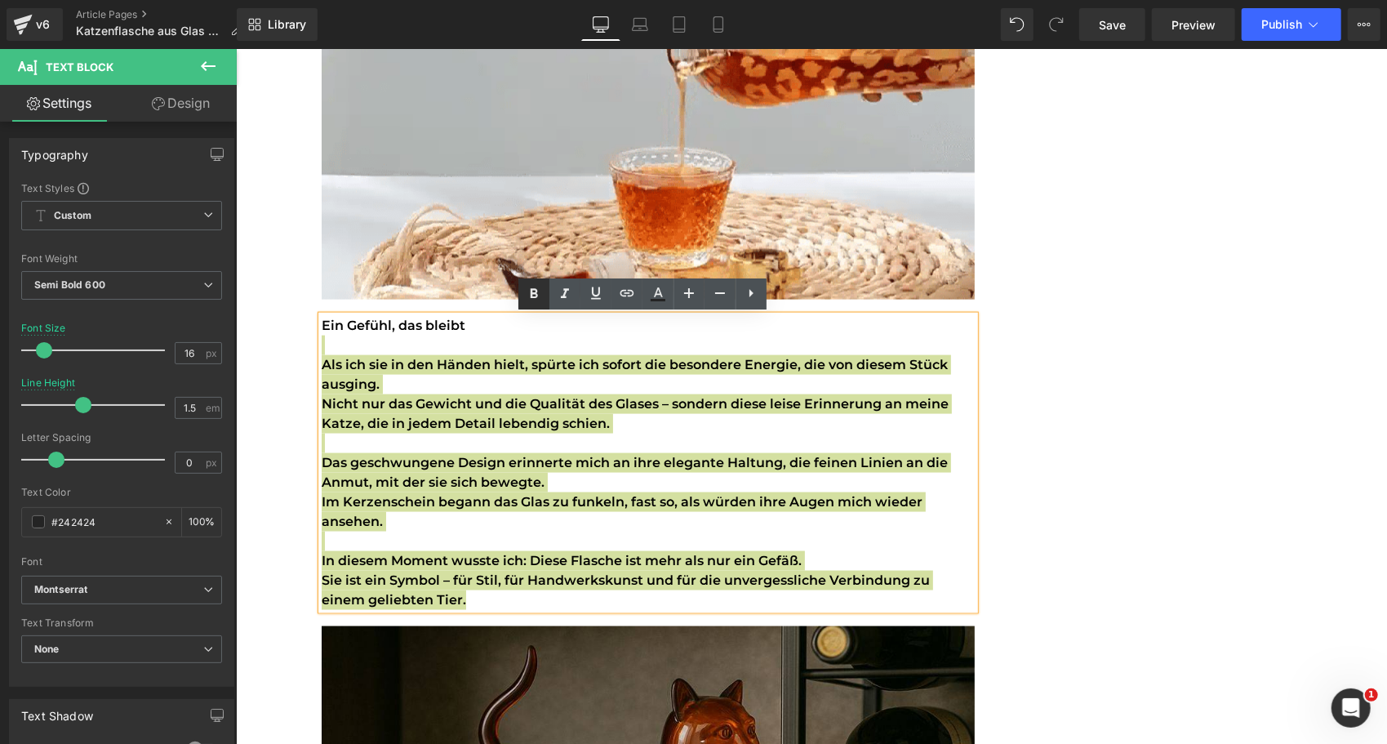
click at [529, 291] on icon at bounding box center [534, 294] width 20 height 20
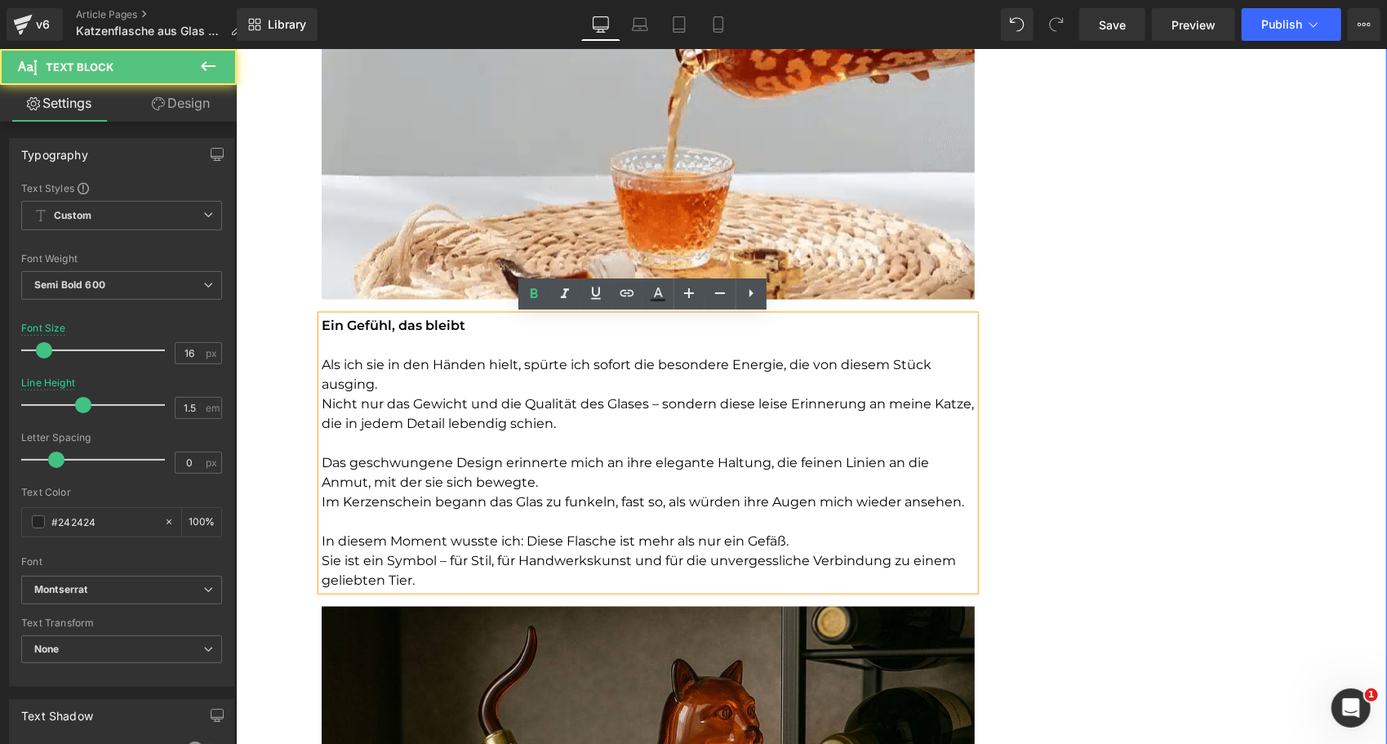
click at [531, 383] on p "Als ich sie in den Händen hielt, spürte ich sofort die besondere Energie, die v…" at bounding box center [647, 373] width 653 height 39
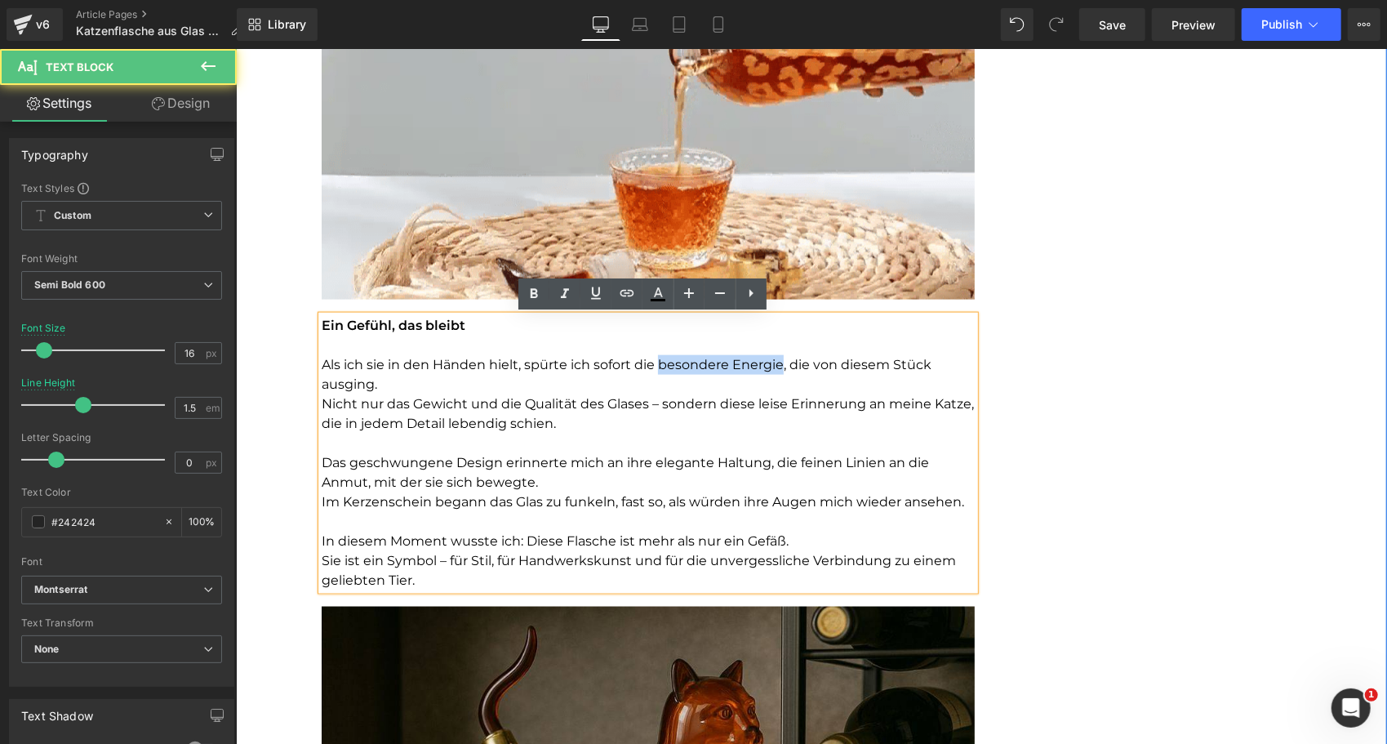
drag, startPoint x: 651, startPoint y: 363, endPoint x: 775, endPoint y: 371, distance: 124.3
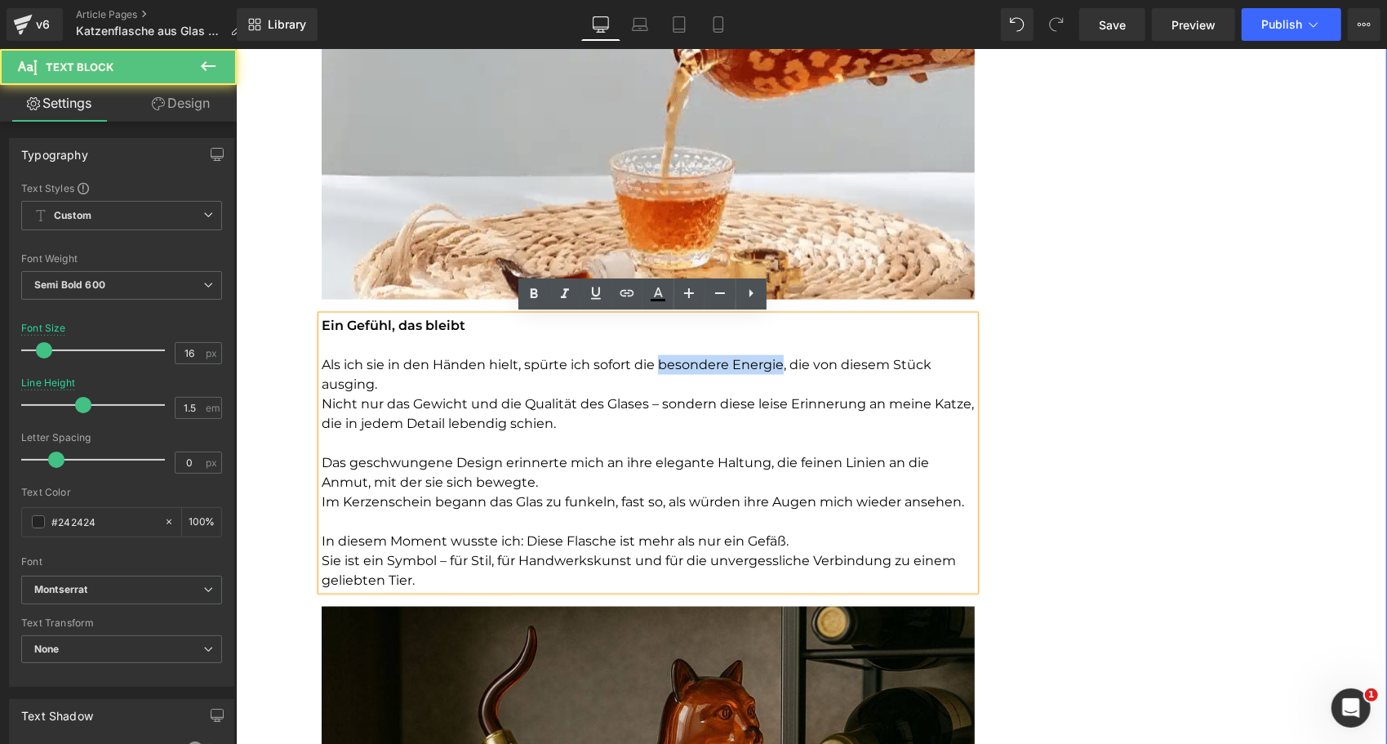
click at [775, 371] on p "Als ich sie in den Händen hielt, spürte ich sofort die besondere Energie, die v…" at bounding box center [647, 373] width 653 height 39
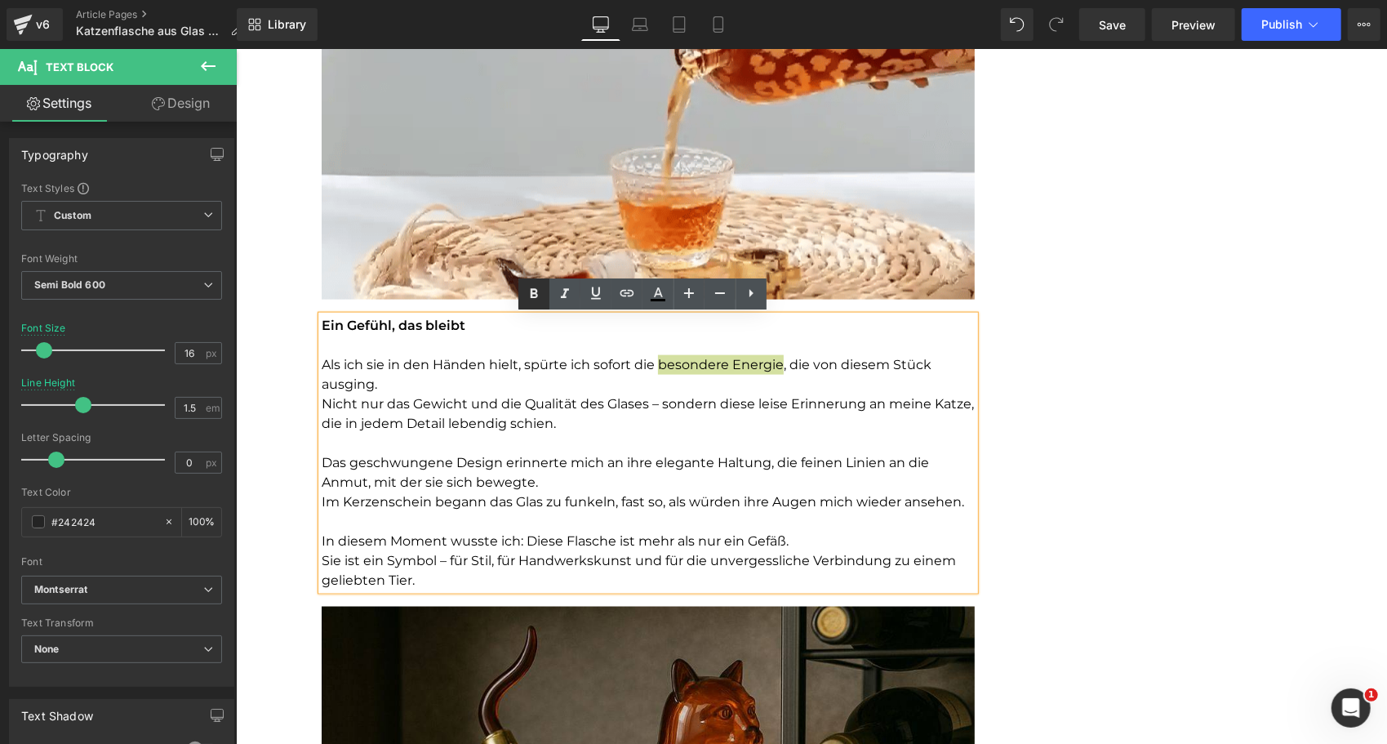
click at [529, 290] on icon at bounding box center [534, 294] width 20 height 20
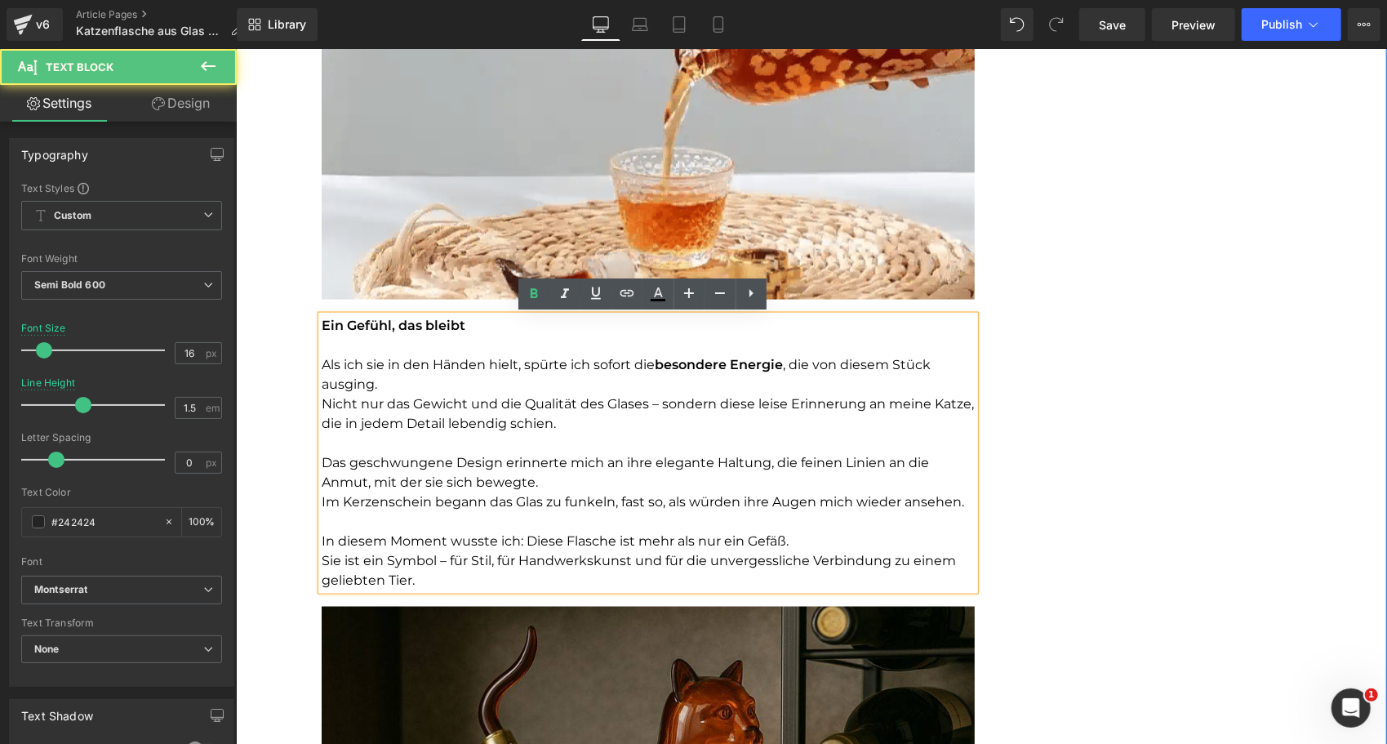
click at [557, 391] on p "Als ich sie in den Händen hielt, spürte ich sofort die besondere Energie , die …" at bounding box center [647, 373] width 653 height 39
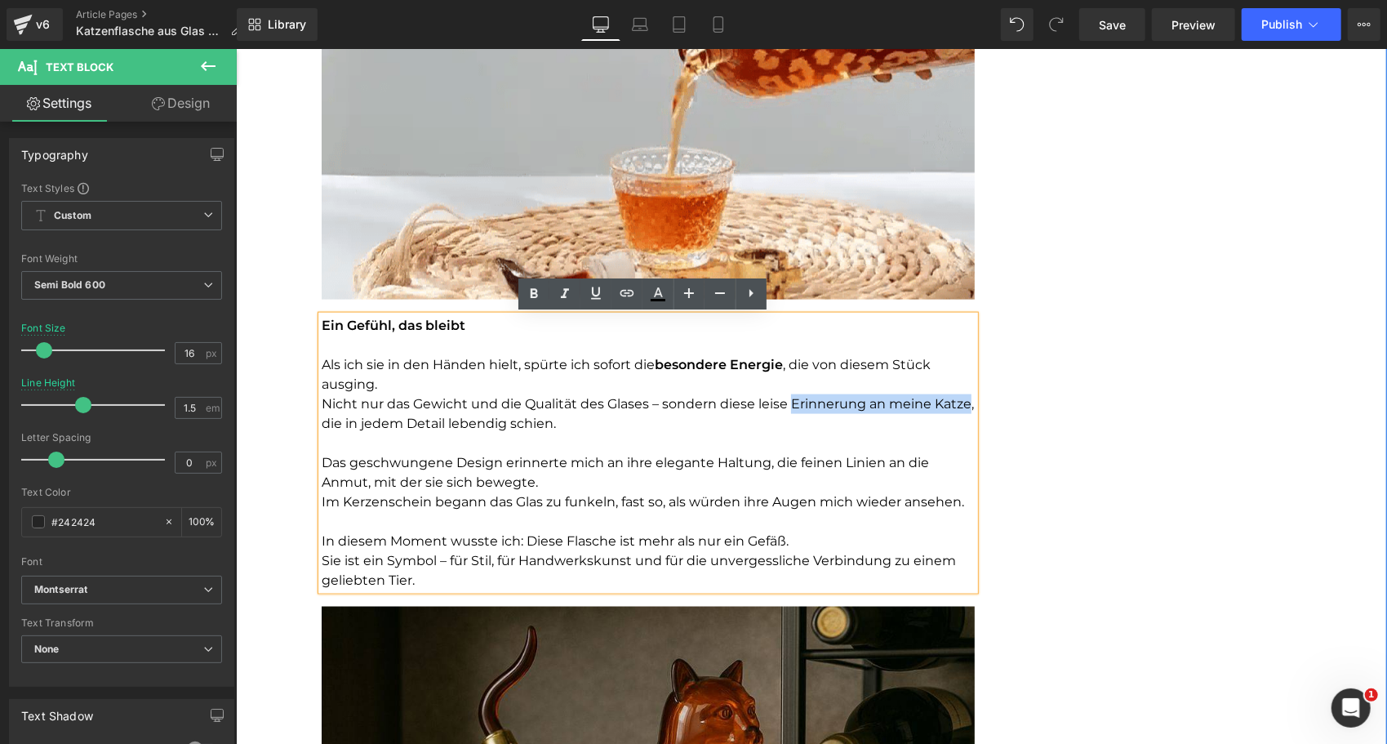
drag, startPoint x: 782, startPoint y: 402, endPoint x: 961, endPoint y: 406, distance: 179.6
click at [961, 406] on font "Nicht nur das Gewicht und die Qualität des Glases – sondern diese leise Erinner…" at bounding box center [647, 412] width 652 height 35
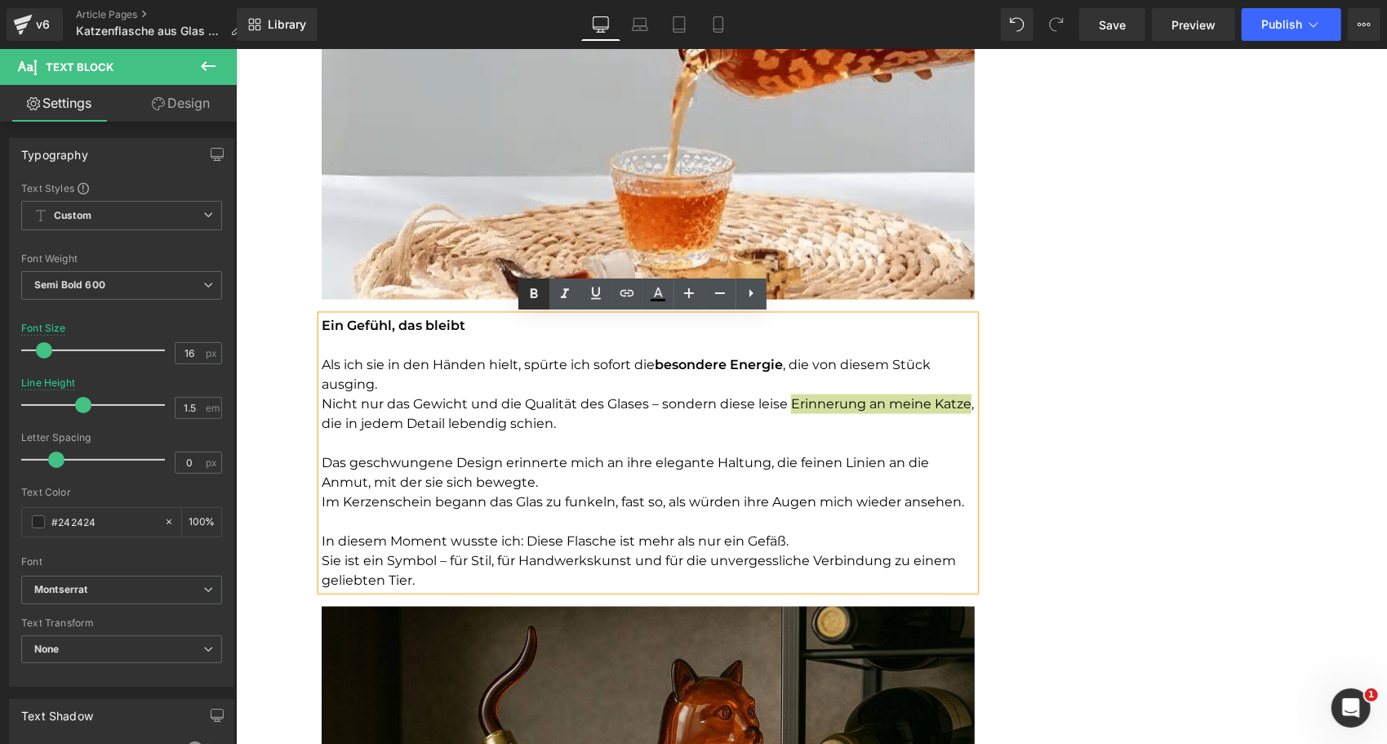
click at [531, 295] on icon at bounding box center [533, 293] width 7 height 10
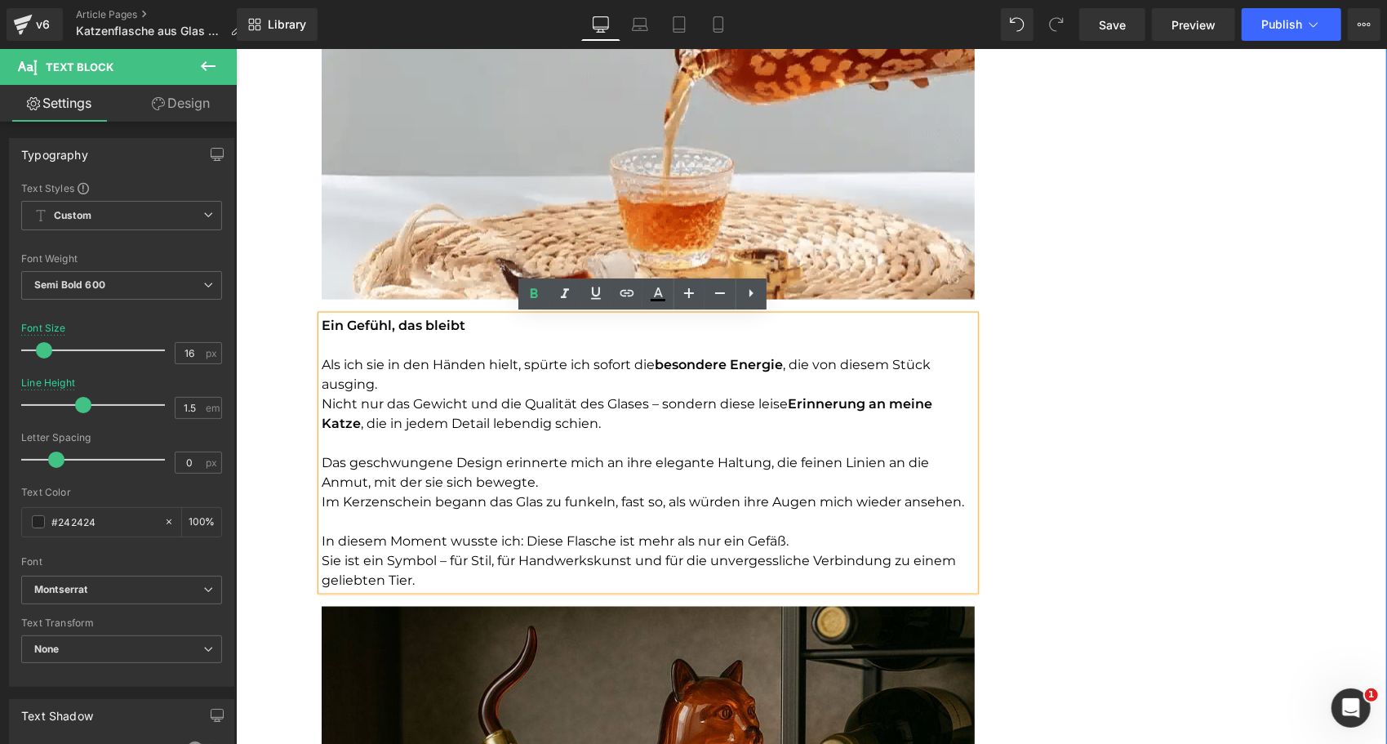
click at [508, 508] on p "Im Kerzenschein begann das Glas zu funkeln, fast so, als würden ihre Augen mich…" at bounding box center [647, 501] width 653 height 20
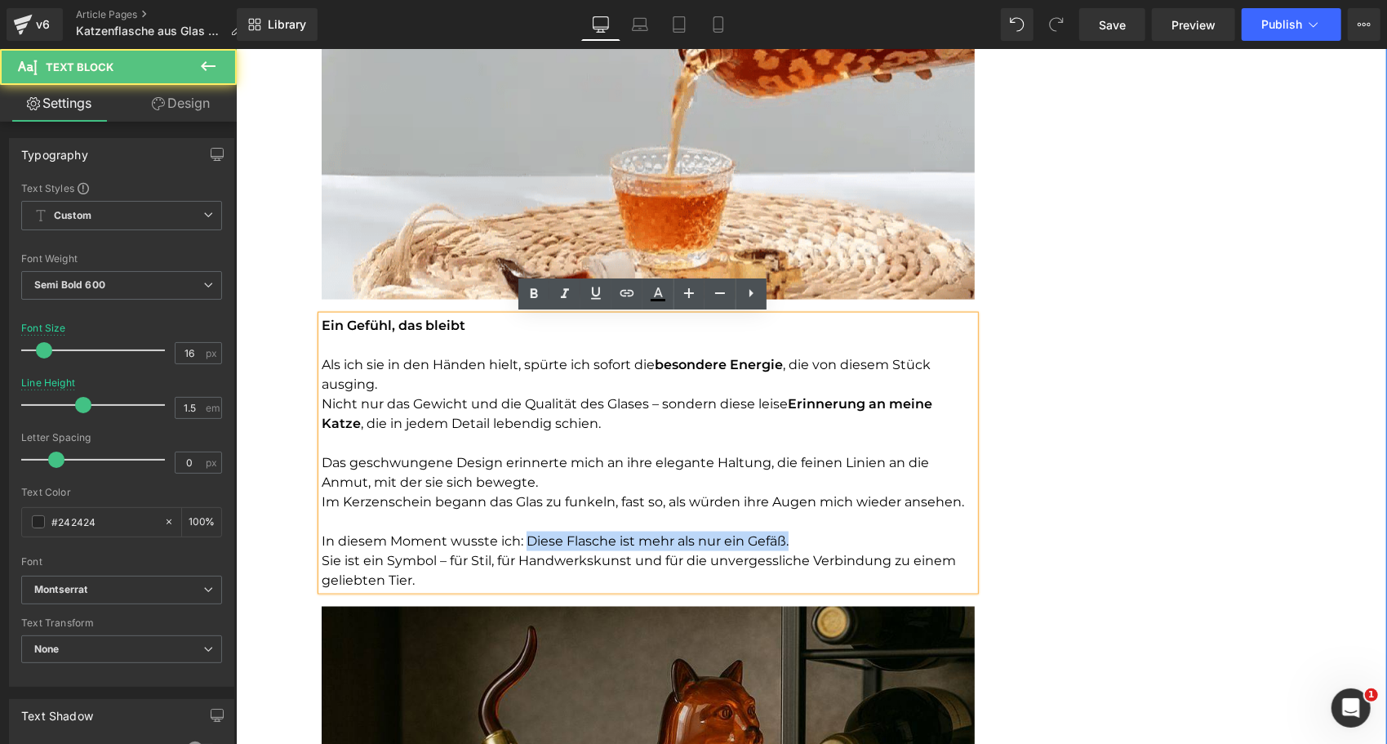
drag, startPoint x: 519, startPoint y: 535, endPoint x: 785, endPoint y: 537, distance: 266.1
click at [785, 537] on p "In diesem Moment wusste ich: Diese Flasche ist mehr als nur ein Gefäß." at bounding box center [647, 541] width 653 height 20
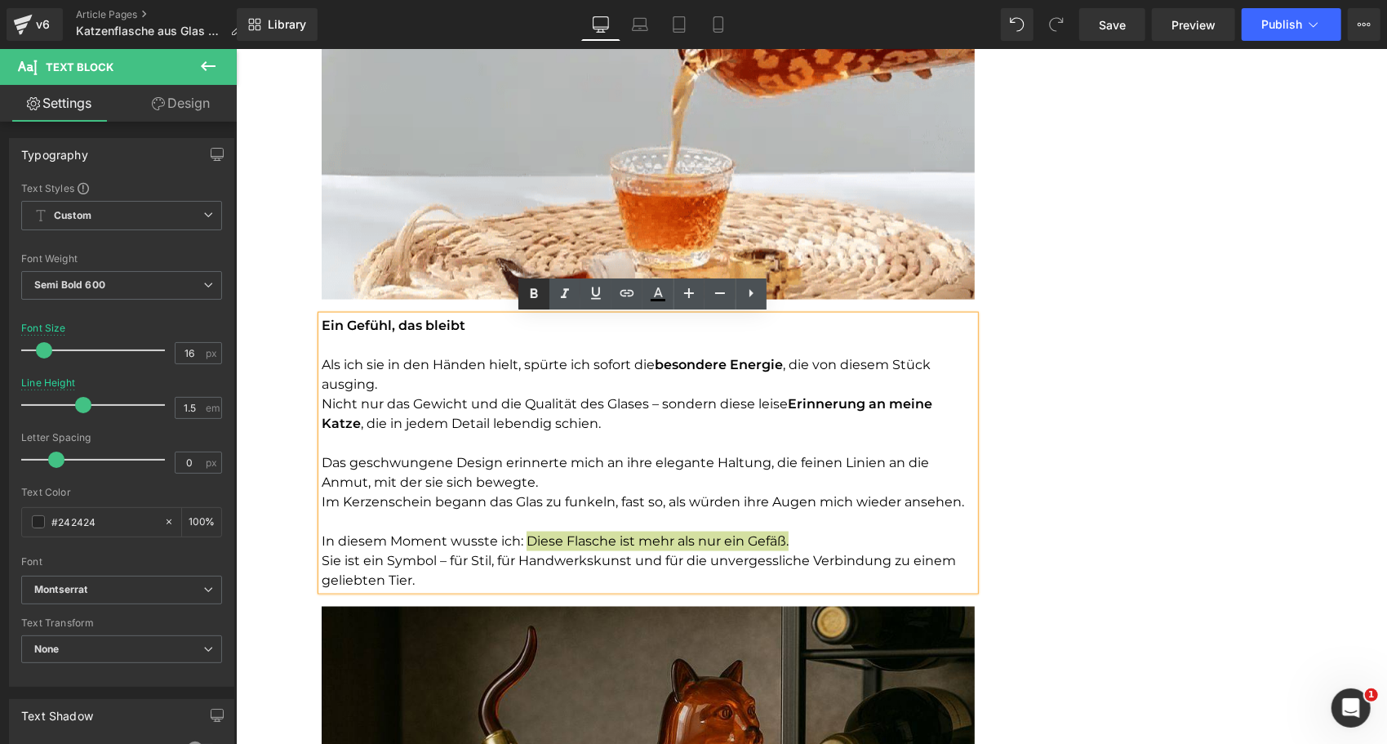
click at [534, 293] on icon at bounding box center [533, 293] width 7 height 10
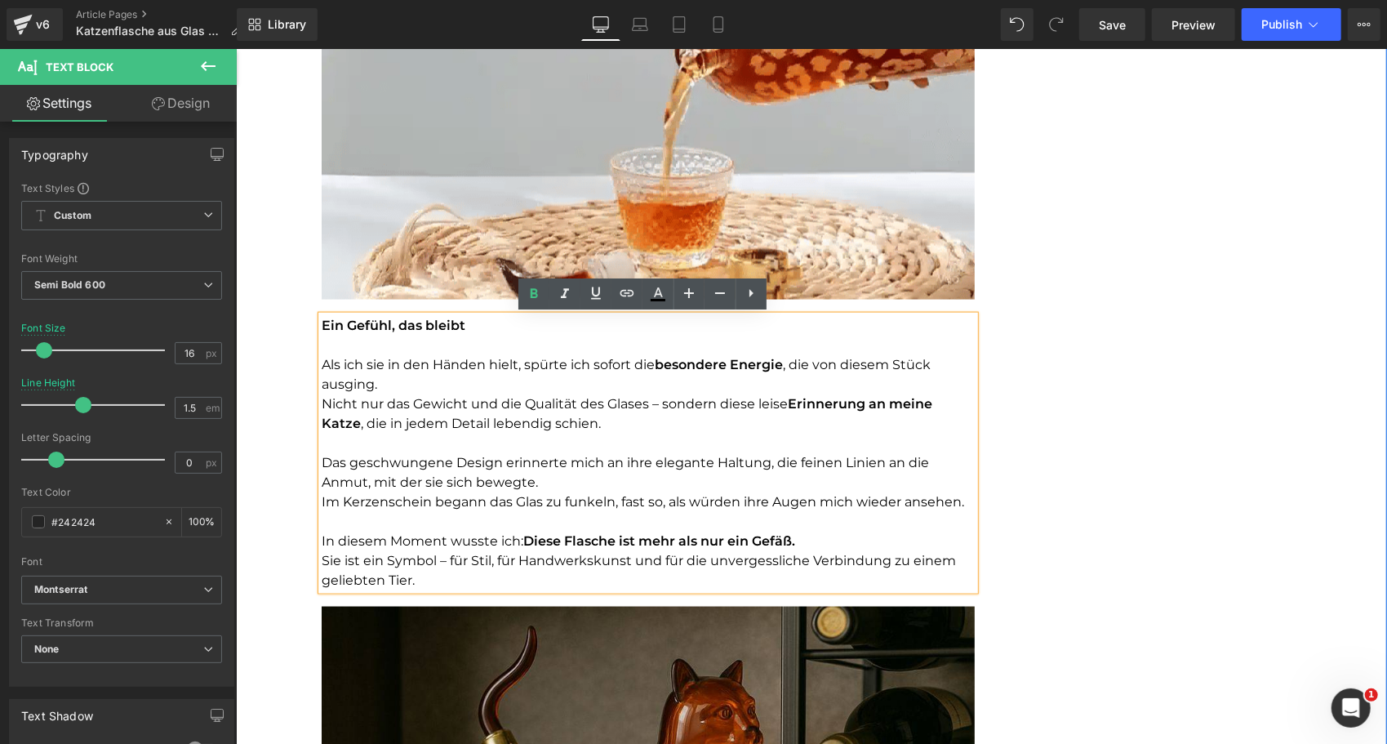
click at [495, 503] on font "Im Kerzenschein begann das Glas zu funkeln, fast so, als würden ihre Augen mich…" at bounding box center [642, 501] width 642 height 16
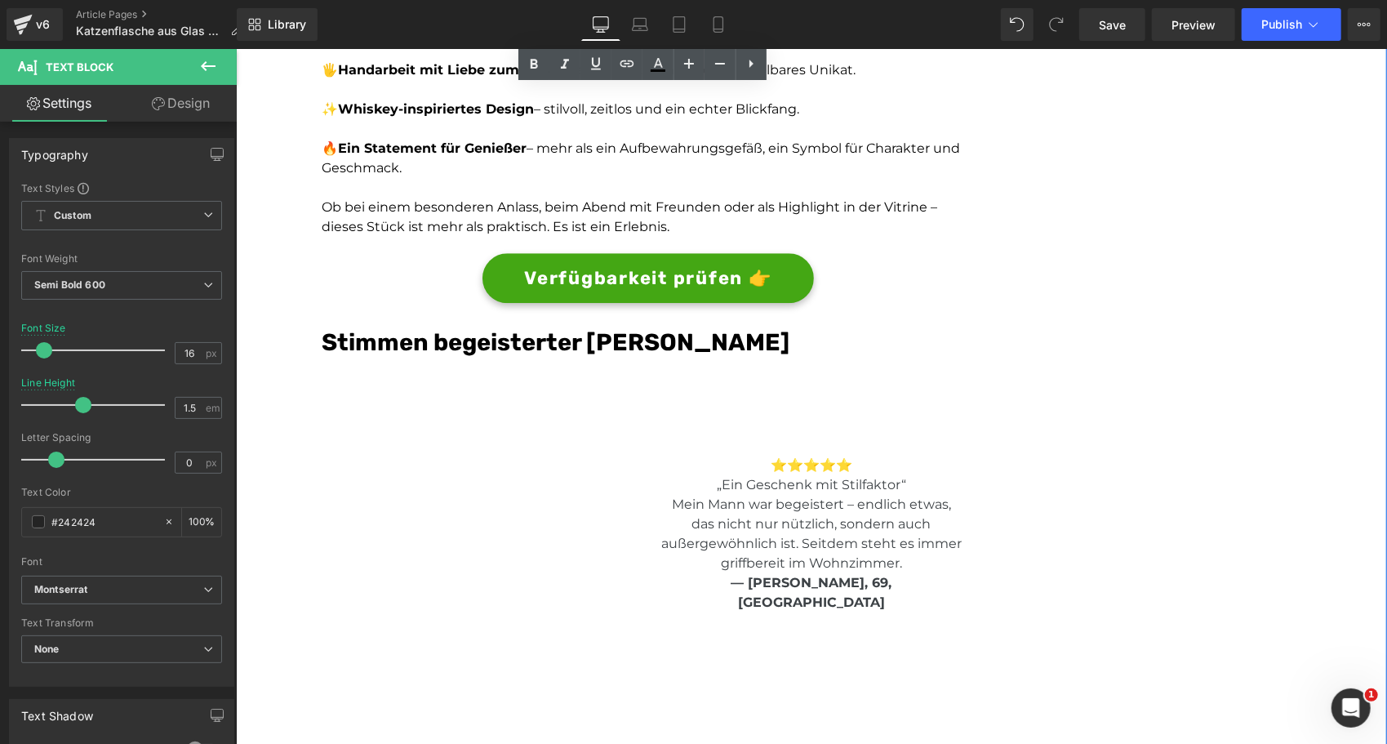
scroll to position [2998, 0]
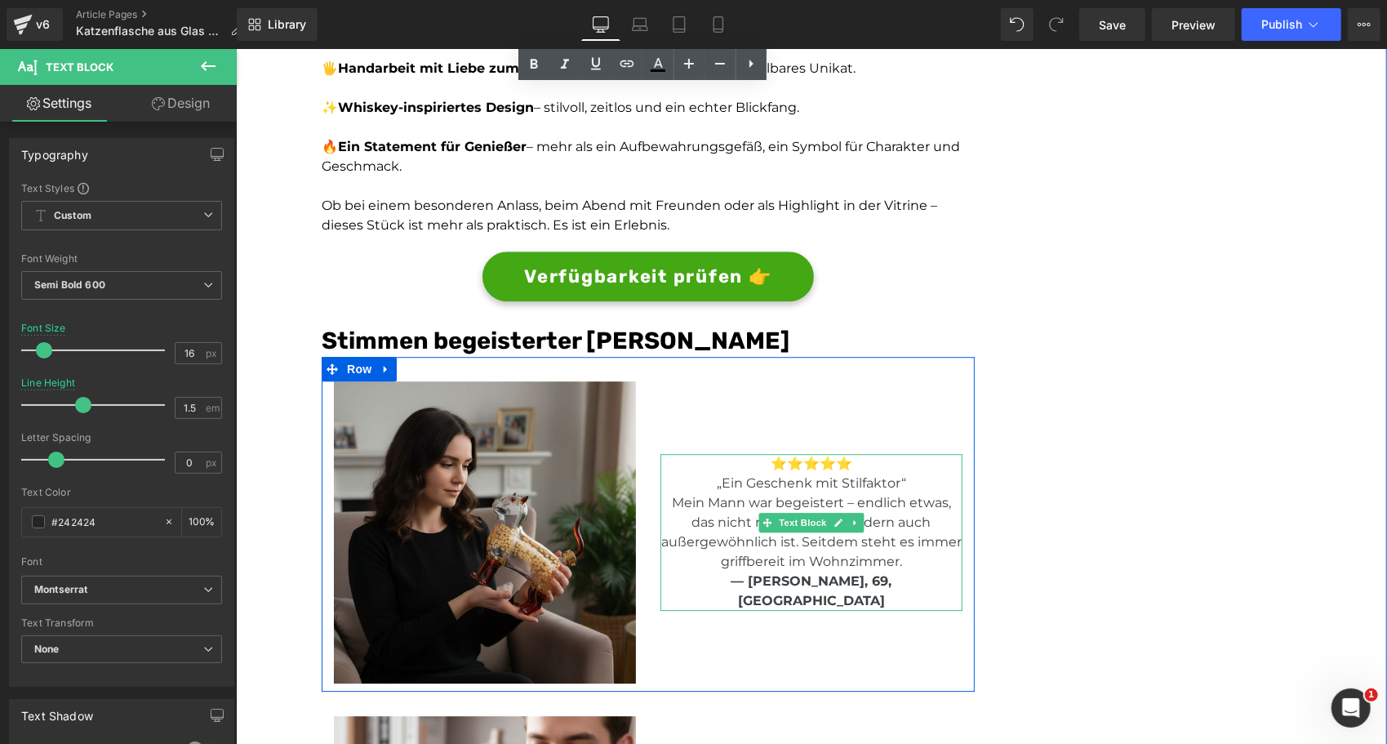
click at [823, 588] on span "— [PERSON_NAME], 69, [GEOGRAPHIC_DATA]" at bounding box center [811, 589] width 161 height 35
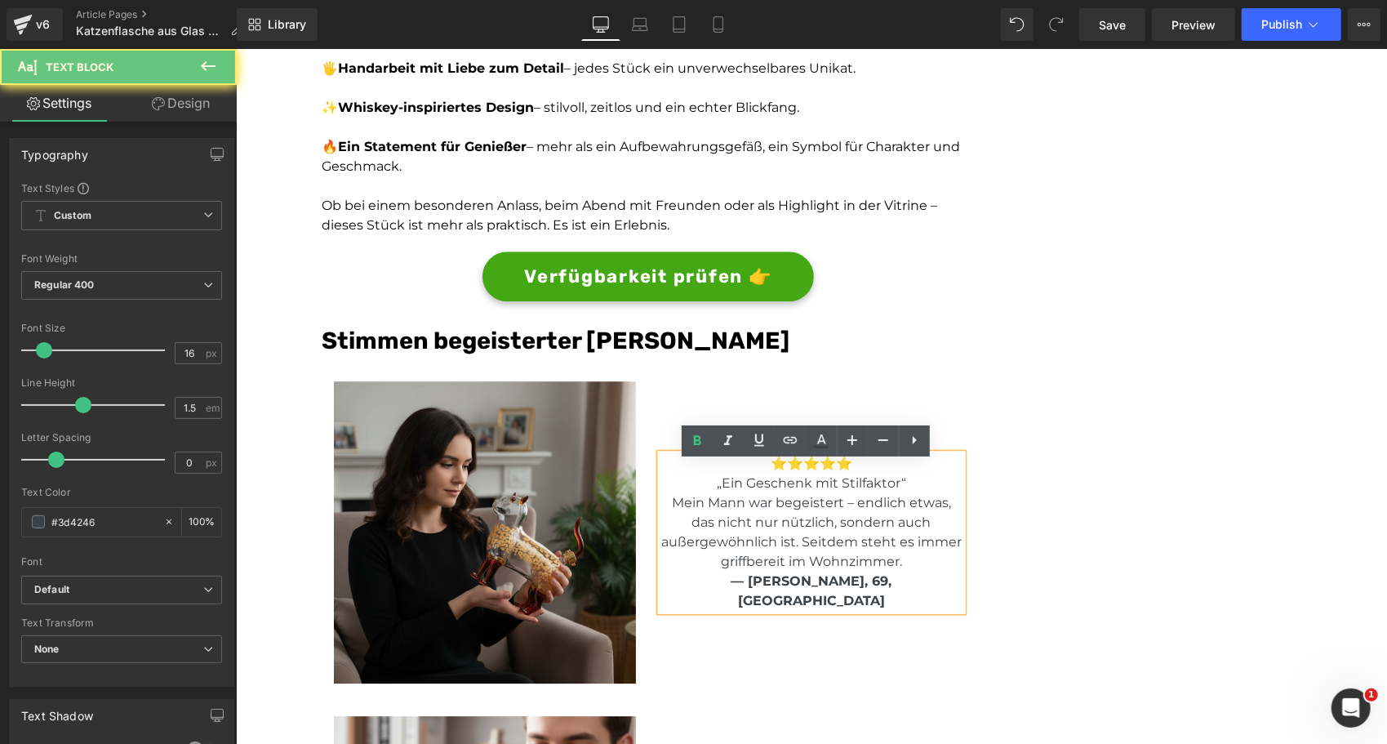
click at [823, 588] on span "— [PERSON_NAME], 69, [GEOGRAPHIC_DATA]" at bounding box center [811, 589] width 161 height 35
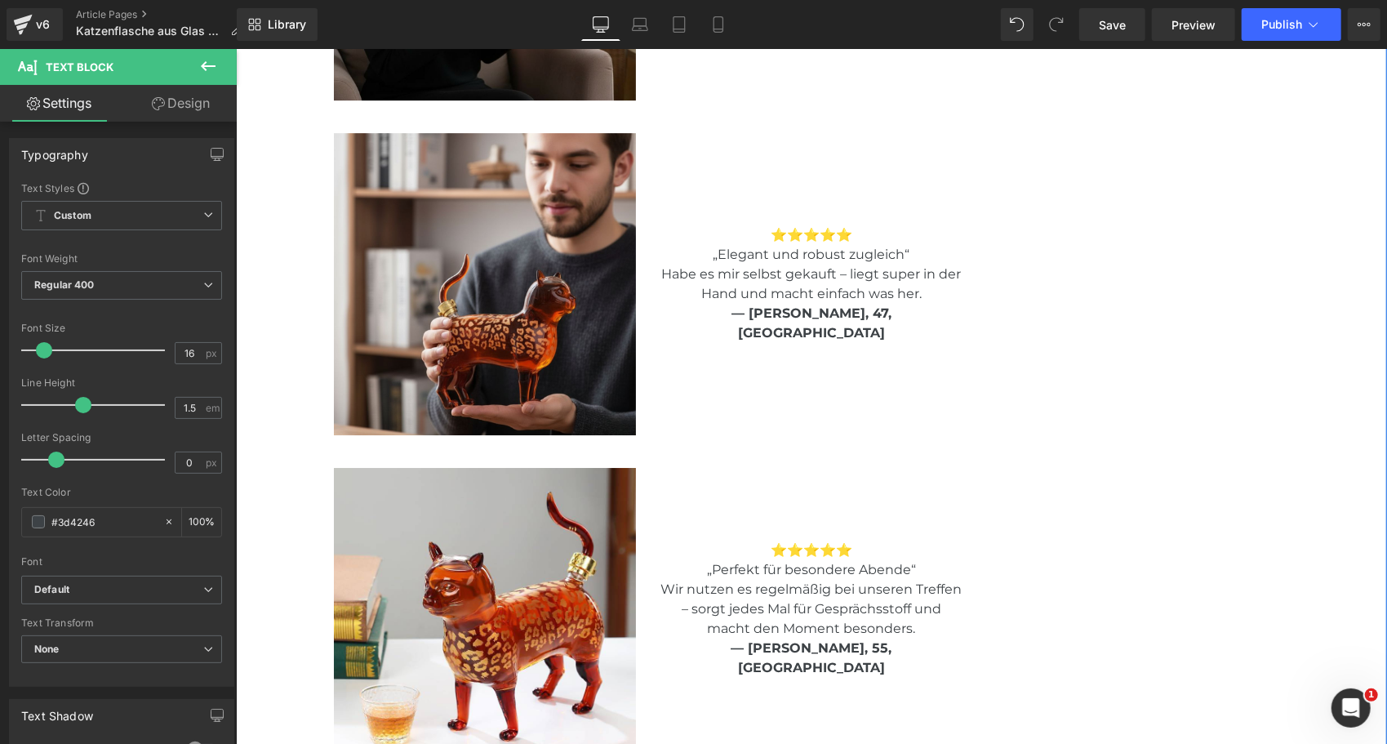
scroll to position [3617, 0]
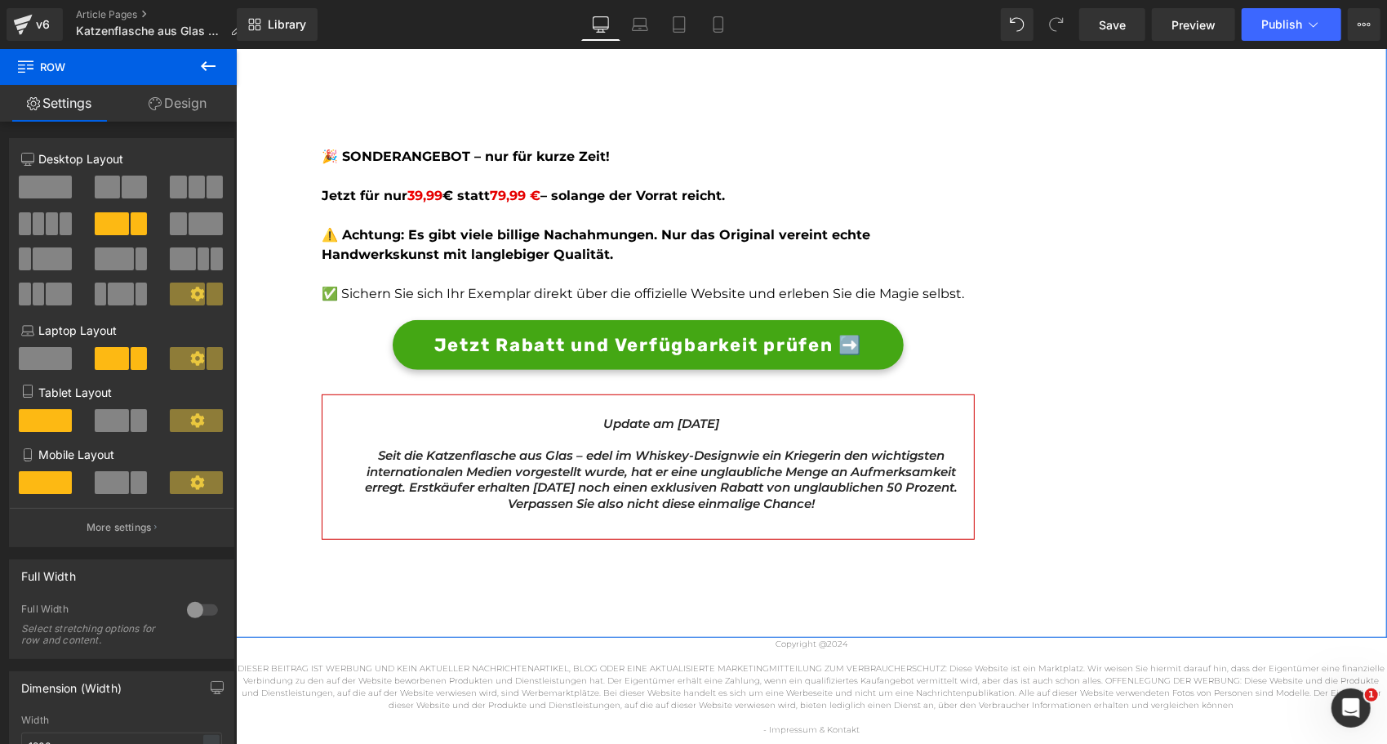
scroll to position [4665, 0]
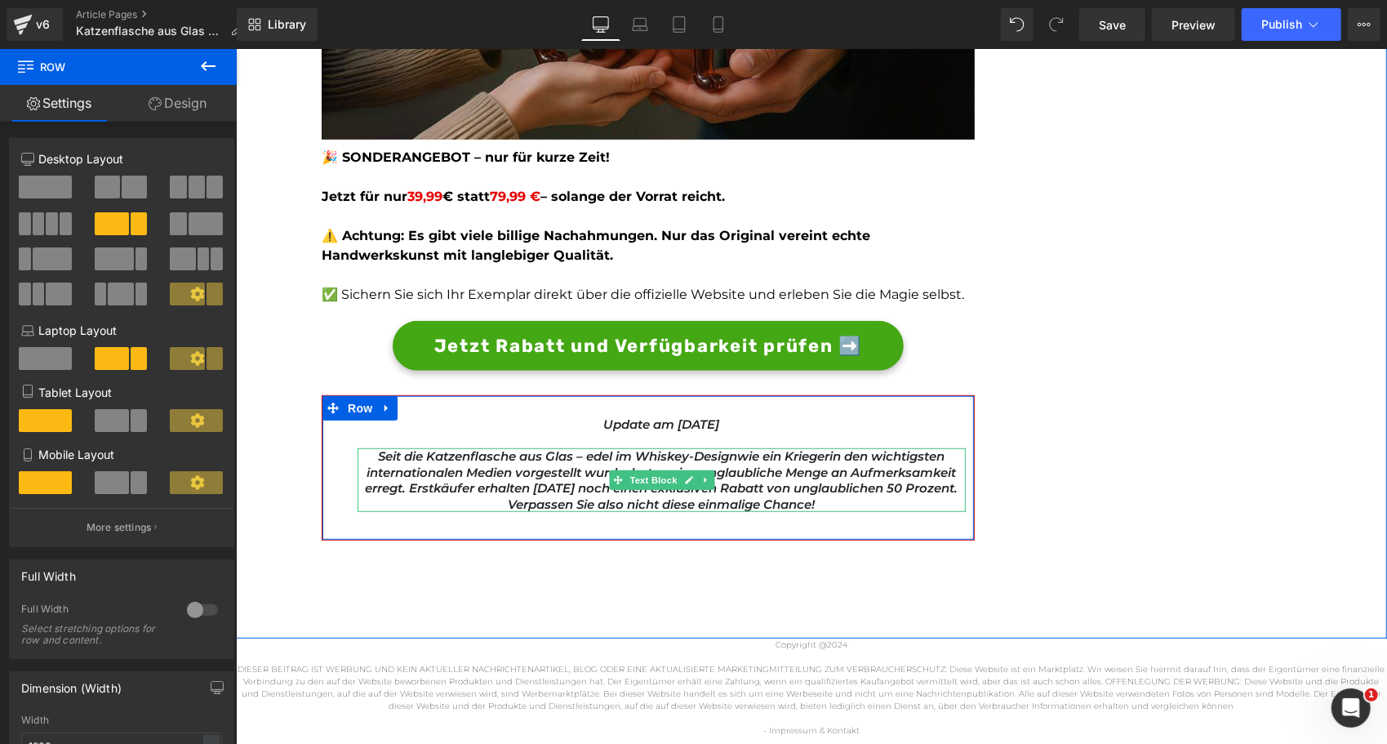
click at [519, 471] on icon "in den wichtigsten internationalen Medien vorgestellt wurde, hat er eine unglau…" at bounding box center [661, 479] width 593 height 64
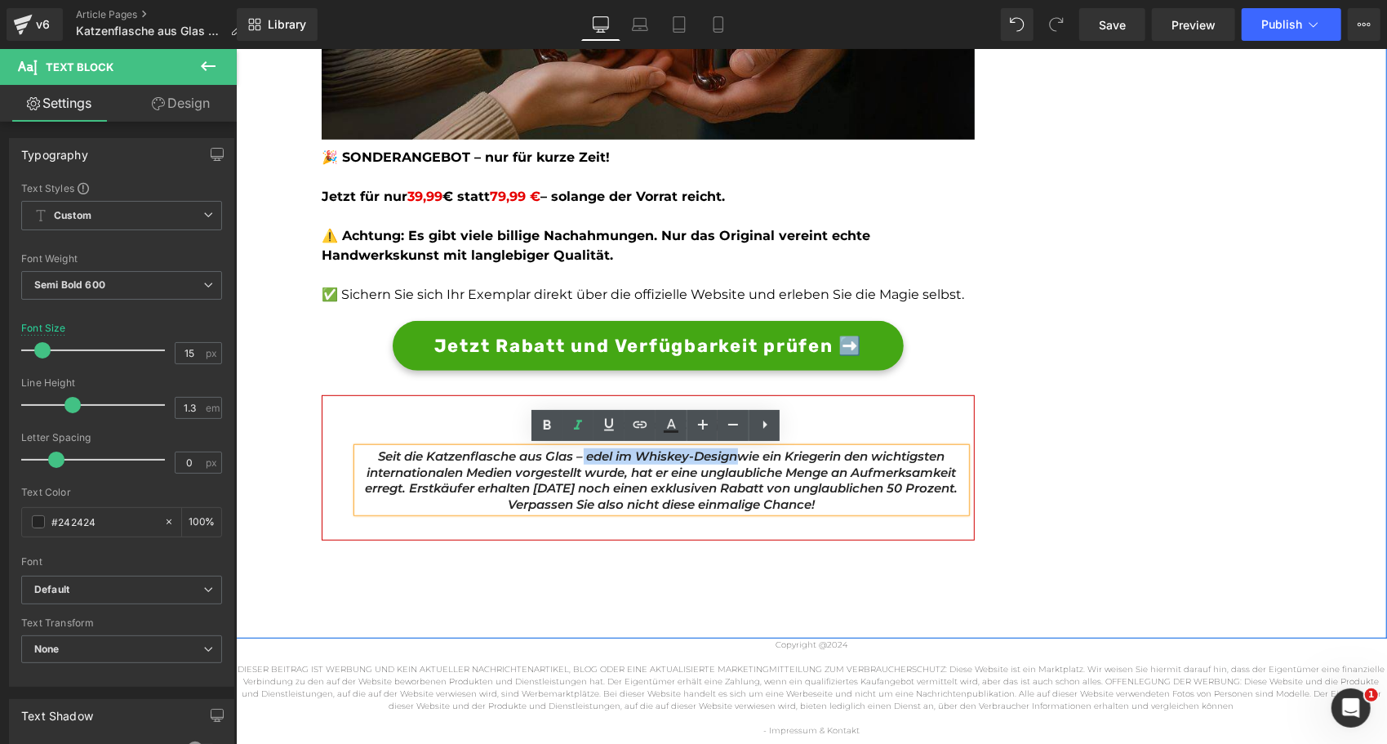
drag, startPoint x: 727, startPoint y: 451, endPoint x: 569, endPoint y: 449, distance: 158.4
click at [569, 449] on p "Seit die Katzenflasche aus Glas – edel im Whiskey-Design wie ein Krieger in den…" at bounding box center [661, 479] width 608 height 64
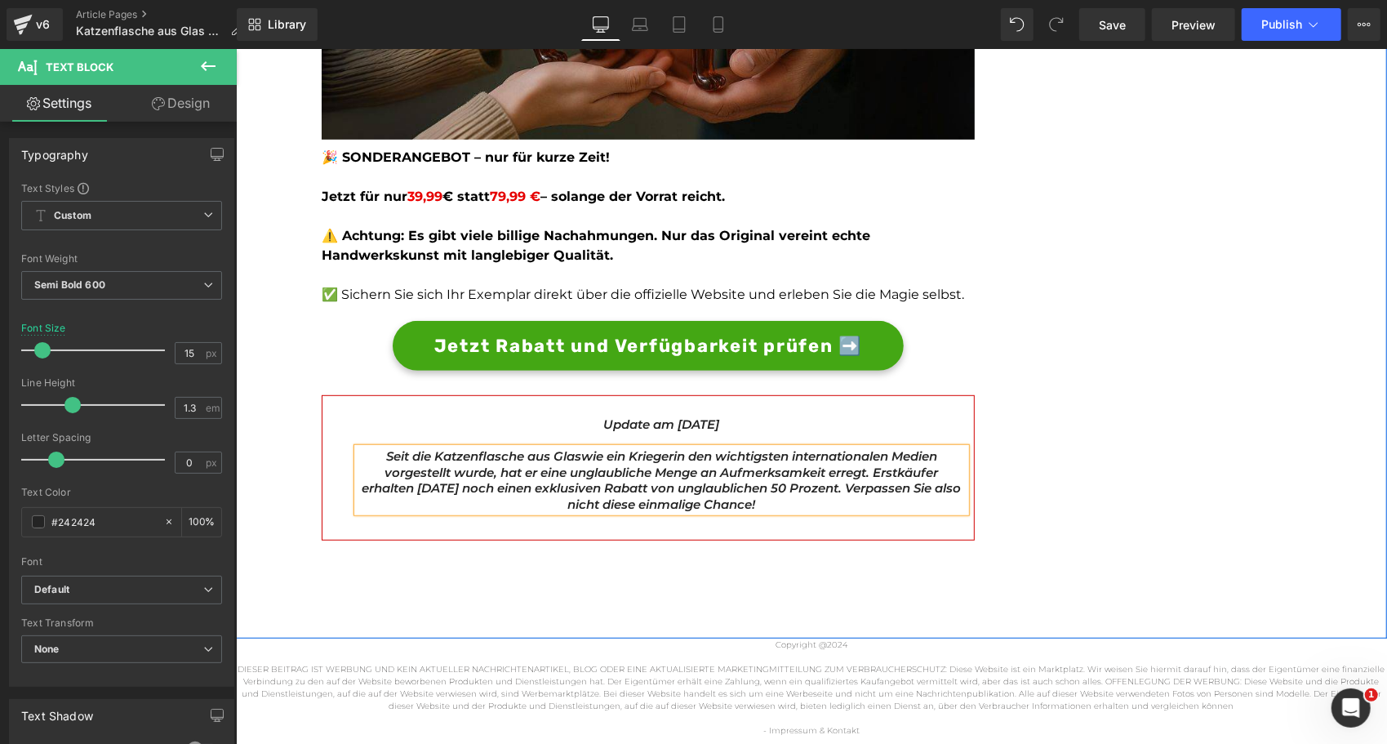
click at [640, 455] on icon "wie ein Krieger" at bounding box center [626, 455] width 92 height 16
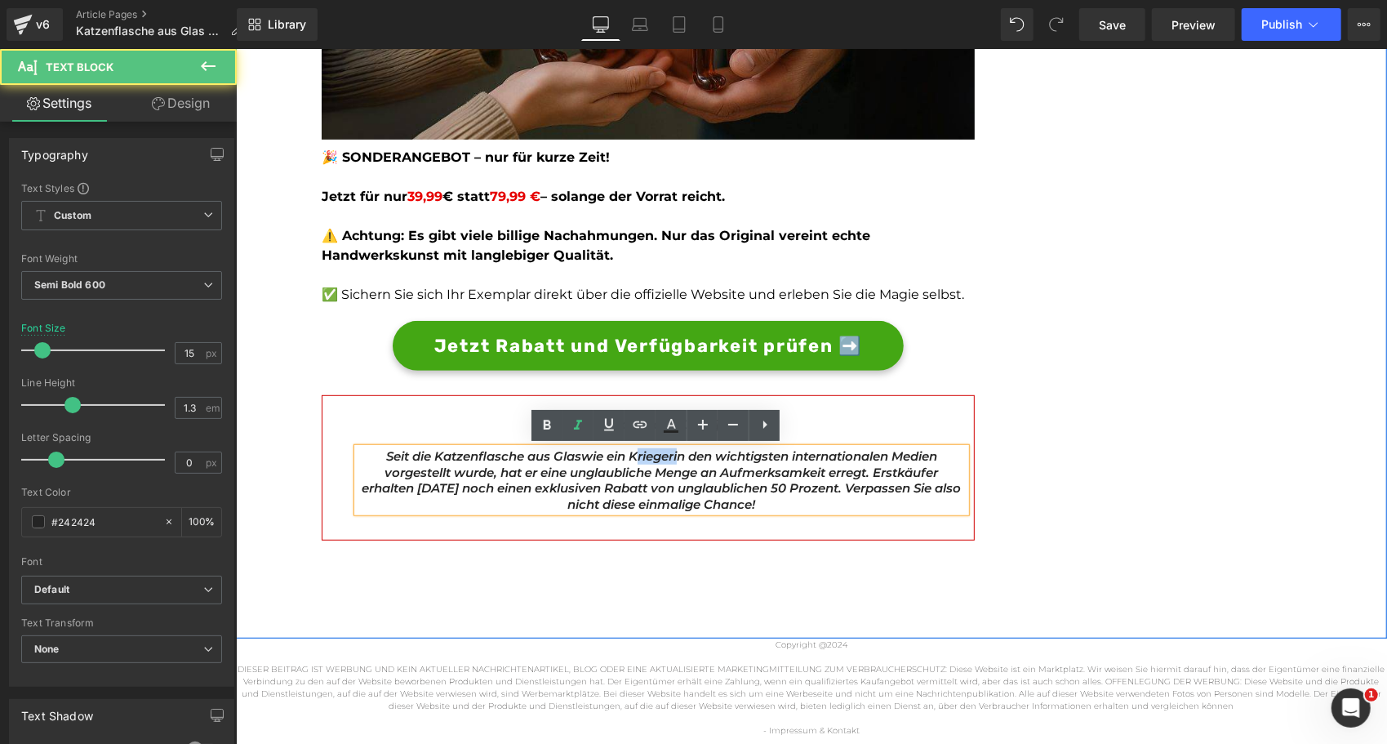
click at [640, 455] on icon "wie ein Krieger" at bounding box center [626, 455] width 92 height 16
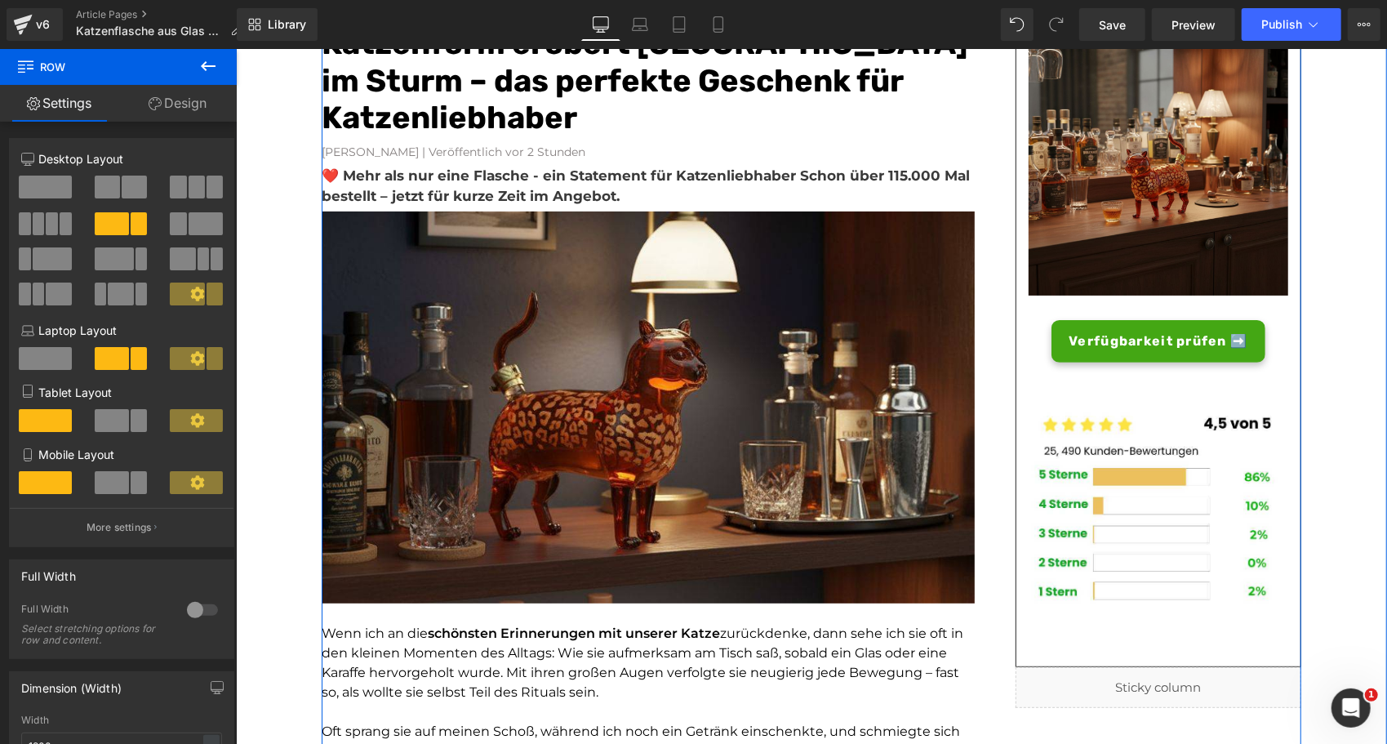
scroll to position [0, 0]
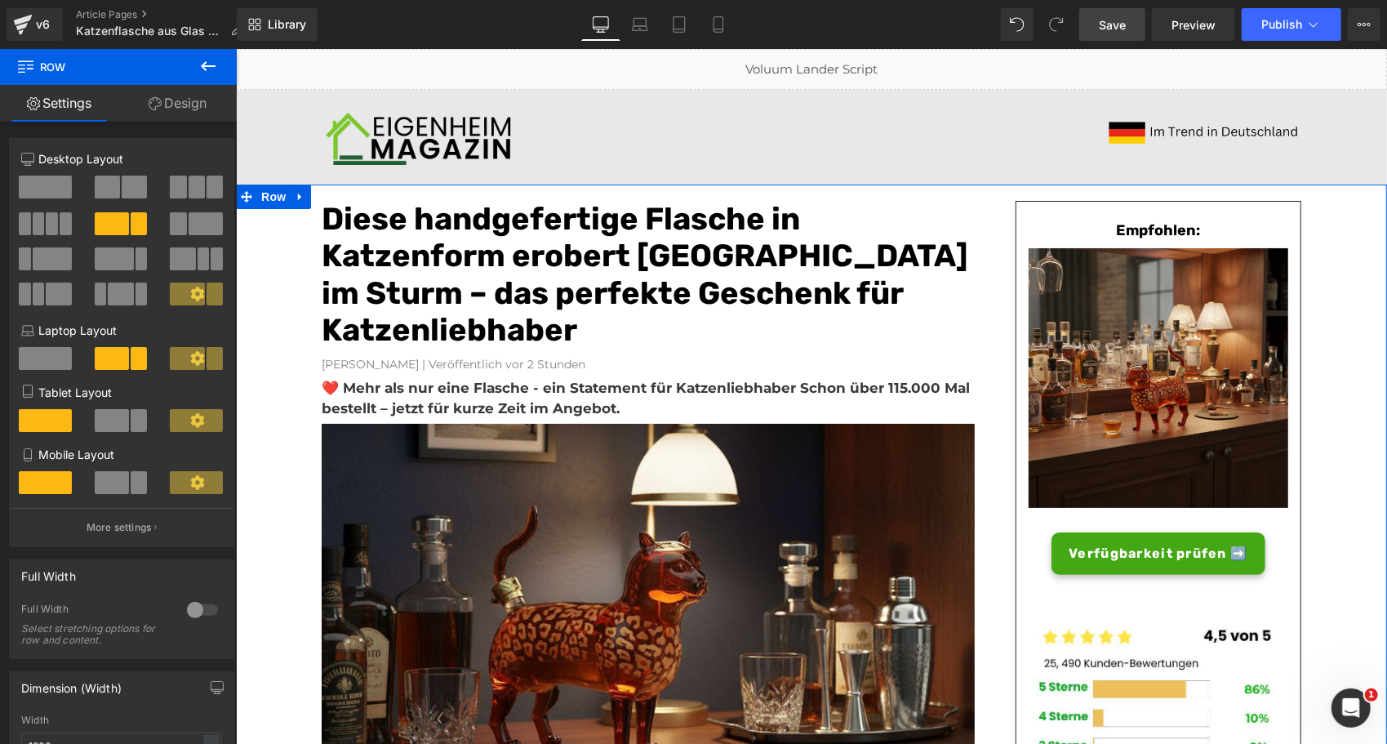
click at [1123, 21] on span "Save" at bounding box center [1112, 24] width 27 height 17
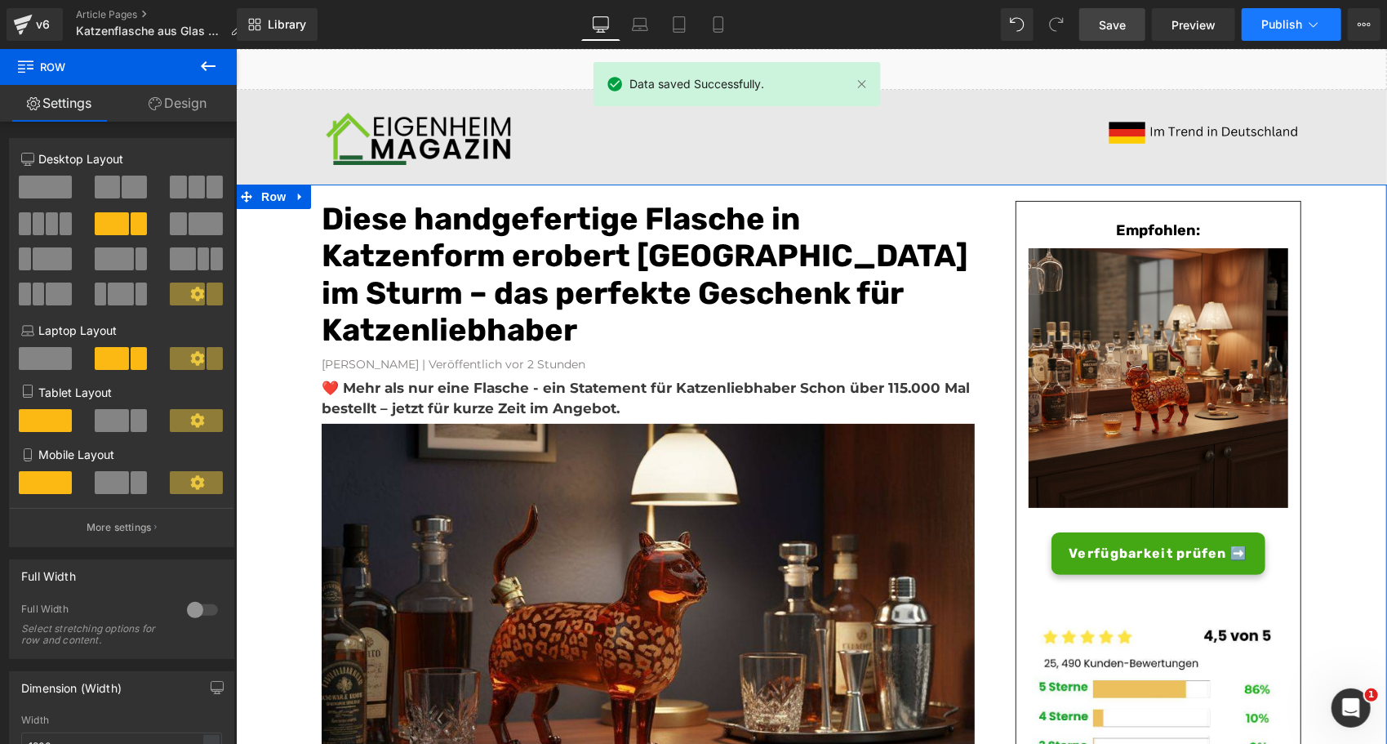
click at [1285, 19] on span "Publish" at bounding box center [1281, 24] width 41 height 13
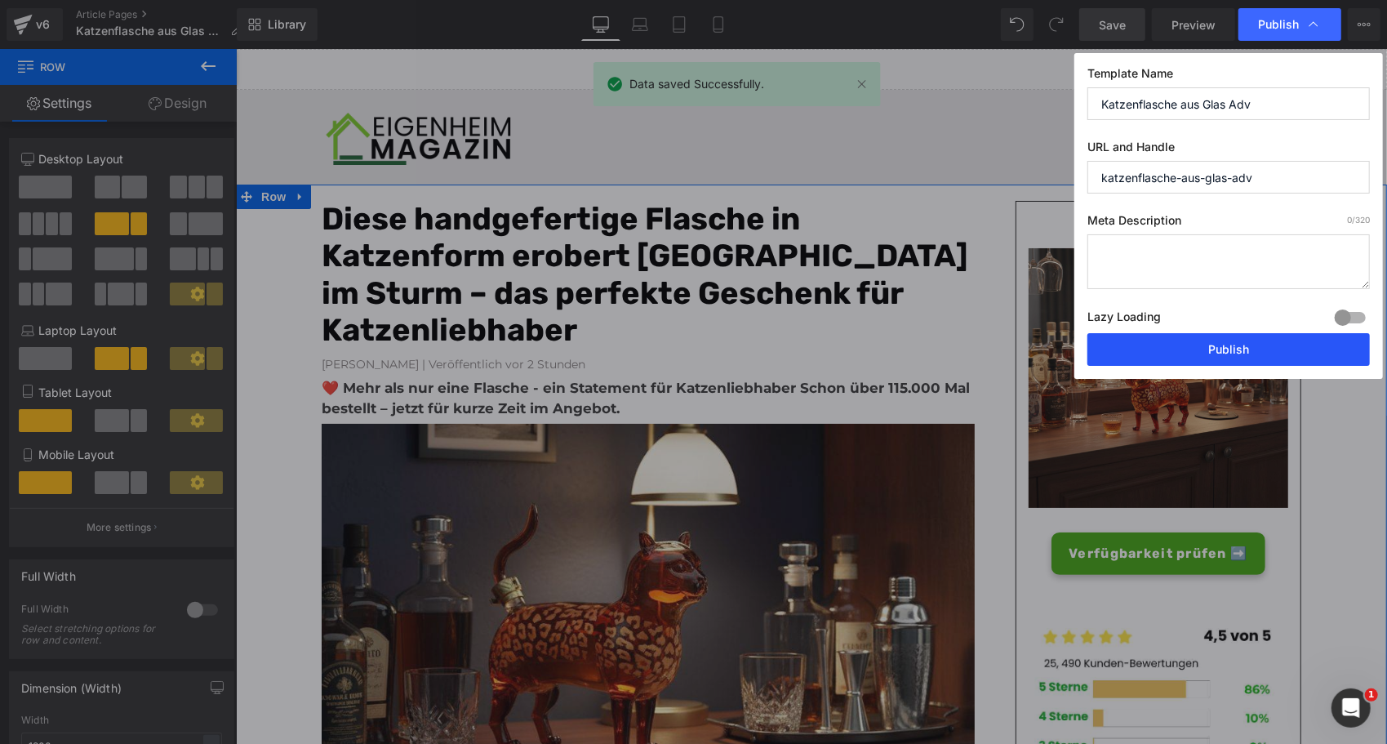
click at [1166, 341] on button "Publish" at bounding box center [1228, 349] width 282 height 33
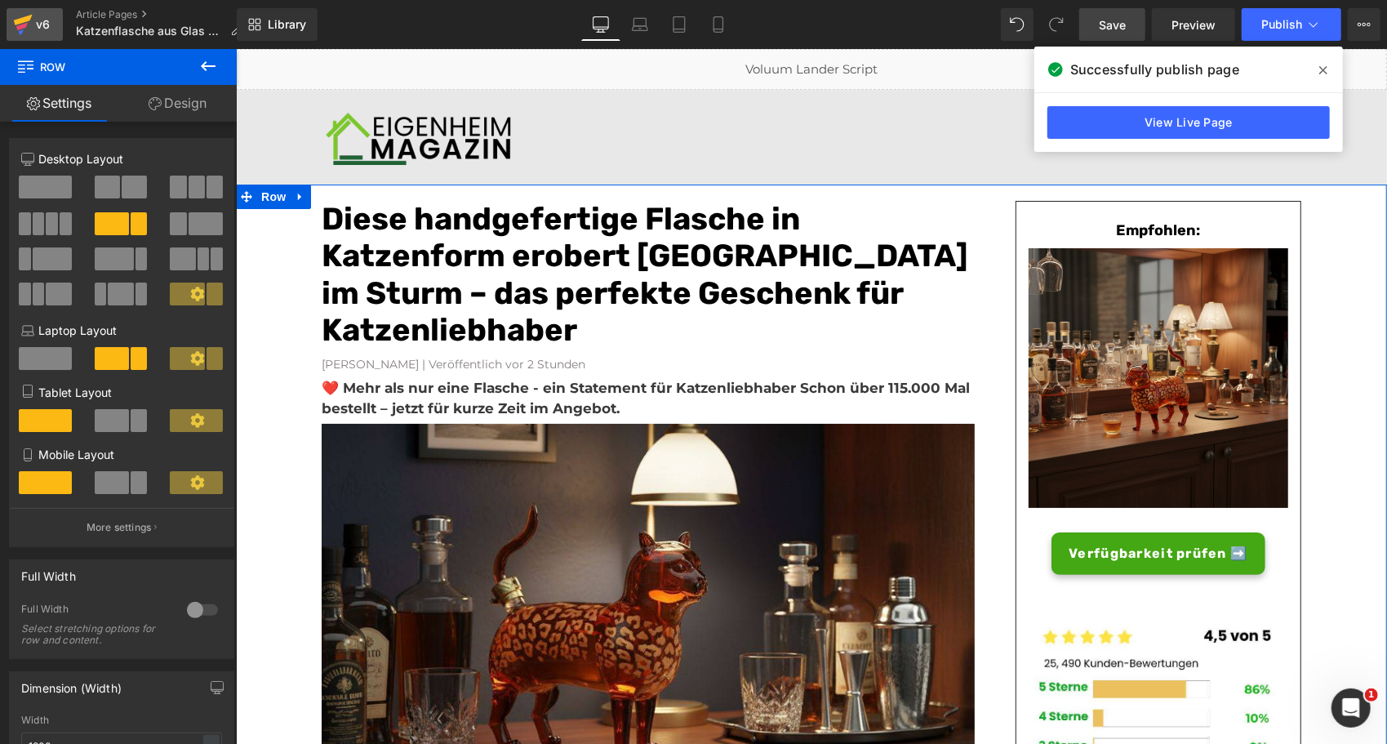
click at [41, 18] on div "v6" at bounding box center [43, 24] width 20 height 21
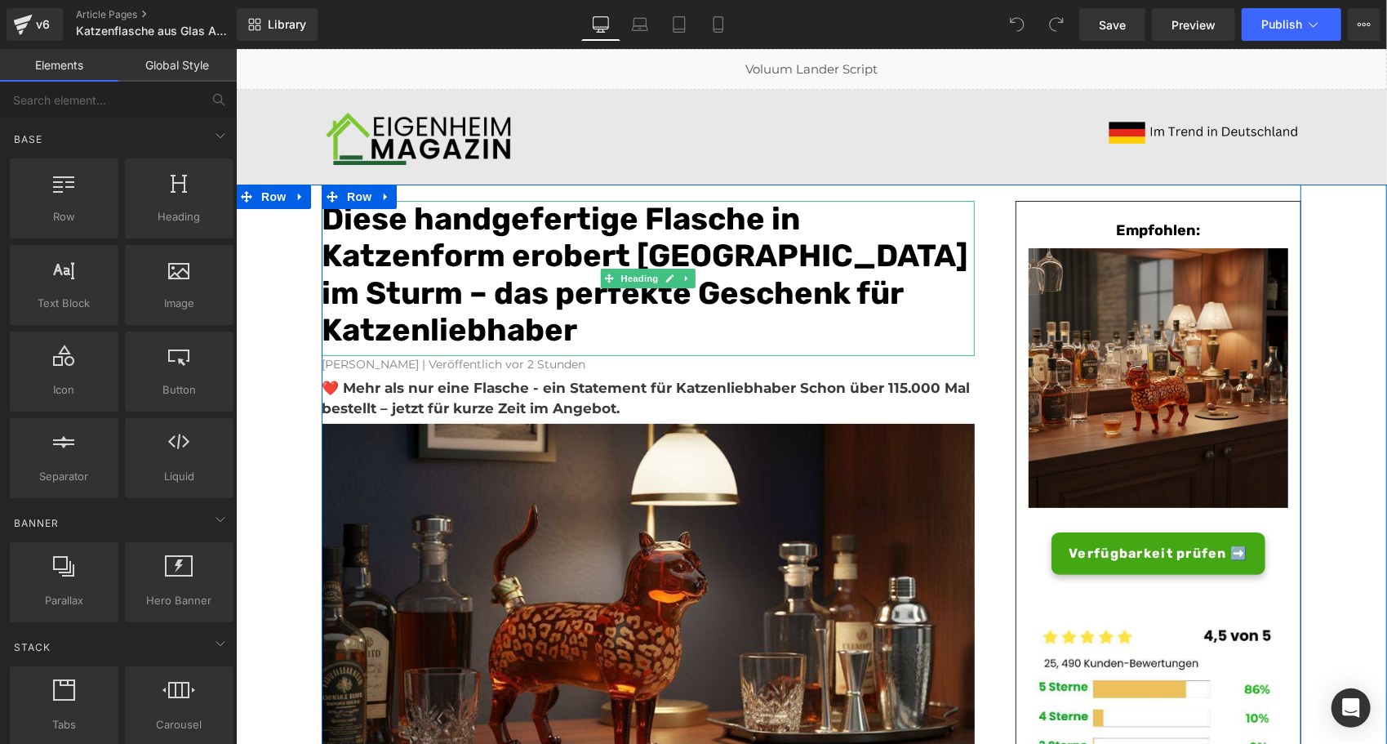
click at [464, 283] on font "Diese handgefertige Flasche in Katzenform erobert [GEOGRAPHIC_DATA] im Sturm – …" at bounding box center [644, 273] width 646 height 149
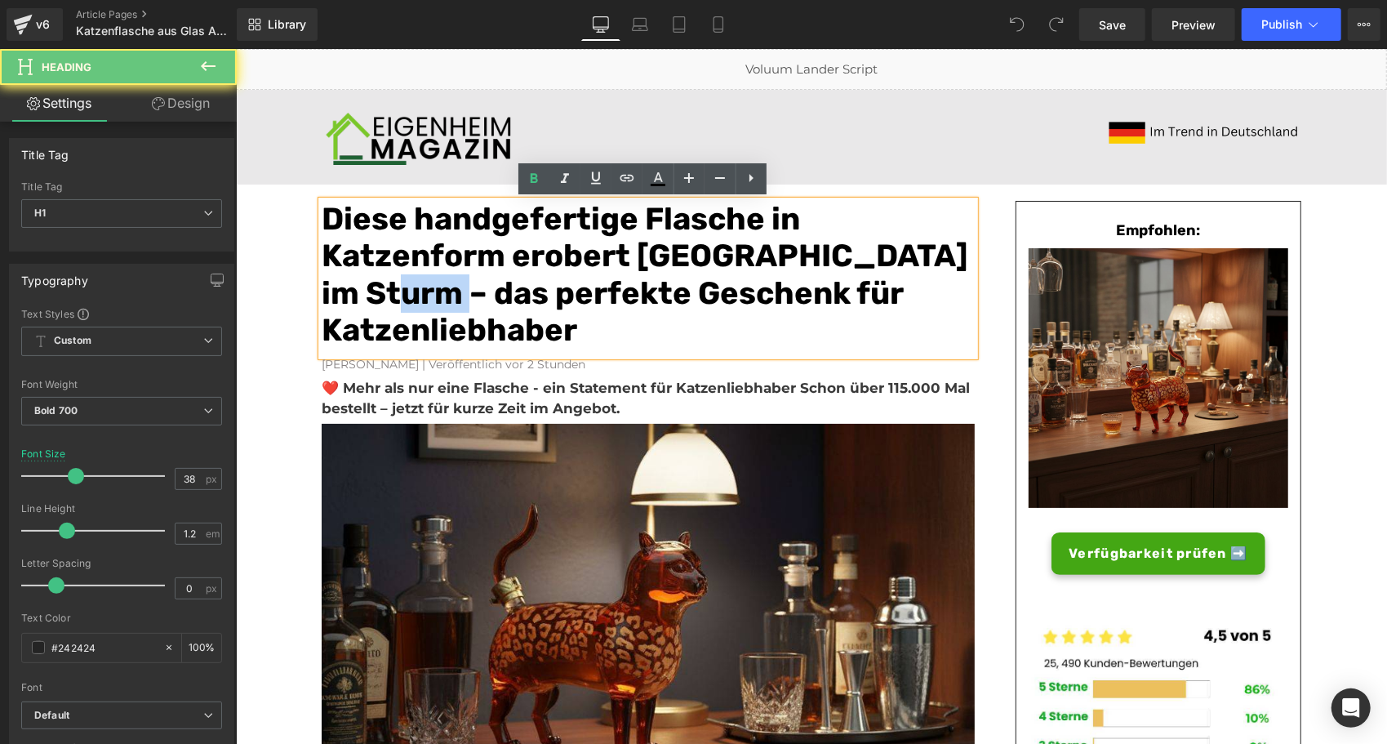
click at [464, 283] on font "Diese handgefertige Flasche in Katzenform erobert [GEOGRAPHIC_DATA] im Sturm – …" at bounding box center [644, 273] width 646 height 149
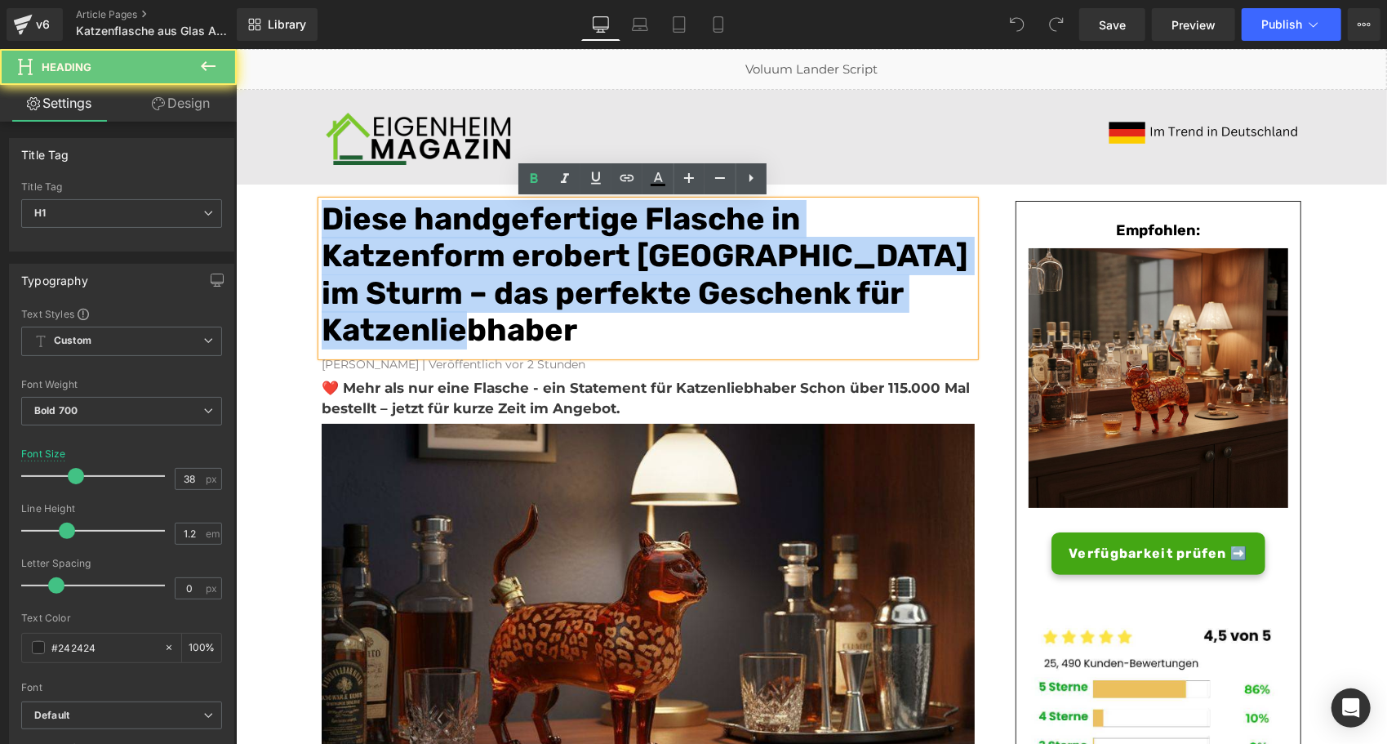
click at [464, 283] on font "Diese handgefertige Flasche in Katzenform erobert [GEOGRAPHIC_DATA] im Sturm – …" at bounding box center [644, 273] width 646 height 149
paste div
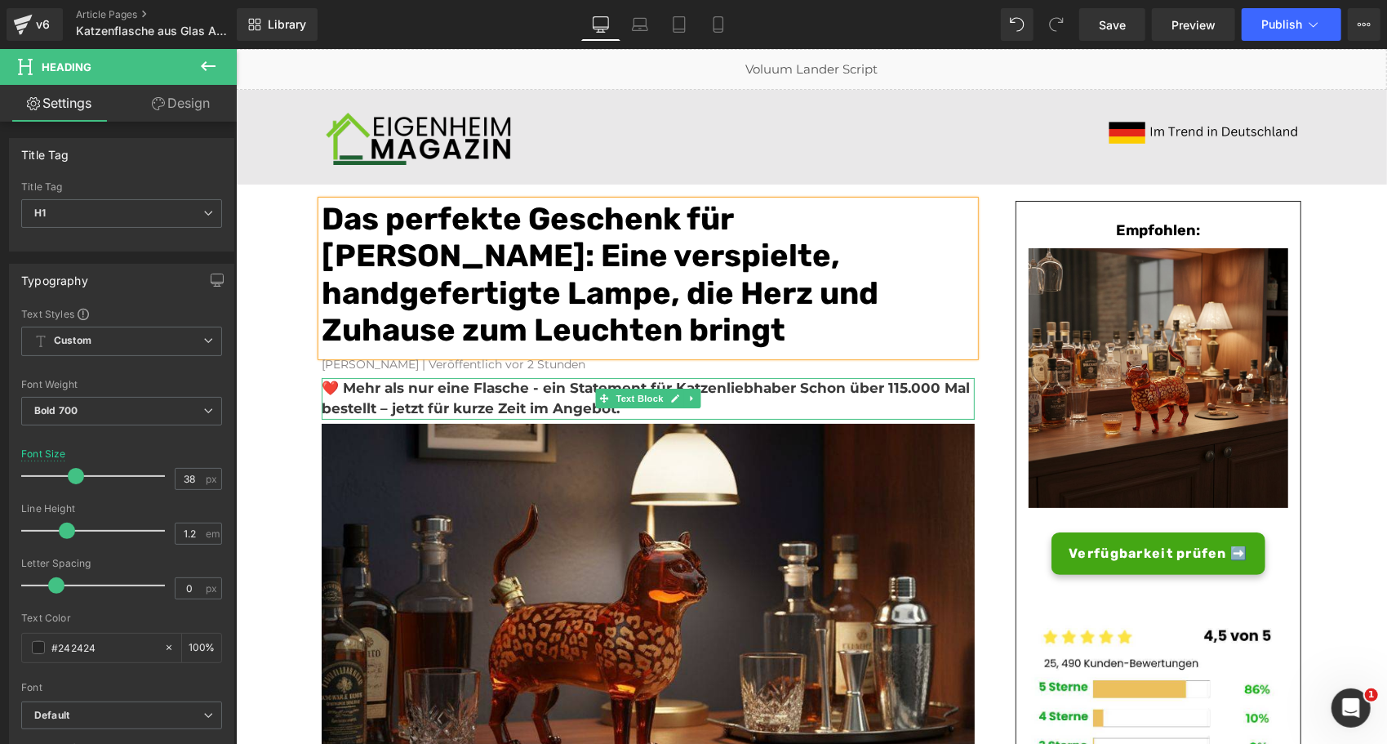
click at [531, 395] on b "❤️ Mehr als nur eine Flasche - ein Statement für Katzenliebhaber Schon über 115…" at bounding box center [645, 398] width 648 height 38
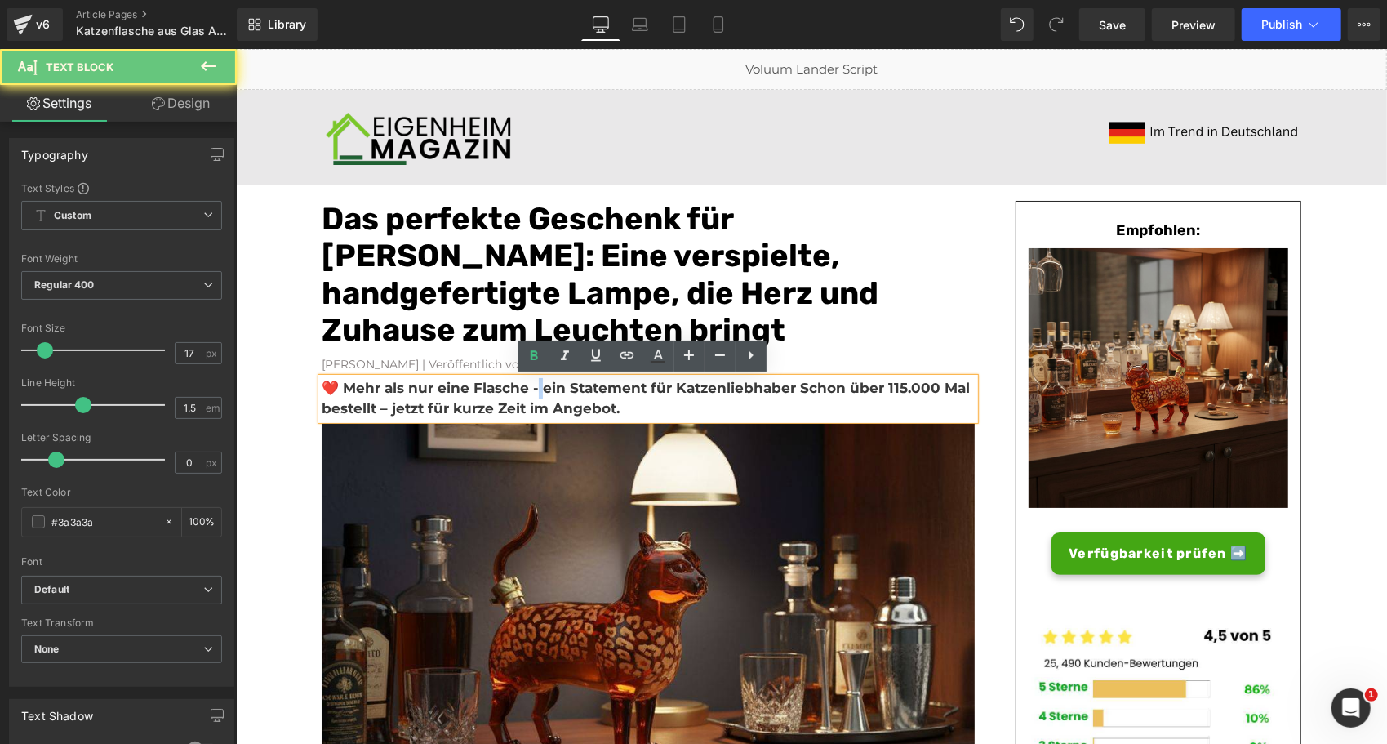
click at [531, 395] on b "❤️ Mehr als nur eine Flasche - ein Statement für Katzenliebhaber Schon über 115…" at bounding box center [645, 398] width 648 height 38
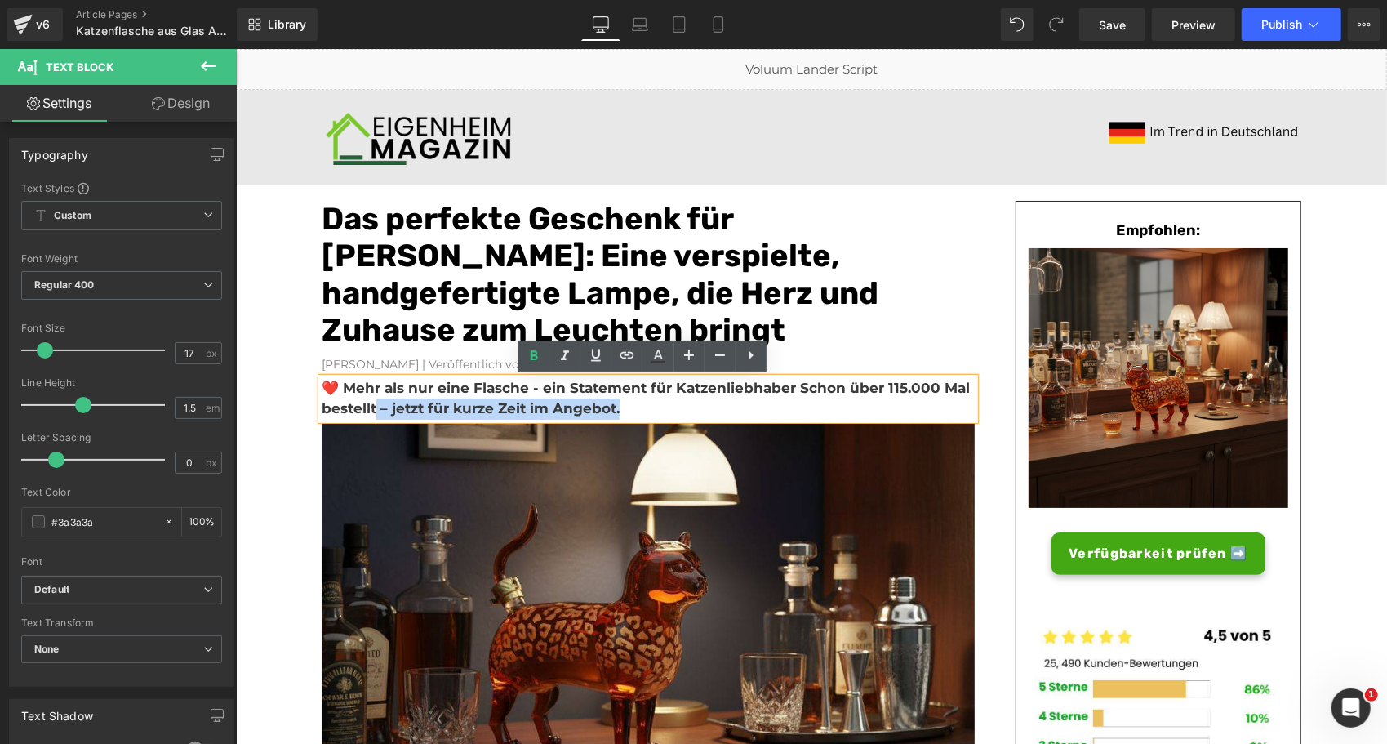
drag, startPoint x: 640, startPoint y: 409, endPoint x: 370, endPoint y: 397, distance: 270.4
click at [370, 397] on p "❤️ Mehr als nur eine Flasche - ein Statement für Katzenliebhaber Schon über 115…" at bounding box center [647, 398] width 653 height 42
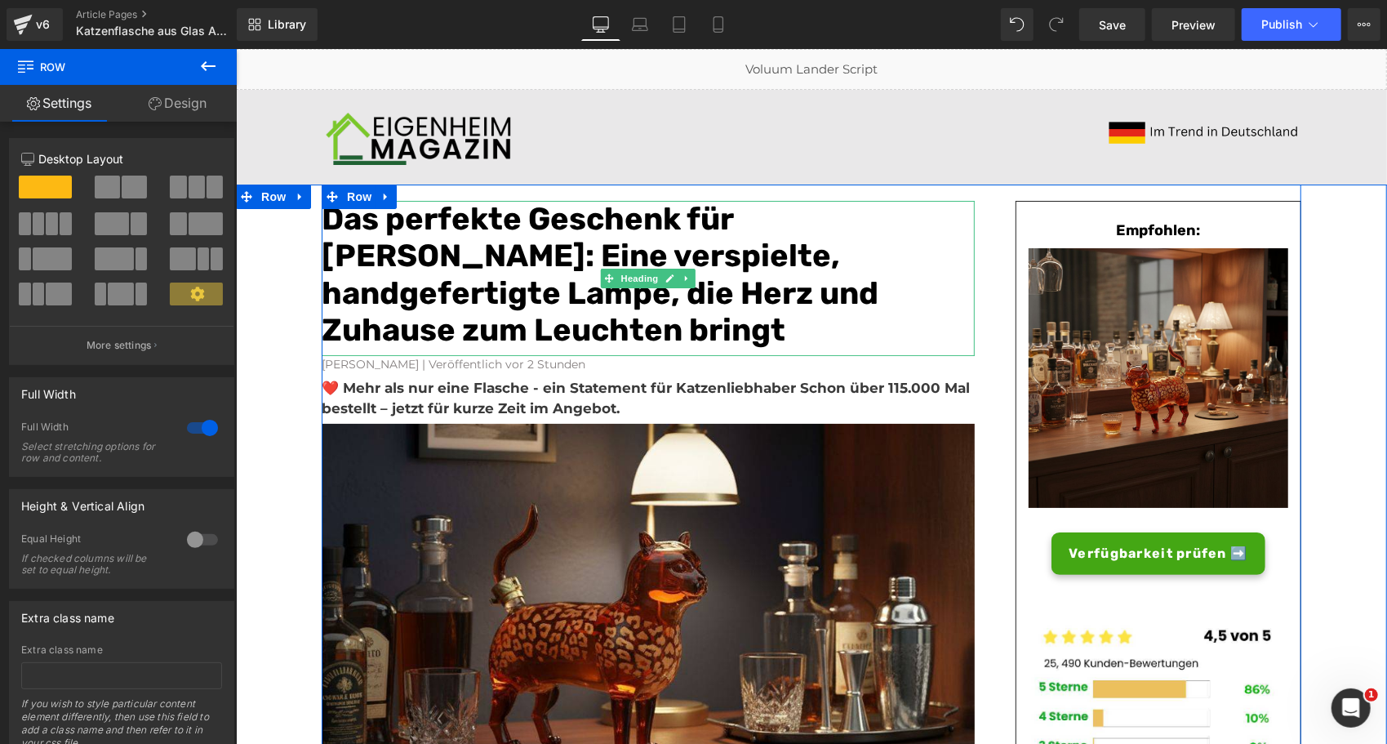
click at [726, 244] on font "Das perfekte Geschenk für Katzenliebhaber: Eine verspielte, handgefertigte Lamp…" at bounding box center [599, 273] width 557 height 149
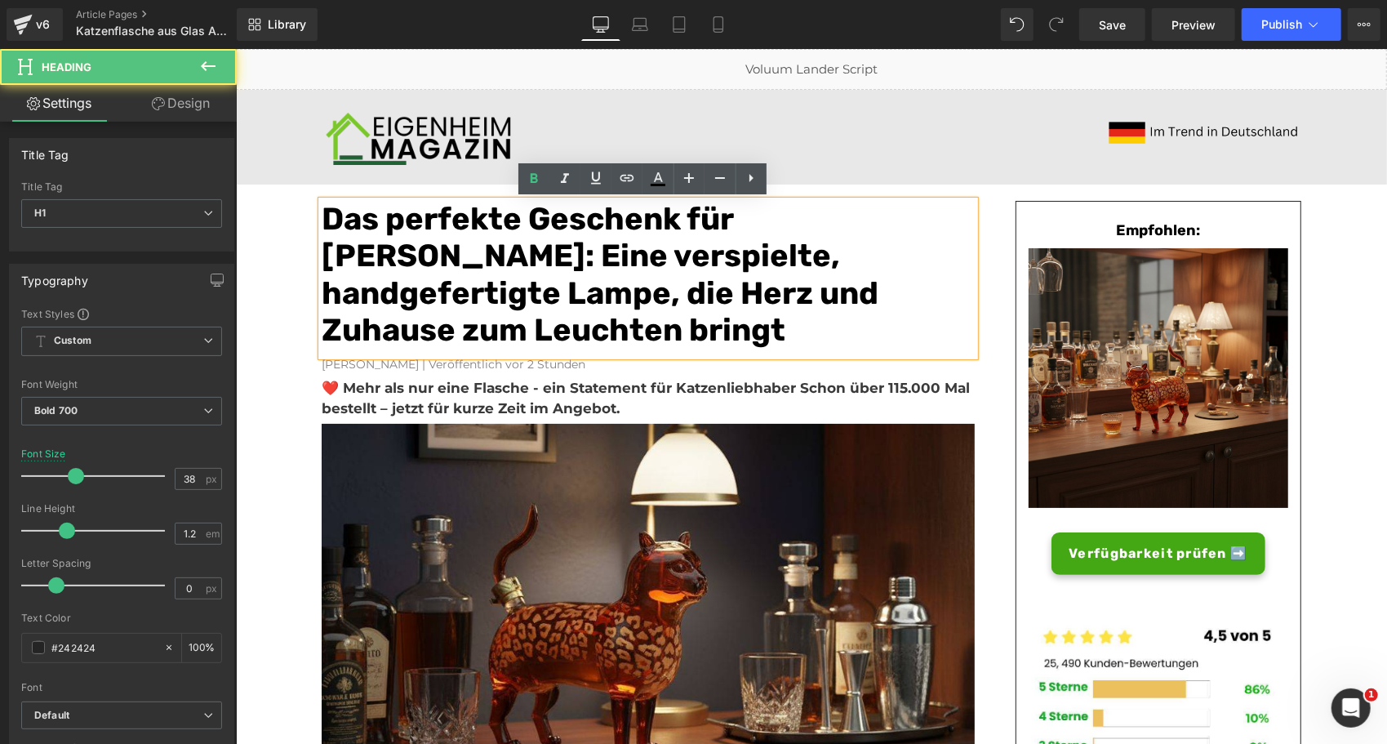
click at [726, 244] on font "Das perfekte Geschenk für Katzenliebhaber: Eine verspielte, handgefertigte Lamp…" at bounding box center [599, 273] width 557 height 149
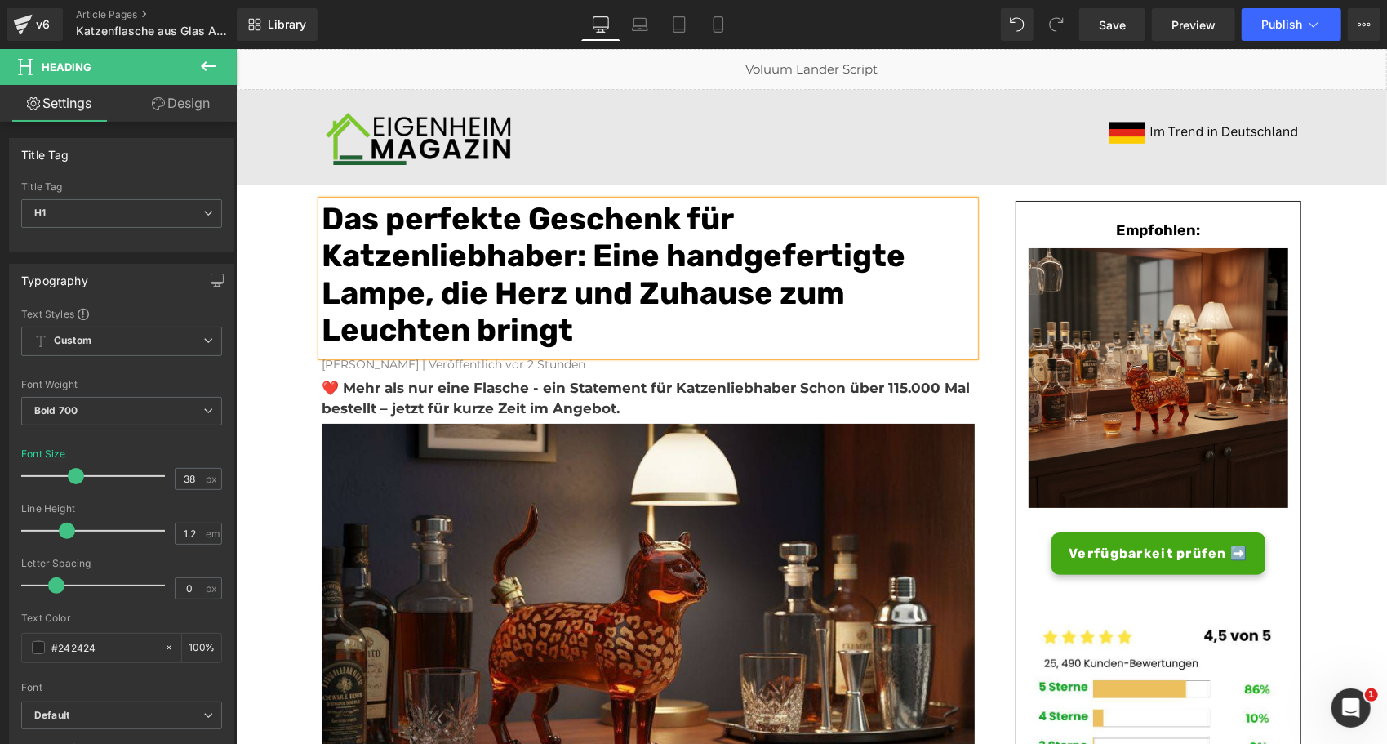
click at [366, 295] on font "Das perfekte Geschenk für Katzenliebhaber: Eine handgefertigte Lampe, die Herz …" at bounding box center [613, 273] width 584 height 149
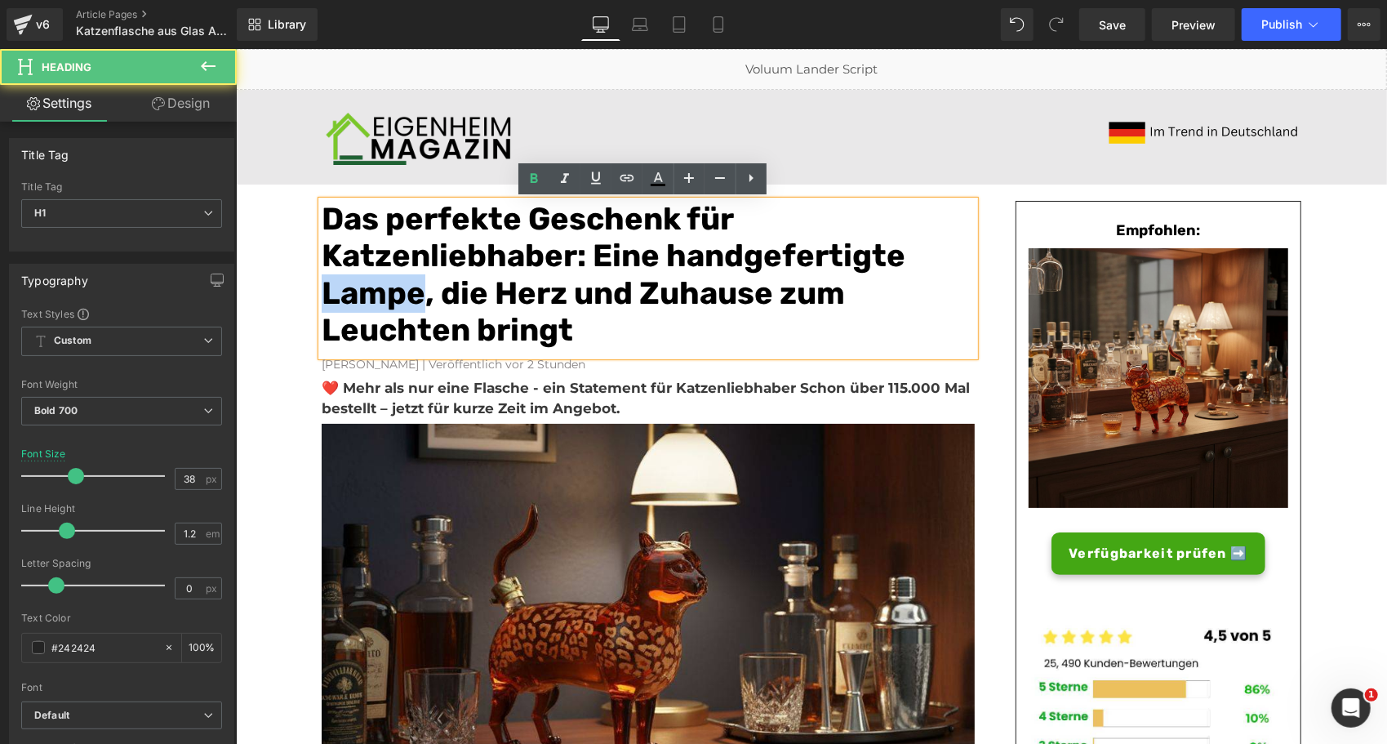
click at [366, 295] on font "Das perfekte Geschenk für Katzenliebhaber: Eine handgefertigte Lampe, die Herz …" at bounding box center [613, 273] width 584 height 149
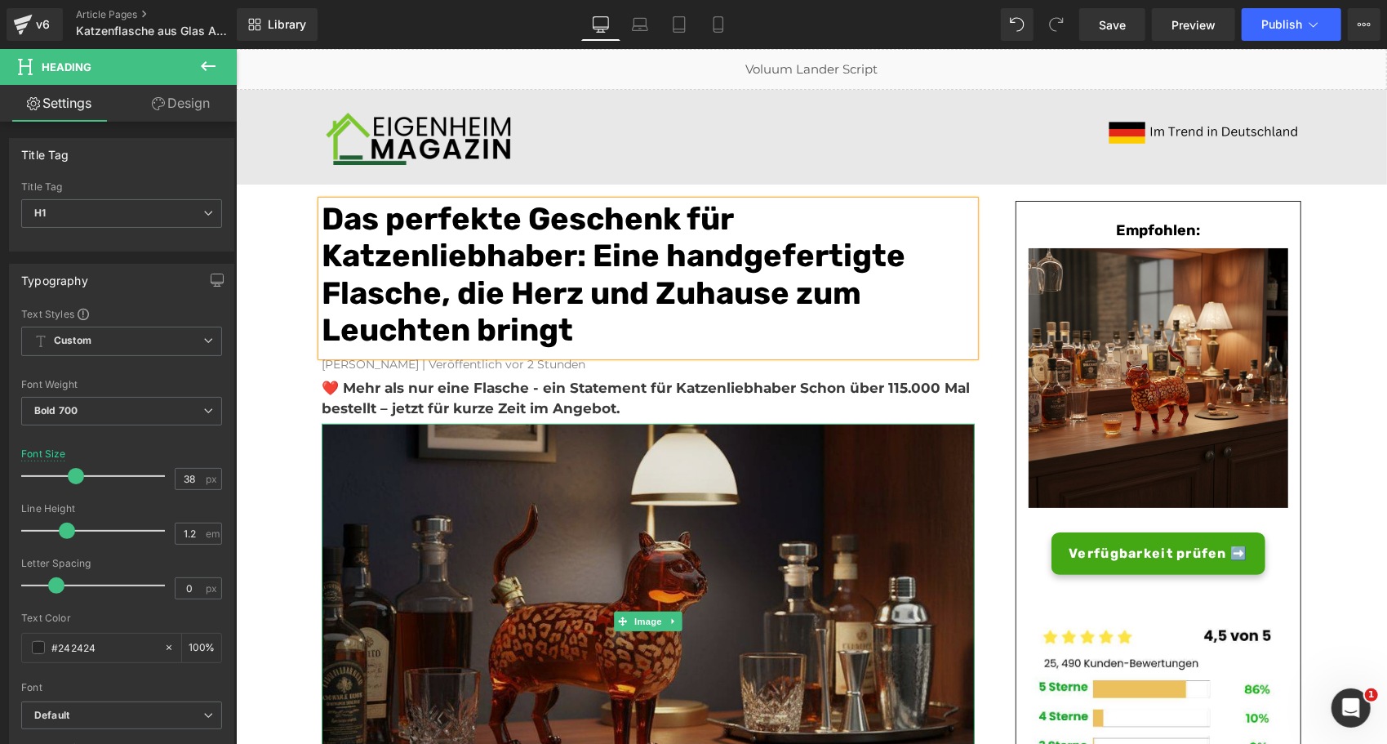
scroll to position [23, 0]
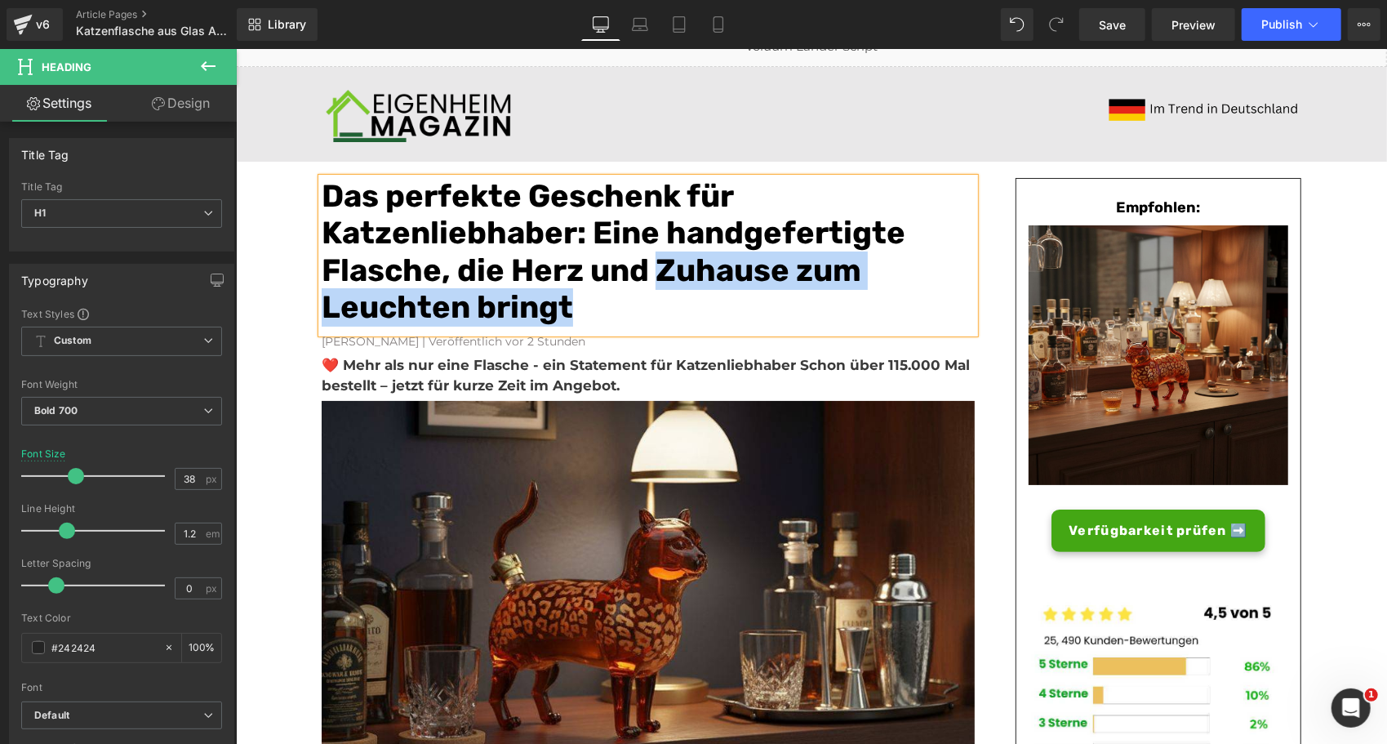
drag, startPoint x: 574, startPoint y: 309, endPoint x: 648, endPoint y: 268, distance: 84.7
click at [648, 268] on h1 "Das perfekte Geschenk für Katzenliebhaber: Eine handgefertigte Flasche, die Her…" at bounding box center [647, 251] width 653 height 149
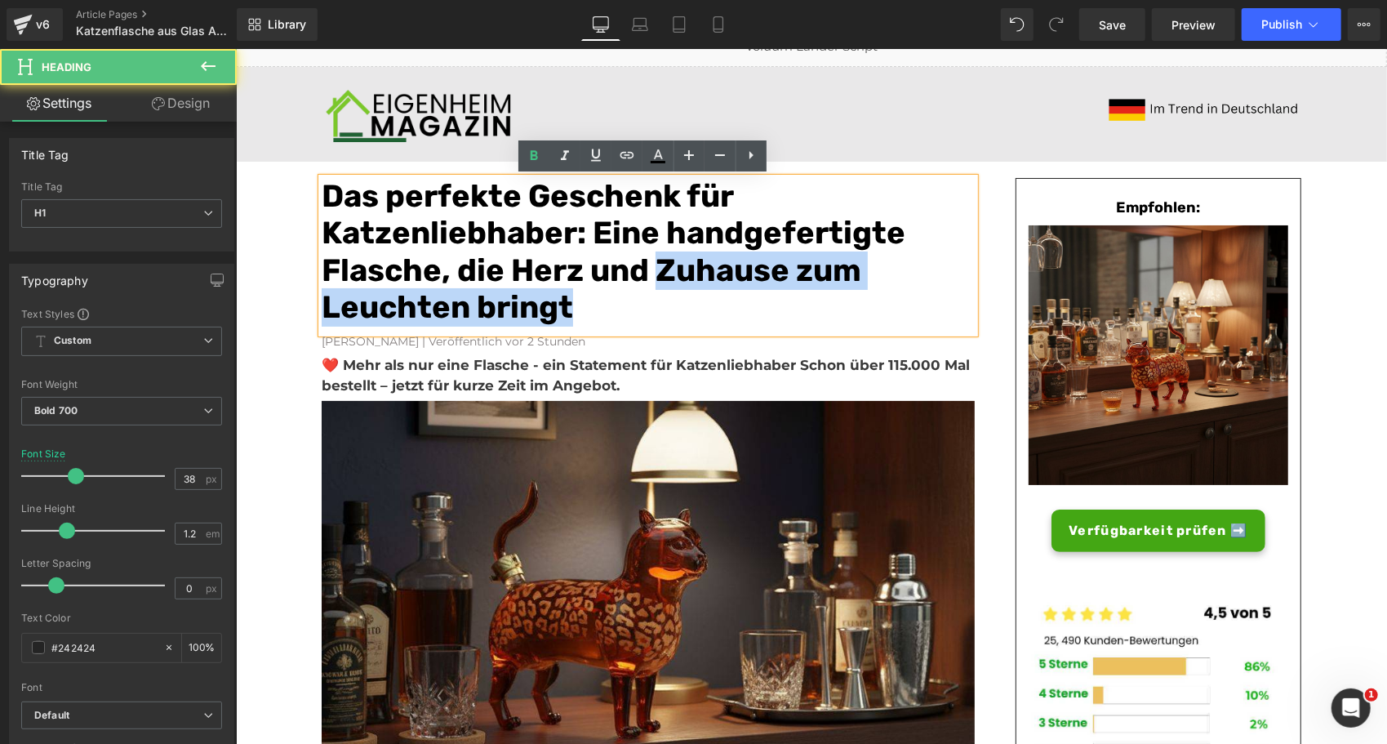
click at [618, 291] on h1 "Das perfekte Geschenk für Katzenliebhaber: Eine handgefertigte Flasche, die Her…" at bounding box center [647, 251] width 653 height 149
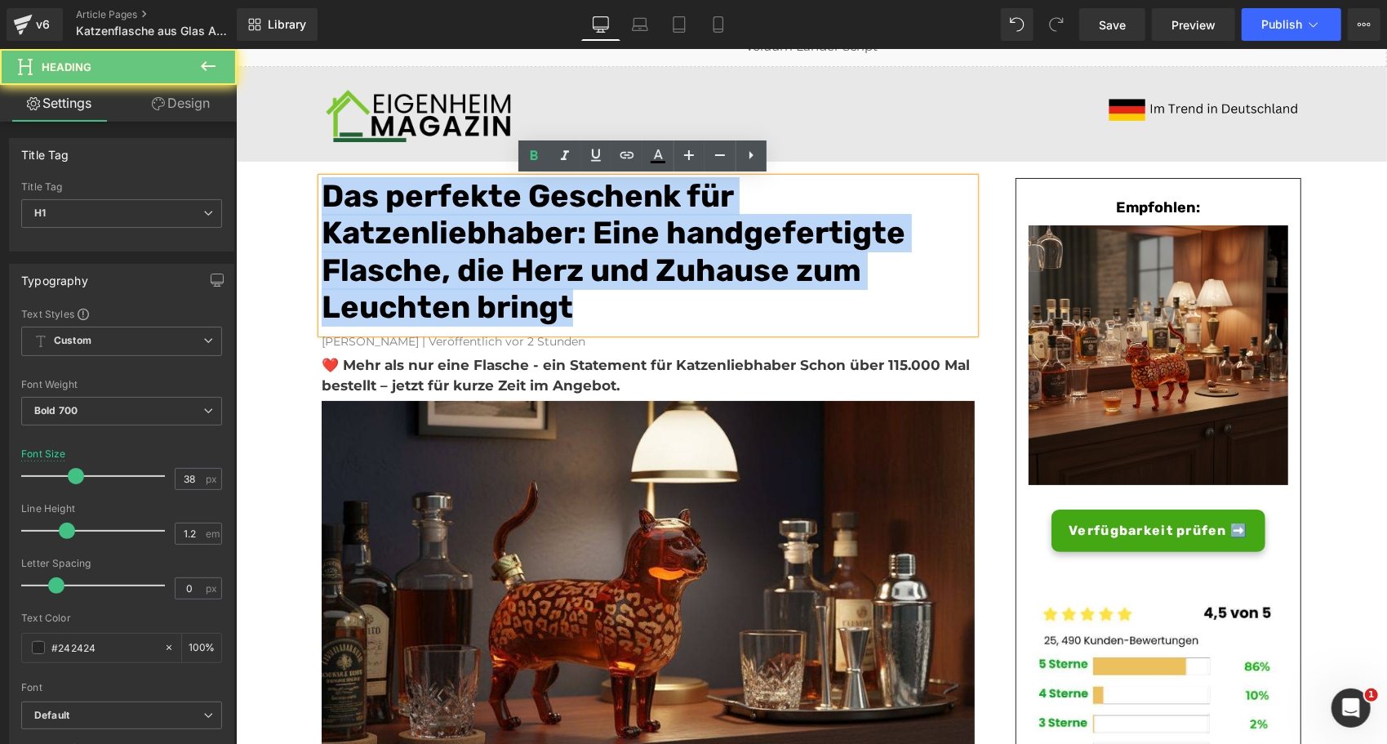
drag, startPoint x: 597, startPoint y: 311, endPoint x: 280, endPoint y: 188, distance: 340.6
copy font "Das perfekte Geschenk für Katzenliebhaber: Eine handgefertigte Flasche, die Her…"
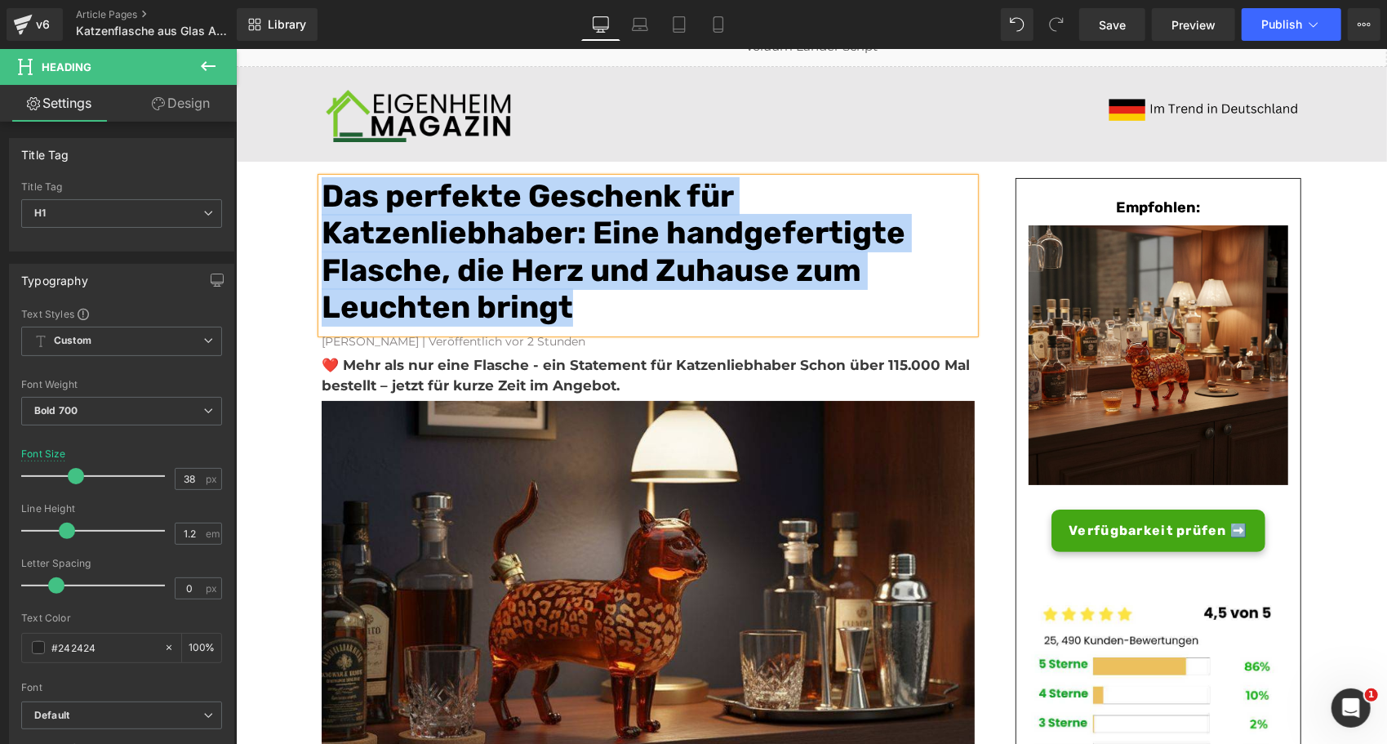
click at [599, 231] on font "Das perfekte Geschenk für Katzenliebhaber: Eine handgefertigte Flasche, die Her…" at bounding box center [613, 250] width 584 height 149
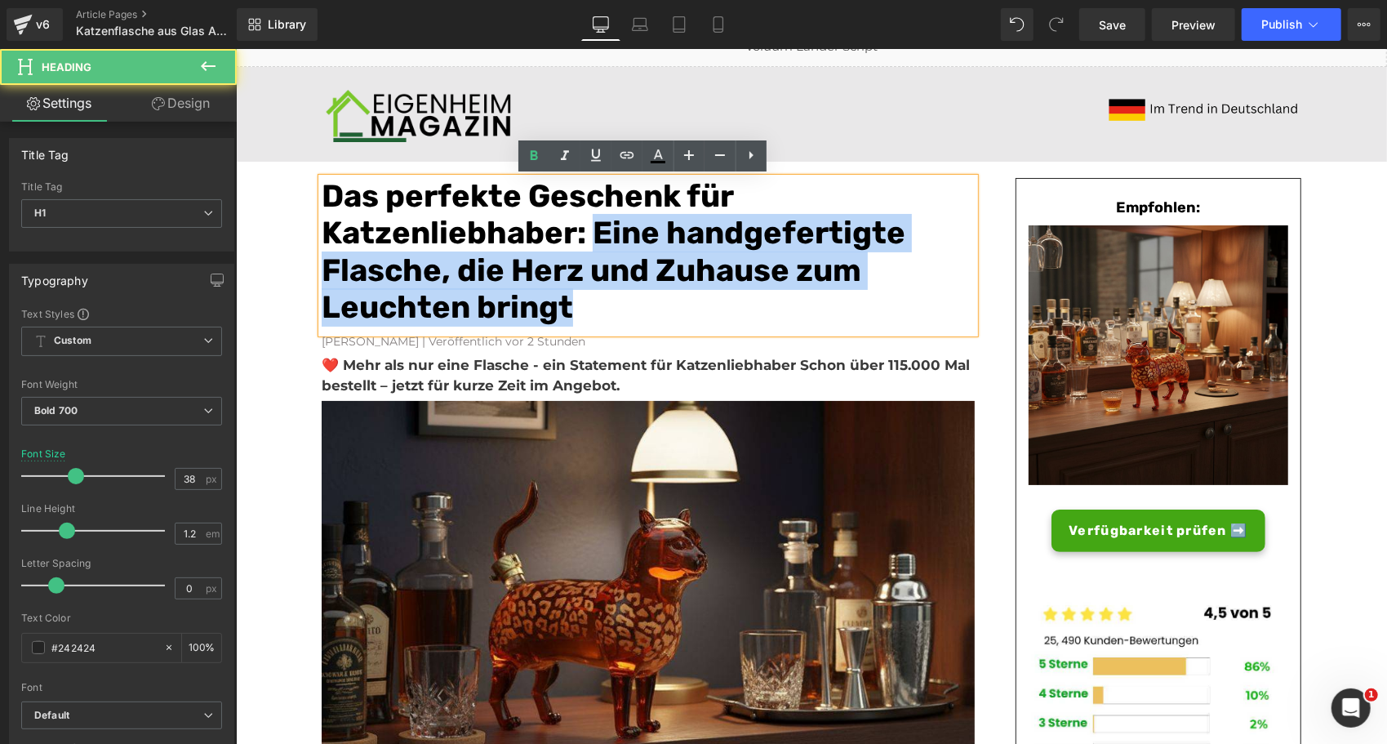
drag, startPoint x: 602, startPoint y: 311, endPoint x: 593, endPoint y: 236, distance: 75.7
click at [593, 236] on h1 "Das perfekte Geschenk für Katzenliebhaber: Eine handgefertigte Flasche, die Her…" at bounding box center [647, 251] width 653 height 149
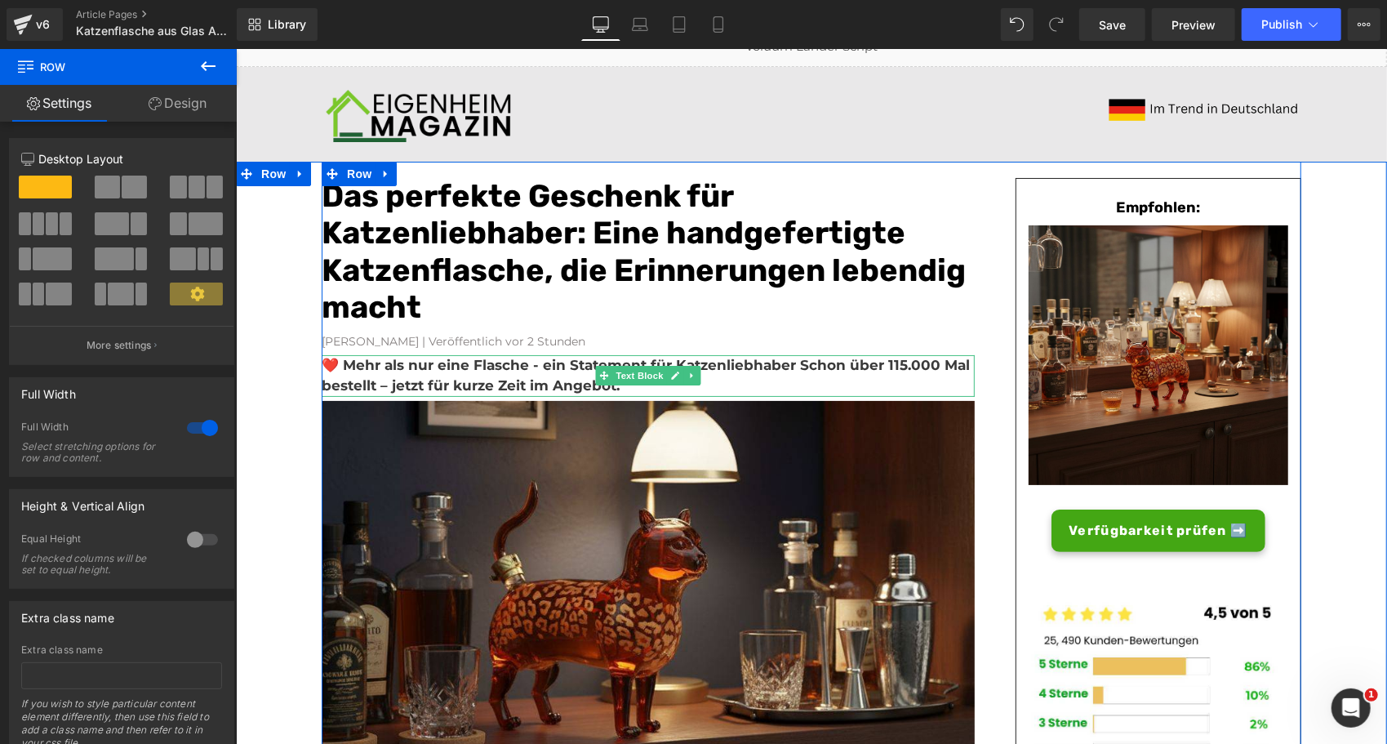
click at [560, 380] on b "❤️ Mehr als nur eine Flasche - ein Statement für Katzenliebhaber Schon über 115…" at bounding box center [645, 375] width 648 height 38
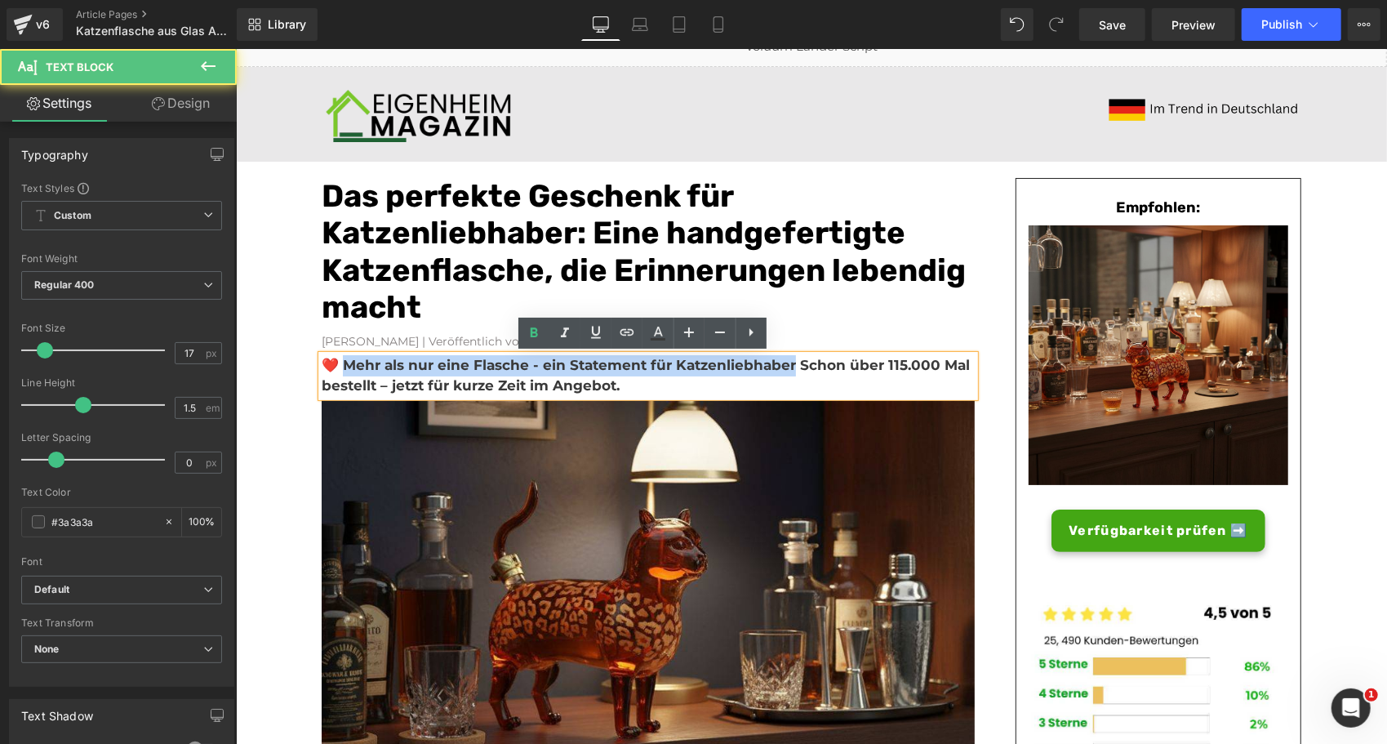
drag, startPoint x: 787, startPoint y: 365, endPoint x: 341, endPoint y: 367, distance: 445.7
click at [341, 367] on b "❤️ Mehr als nur eine Flasche - ein Statement für Katzenliebhaber Schon über 115…" at bounding box center [645, 375] width 648 height 38
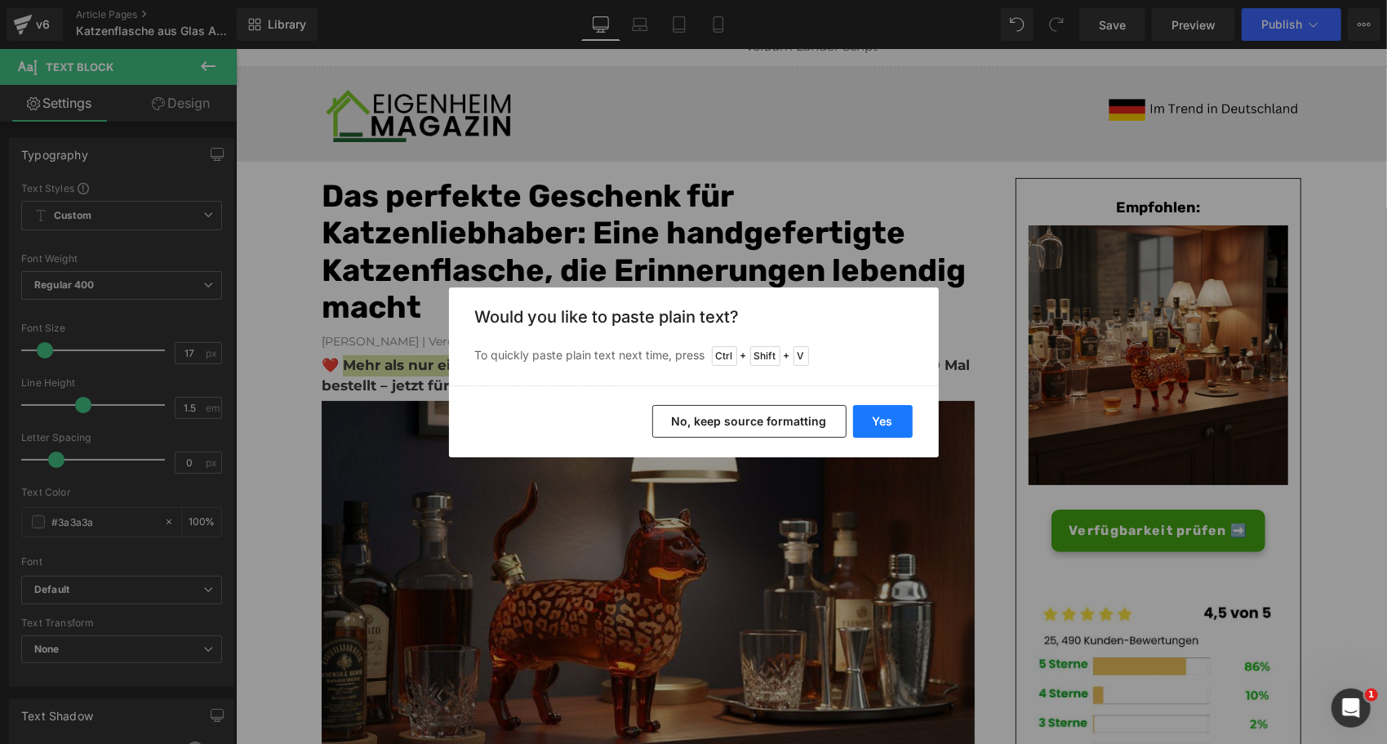
click at [854, 423] on button "Yes" at bounding box center [883, 421] width 60 height 33
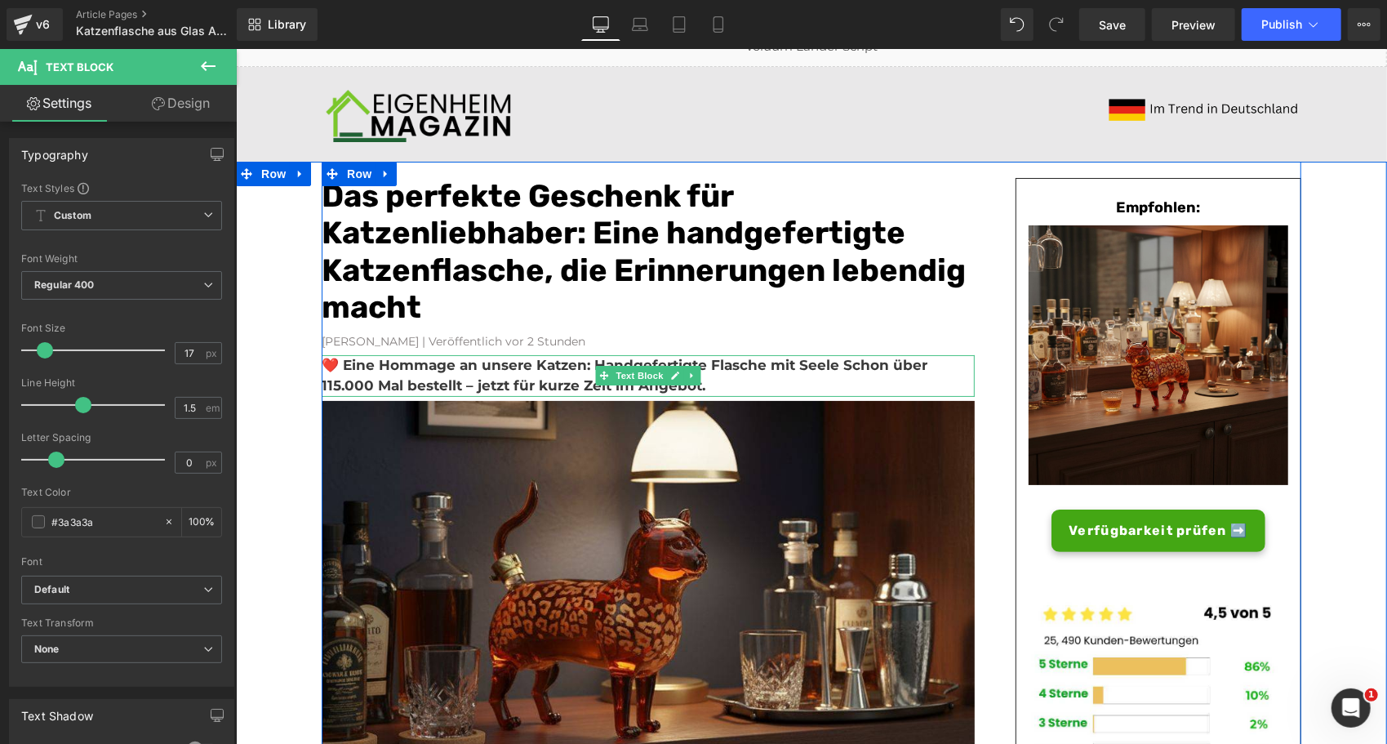
click at [831, 367] on b "❤️ Eine Hommage an unsere Katzen: Handgefertigte Flasche mit Seele Schon über 1…" at bounding box center [624, 375] width 606 height 38
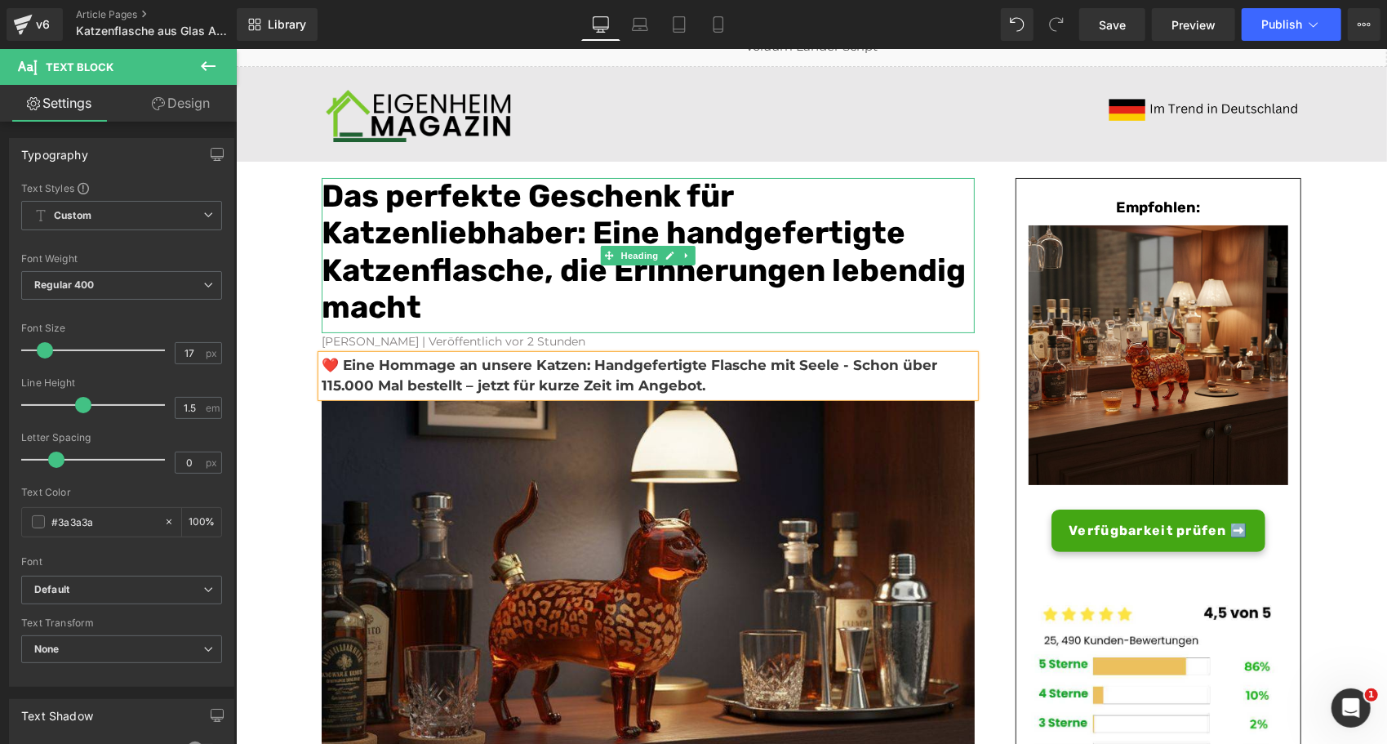
click at [862, 285] on font "Das perfekte Geschenk für Katzenliebhaber: Eine handgefertigte Katzenflasche, d…" at bounding box center [643, 250] width 644 height 149
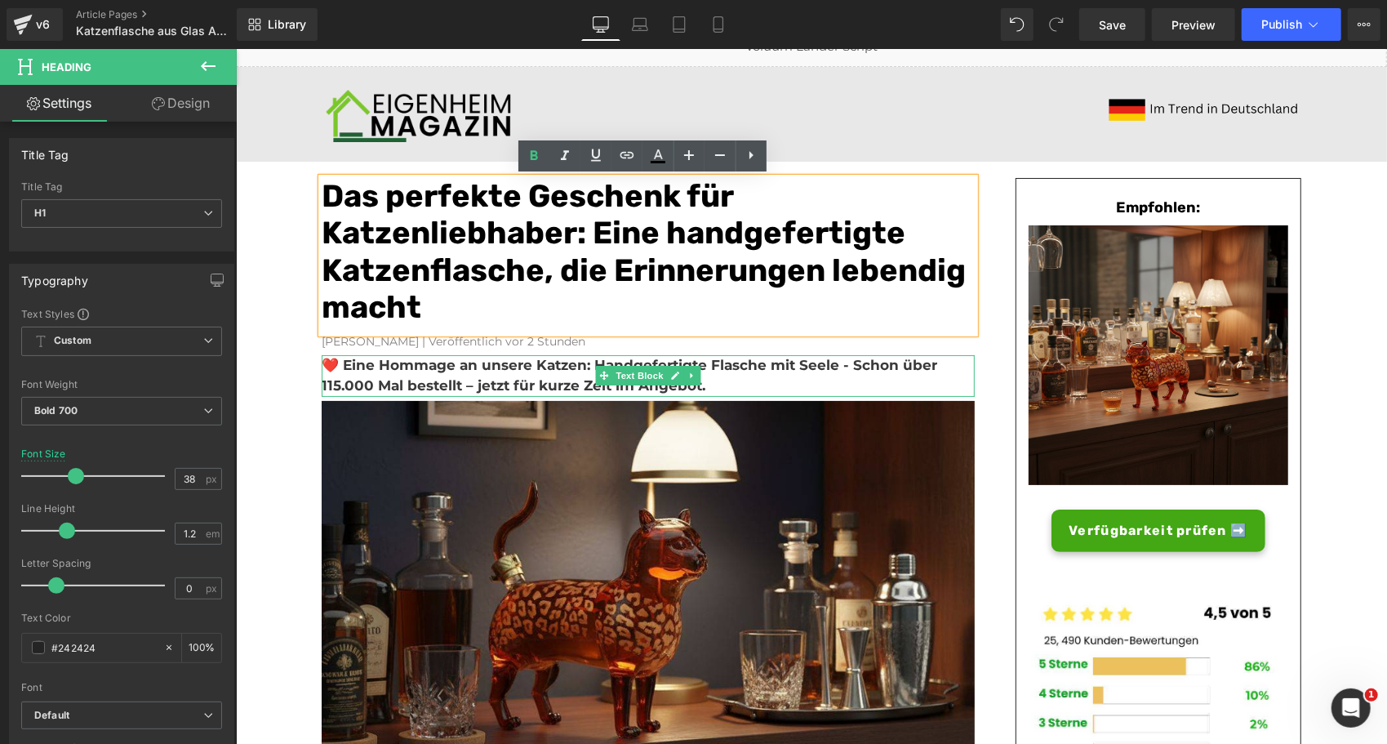
click at [707, 383] on p "❤️ Eine Hommage an unsere Katzen: Handgefertigte Flasche mit Seele - Schon über…" at bounding box center [647, 375] width 653 height 42
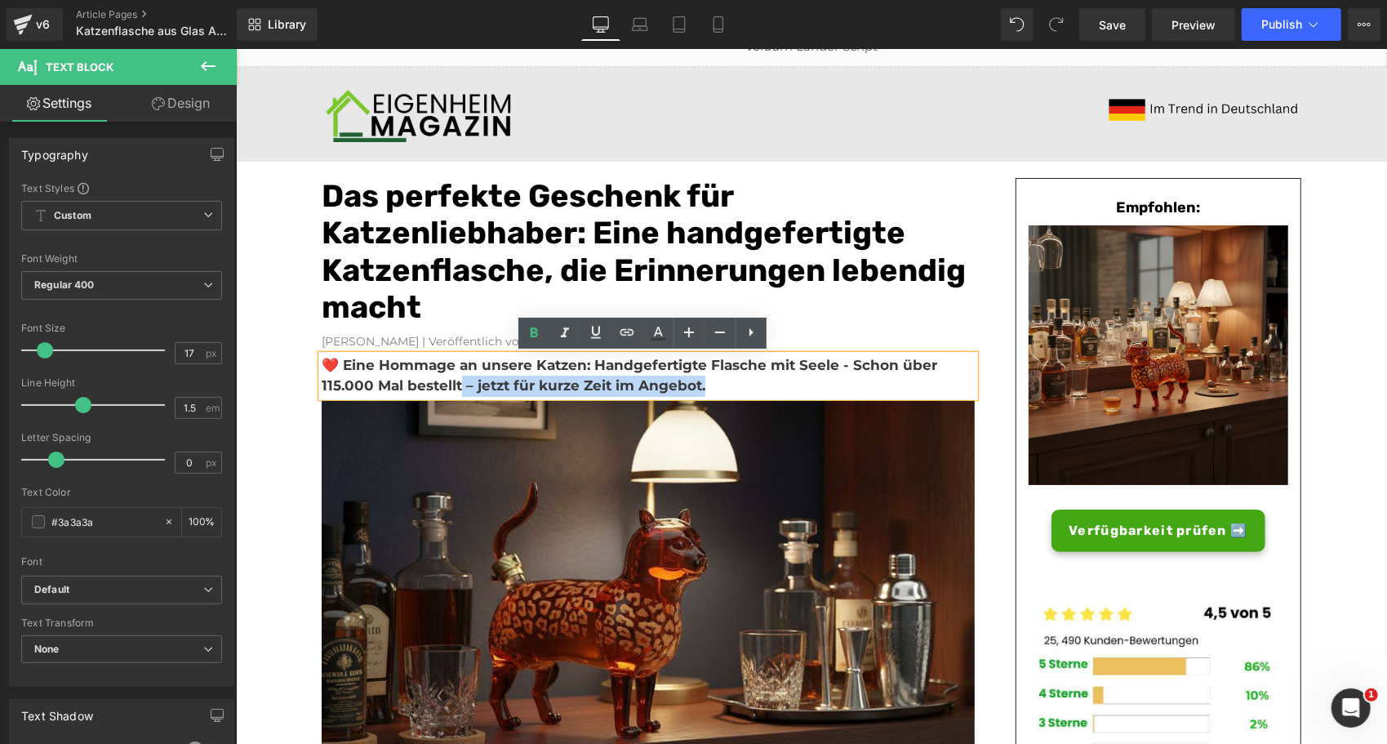
drag, startPoint x: 717, startPoint y: 383, endPoint x: 451, endPoint y: 378, distance: 266.1
click at [451, 378] on p "❤️ Eine Hommage an unsere Katzen: Handgefertigte Flasche mit Seele - Schon über…" at bounding box center [647, 375] width 653 height 42
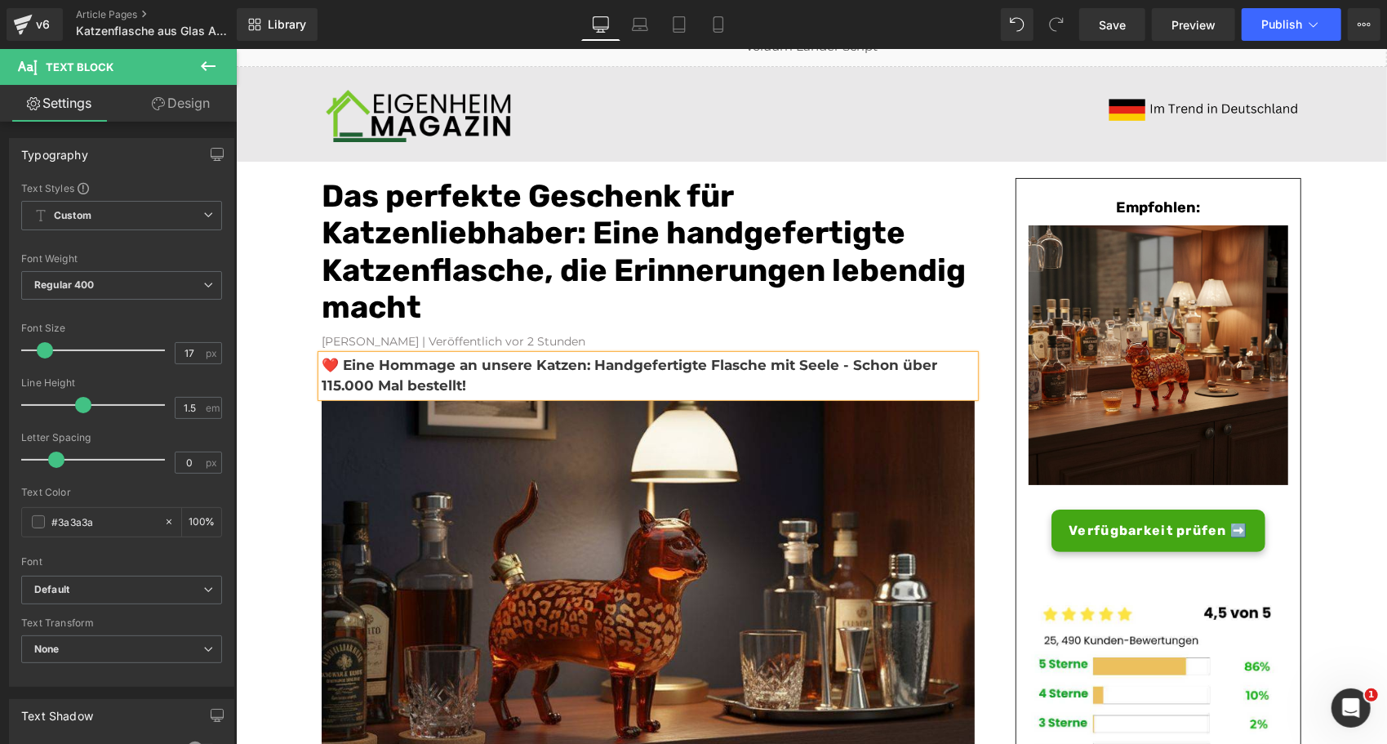
click at [453, 334] on div "Konrad Kronenberg | Veröffentlich vor 2 Stunden Text Block" at bounding box center [647, 343] width 653 height 22
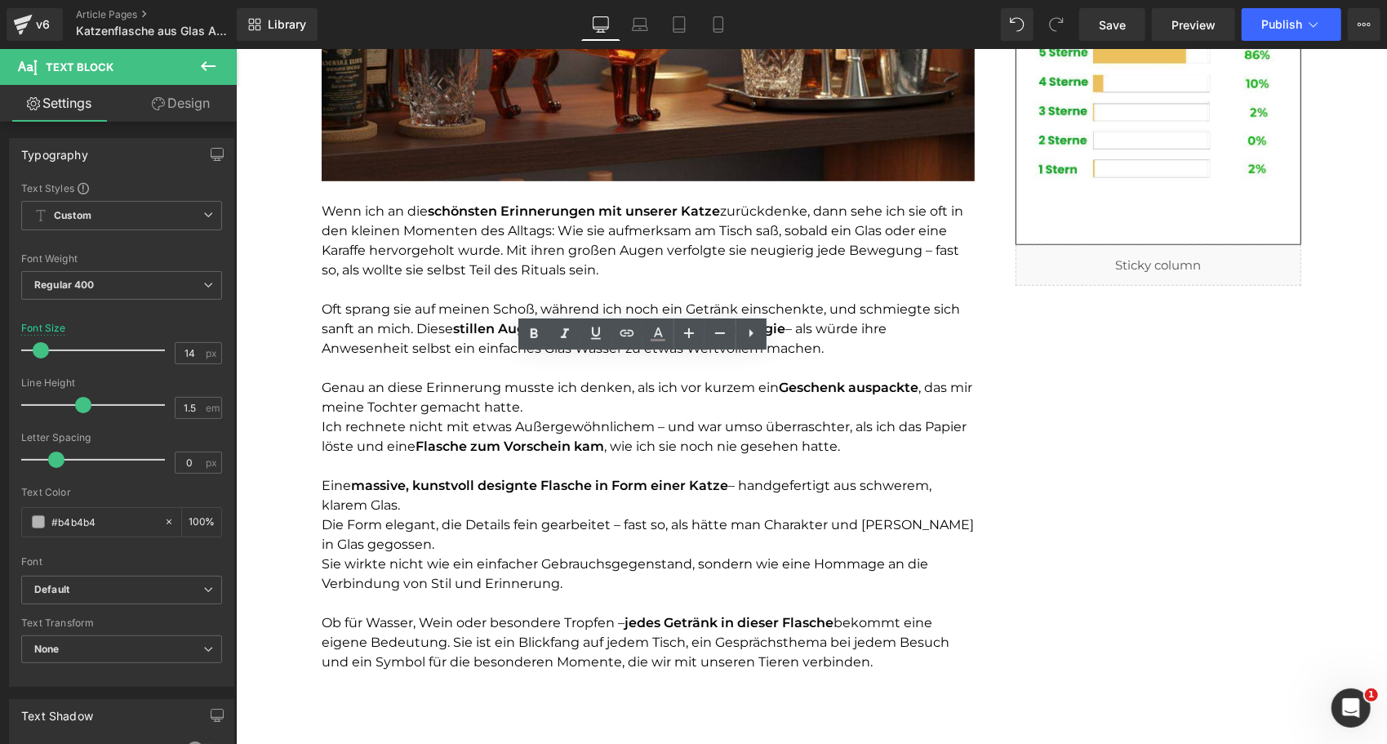
scroll to position [0, 0]
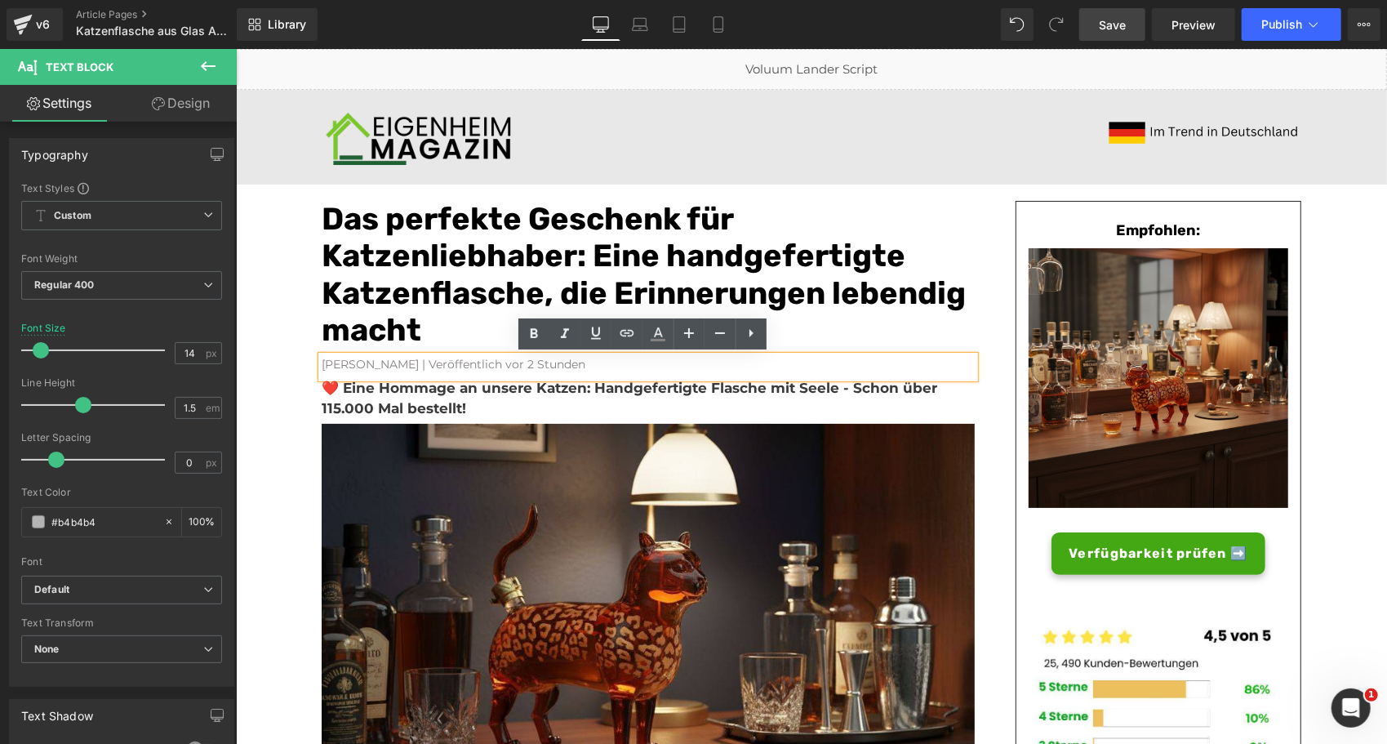
click at [1109, 24] on span "Save" at bounding box center [1112, 24] width 27 height 17
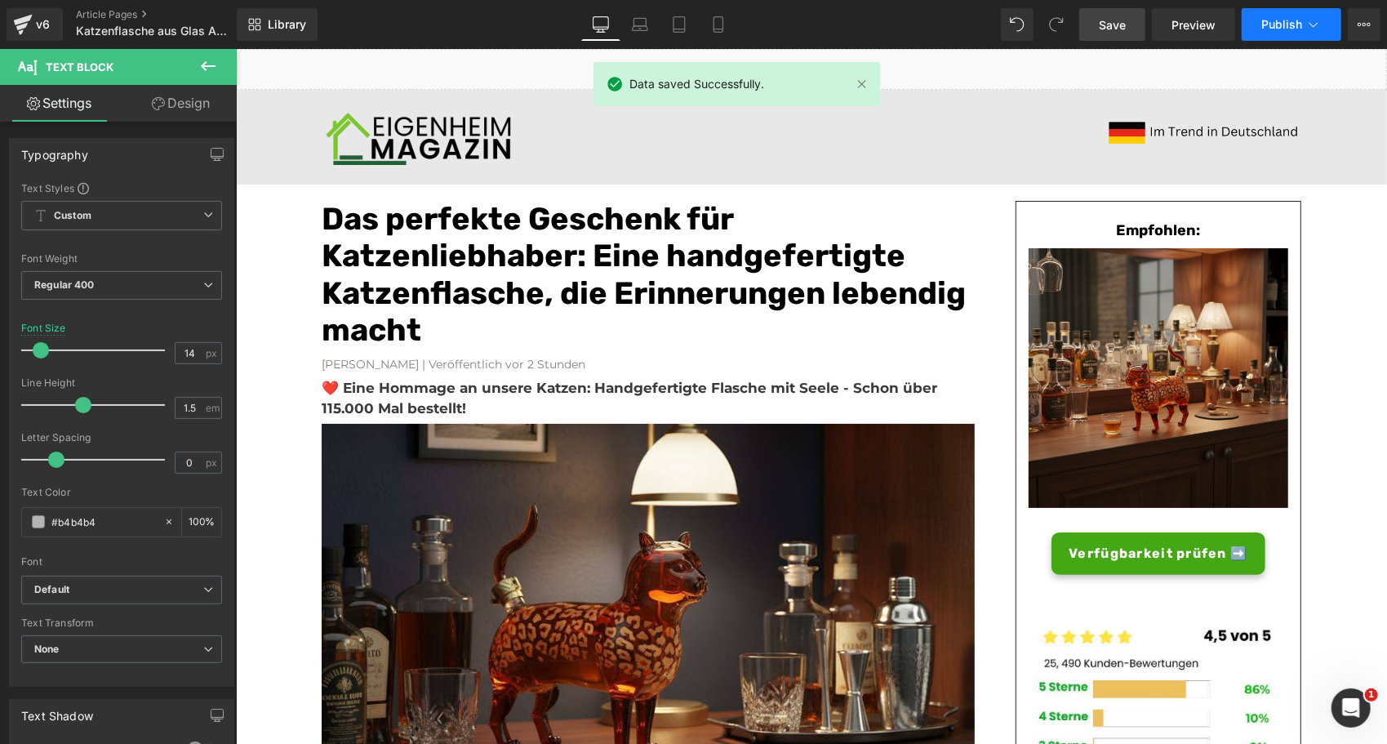
click at [1278, 23] on span "Publish" at bounding box center [1281, 24] width 41 height 13
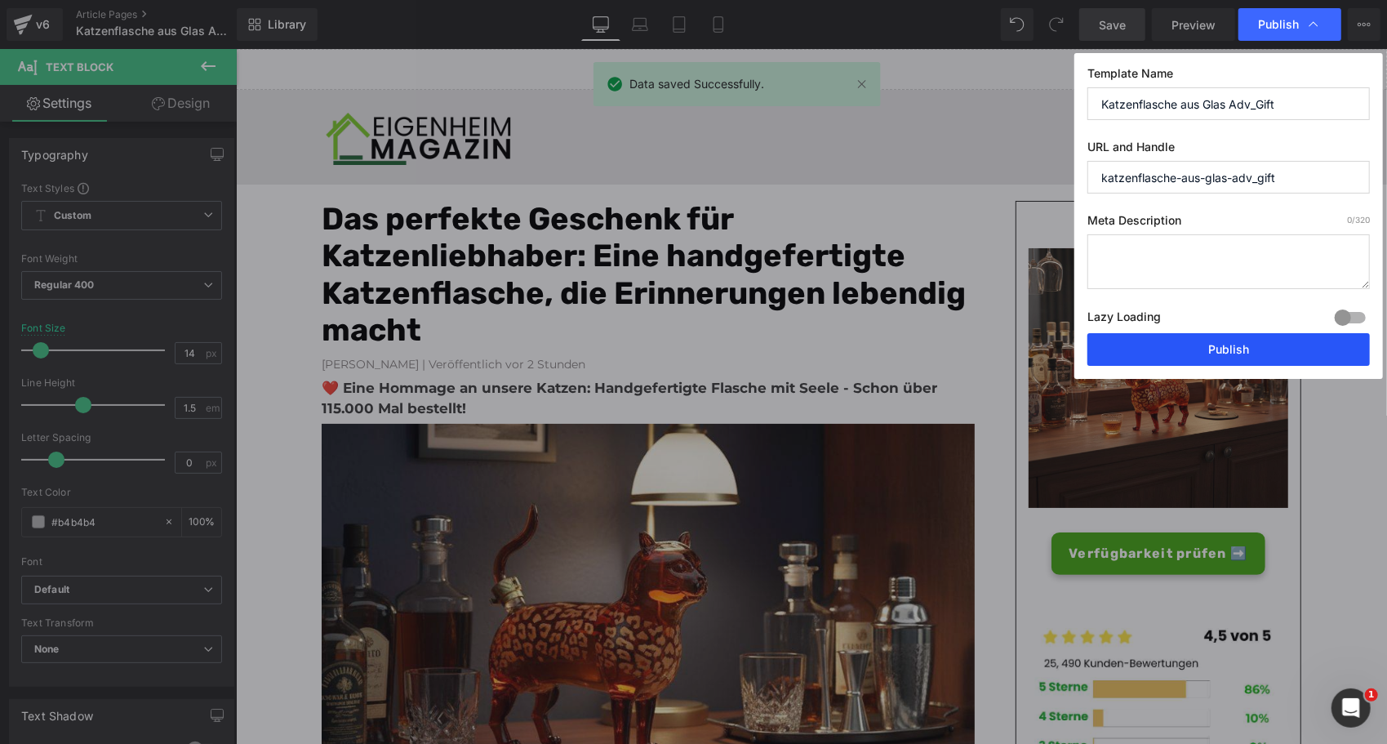
click at [1183, 347] on button "Publish" at bounding box center [1228, 349] width 282 height 33
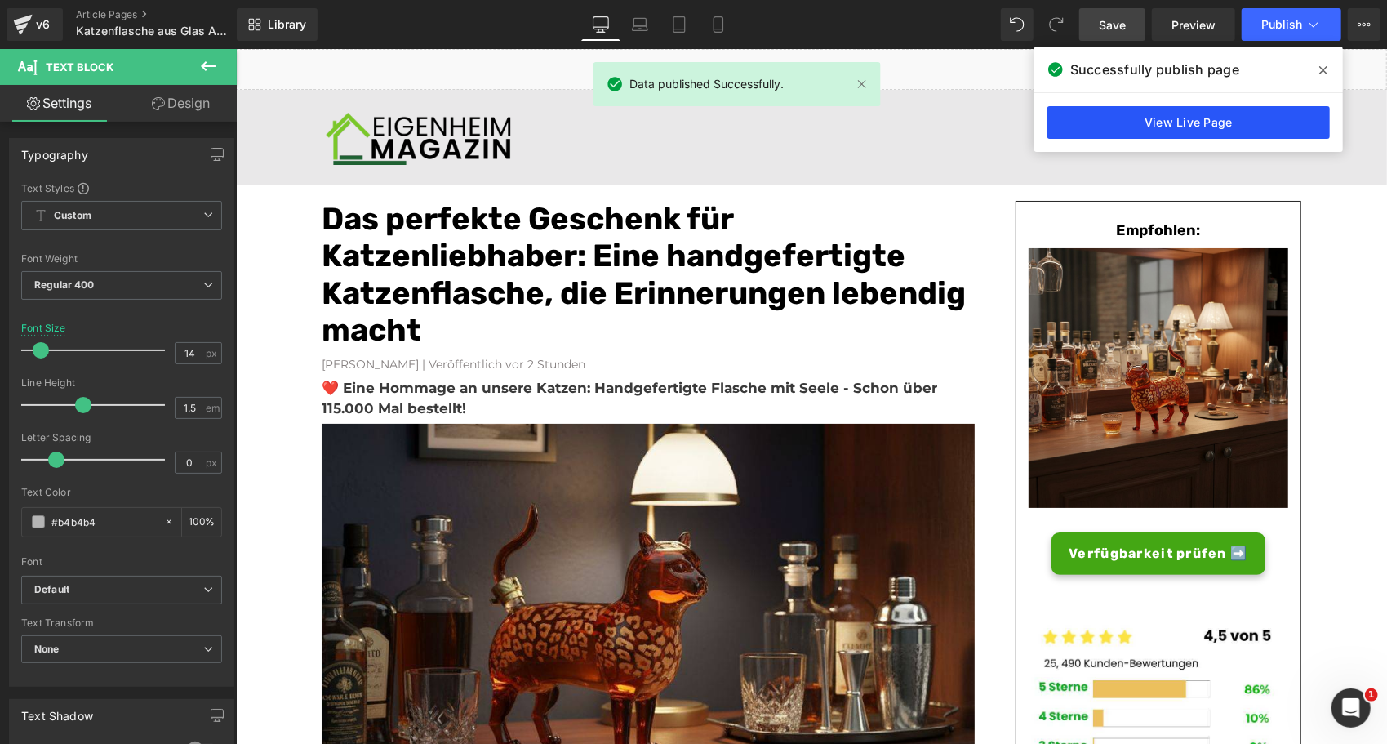
click at [1130, 116] on link "View Live Page" at bounding box center [1188, 122] width 282 height 33
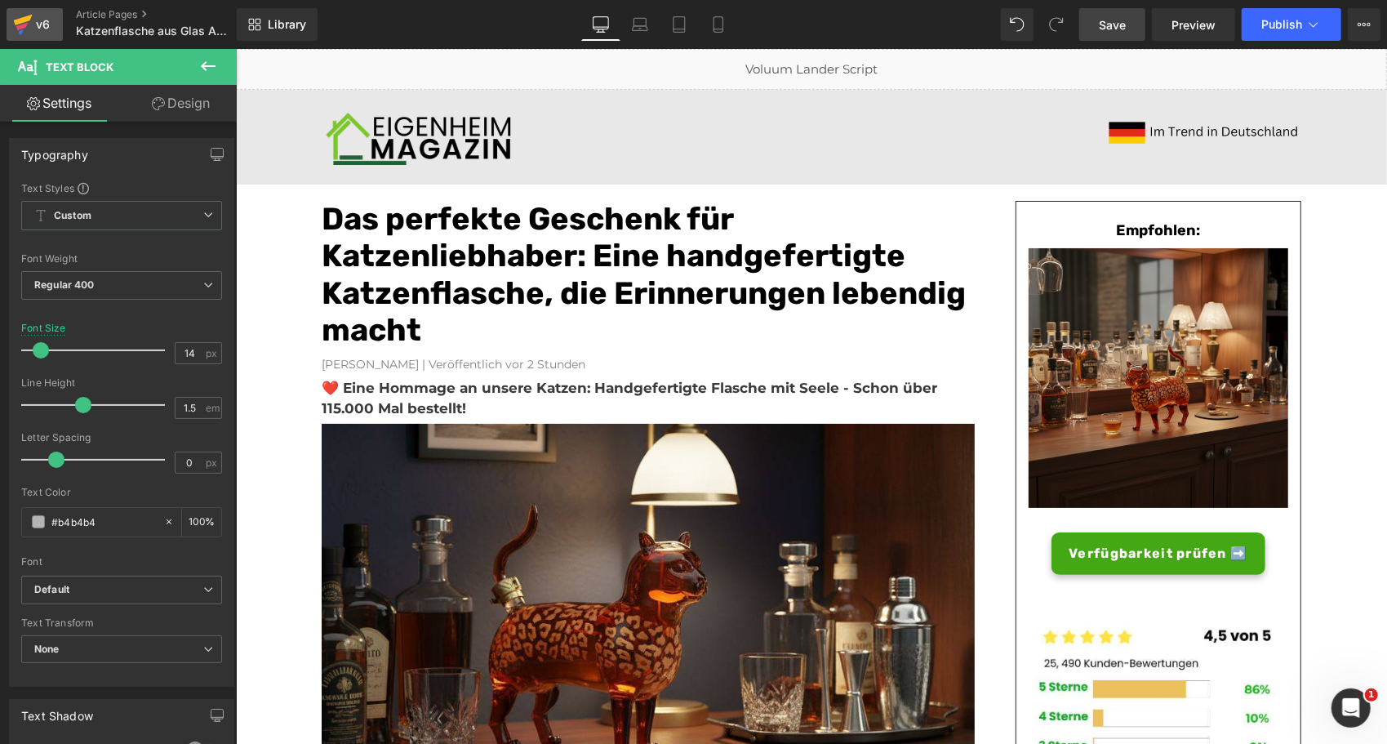
click at [51, 21] on div "v6" at bounding box center [43, 24] width 20 height 21
